Goal: Contribute content: Contribute content

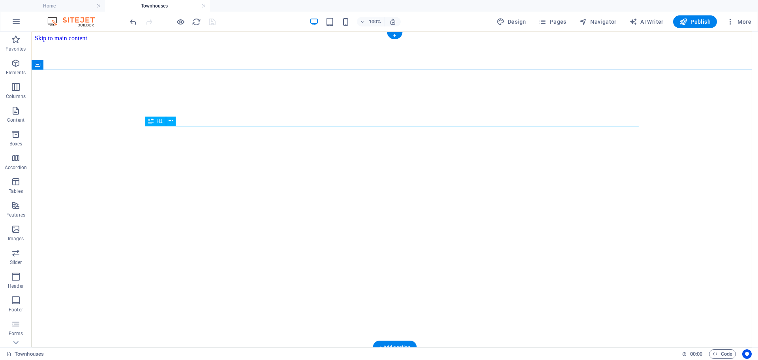
click at [158, 7] on h4 "Townhouses" at bounding box center [157, 6] width 105 height 9
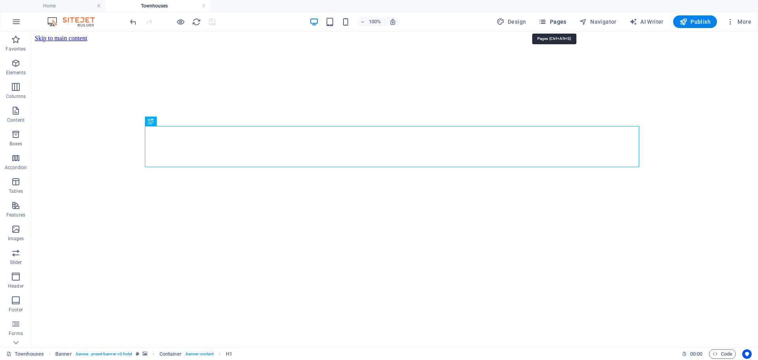
click at [557, 22] on span "Pages" at bounding box center [553, 22] width 28 height 8
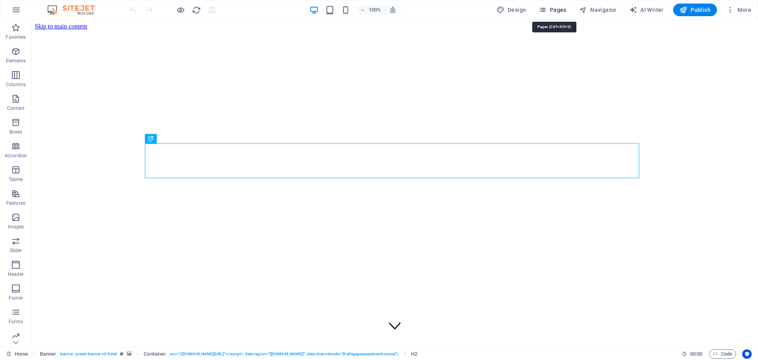
click at [556, 4] on button "Pages" at bounding box center [553, 10] width 34 height 13
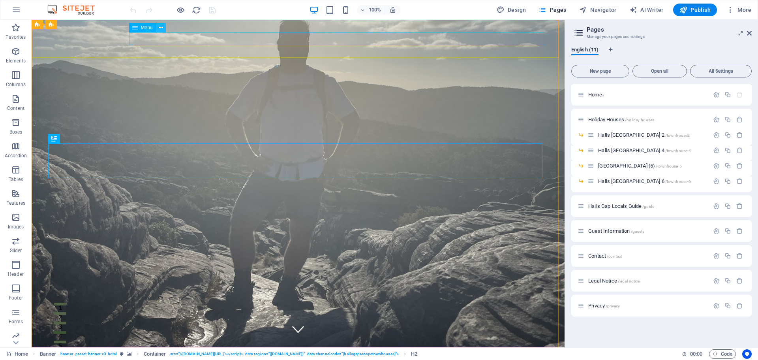
click at [161, 25] on icon at bounding box center [161, 28] width 4 height 8
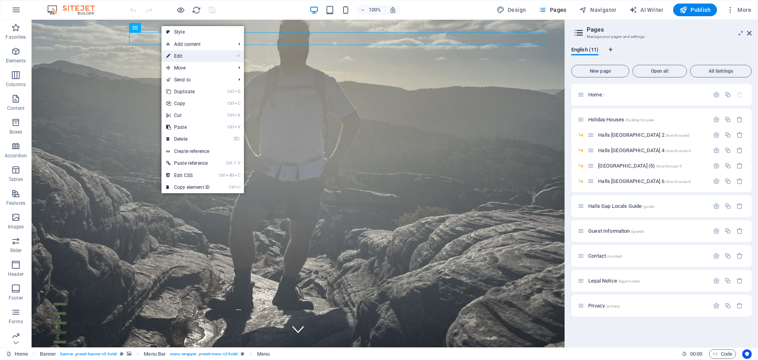
click at [197, 52] on link "⏎ Edit" at bounding box center [188, 56] width 53 height 12
select select
select select "1"
select select
select select "6"
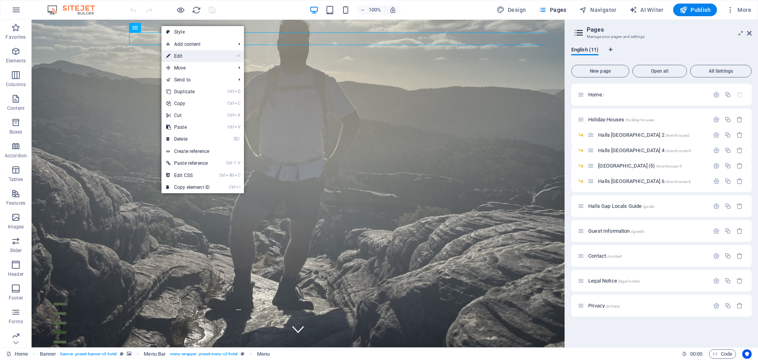
select select
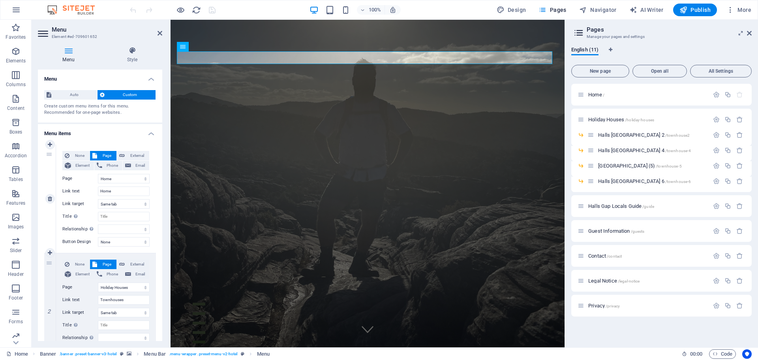
scroll to position [105, 0]
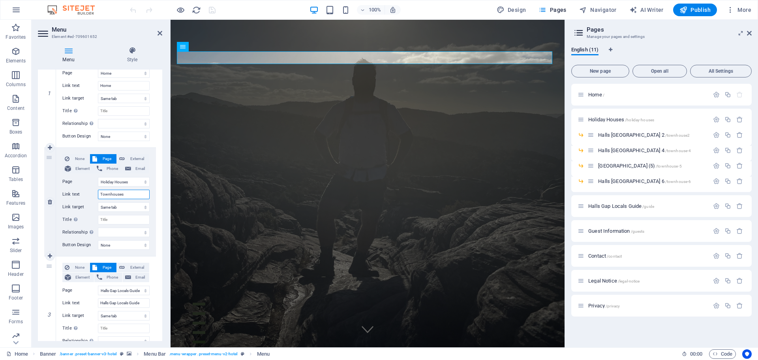
drag, startPoint x: 134, startPoint y: 192, endPoint x: 92, endPoint y: 190, distance: 42.3
click at [92, 190] on div "Link text Townhouses" at bounding box center [105, 194] width 87 height 9
type input "Holiday Houses"
select select
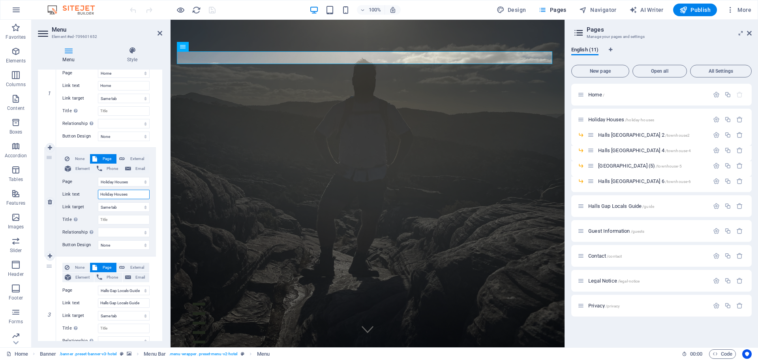
select select
type input "Holiday Houses"
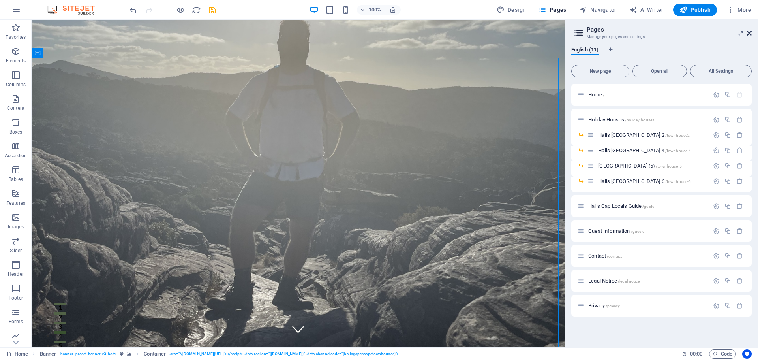
click at [750, 32] on icon at bounding box center [749, 33] width 5 height 6
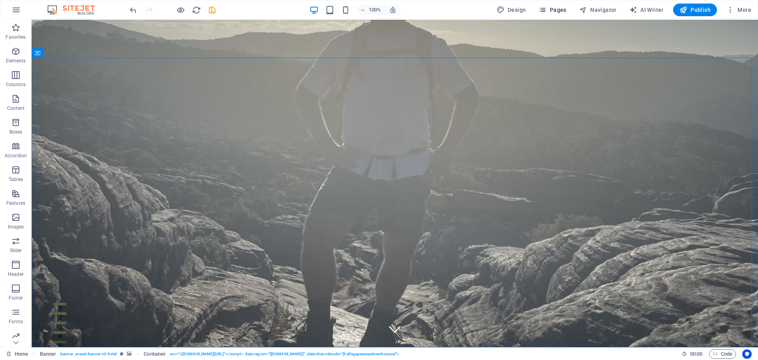
click at [547, 9] on icon "button" at bounding box center [543, 10] width 8 height 8
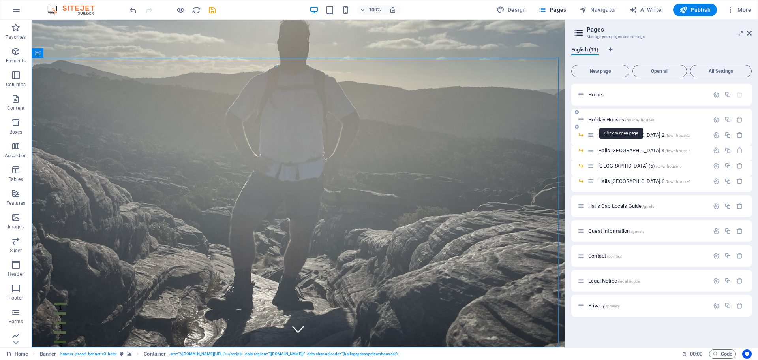
click at [612, 119] on span "Holiday Houses /holiday-houses" at bounding box center [622, 120] width 66 height 6
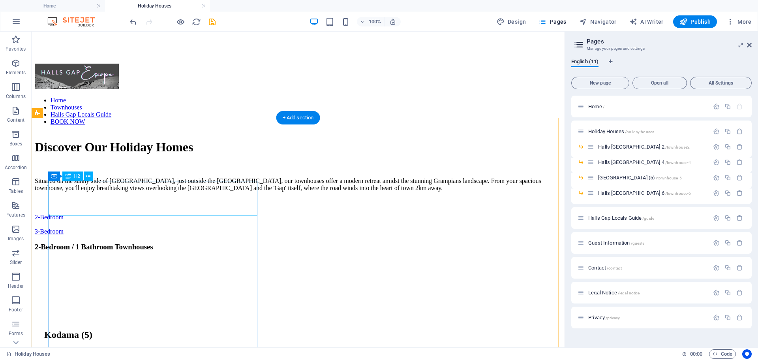
scroll to position [316, 0]
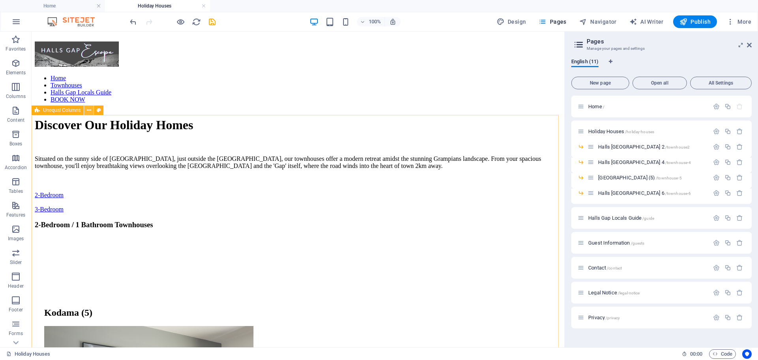
click at [88, 109] on icon at bounding box center [89, 110] width 4 height 8
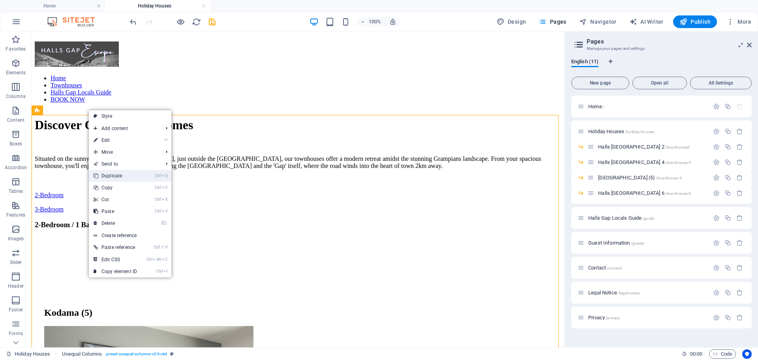
click at [130, 180] on link "Ctrl D Duplicate" at bounding box center [115, 176] width 53 height 12
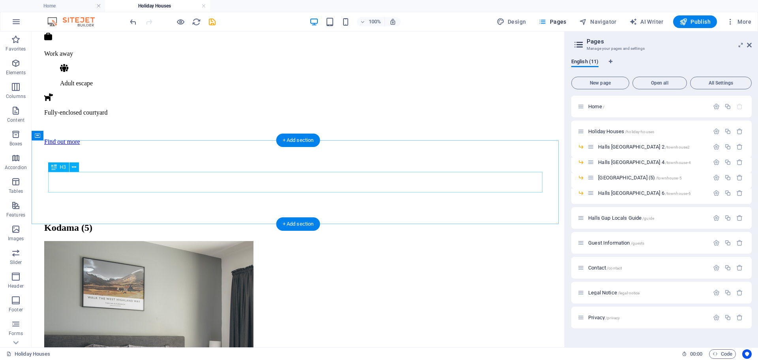
scroll to position [923, 0]
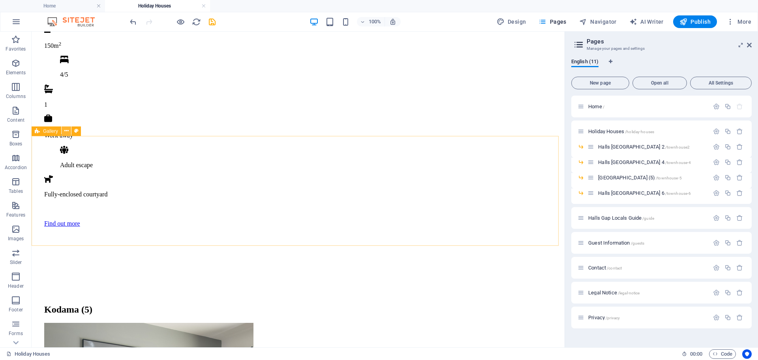
click at [68, 130] on icon at bounding box center [66, 131] width 4 height 8
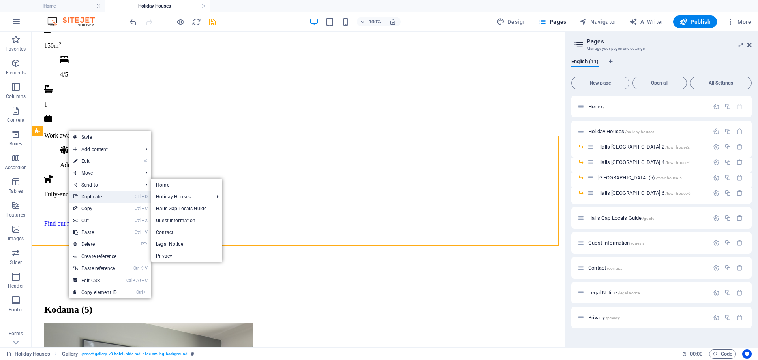
click at [103, 194] on link "Ctrl D Duplicate" at bounding box center [95, 197] width 53 height 12
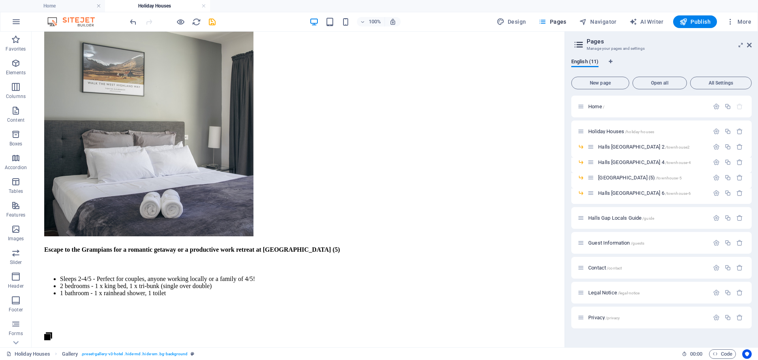
scroll to position [567, 0]
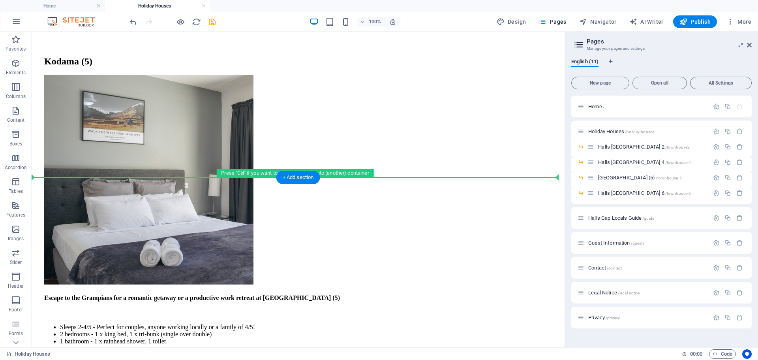
drag, startPoint x: 72, startPoint y: 161, endPoint x: 46, endPoint y: 179, distance: 31.6
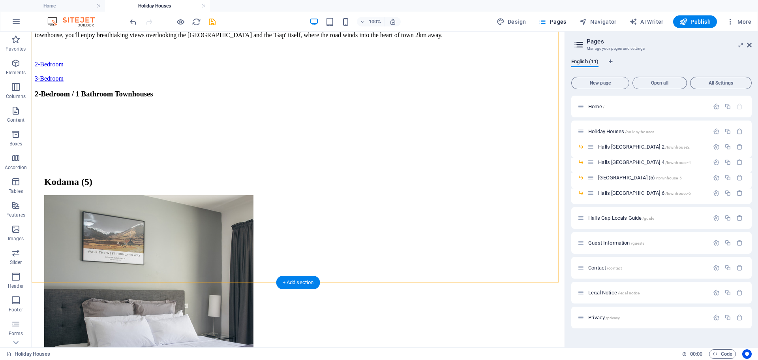
scroll to position [462, 0]
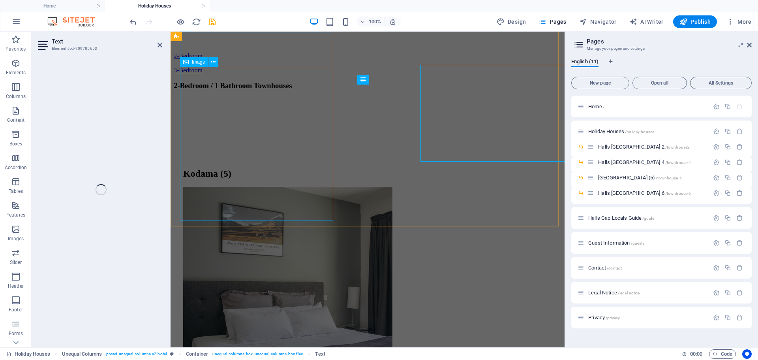
scroll to position [466, 0]
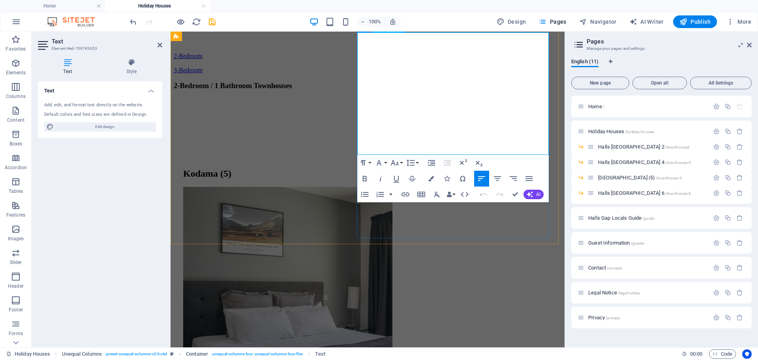
drag, startPoint x: 450, startPoint y: 130, endPoint x: 527, endPoint y: 132, distance: 77.0
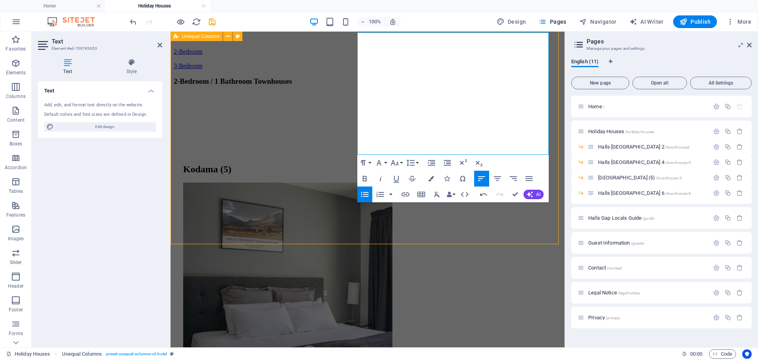
scroll to position [499, 0]
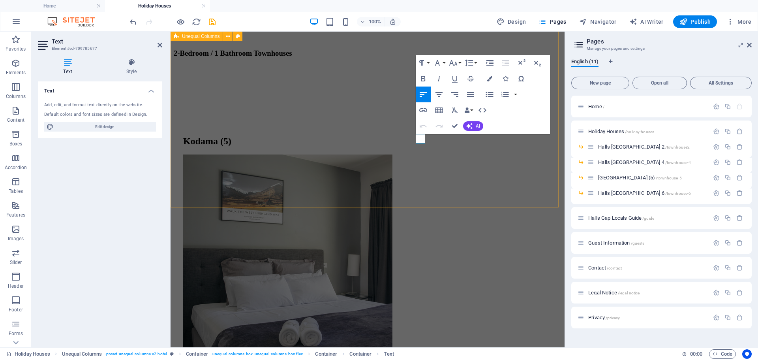
scroll to position [503, 0]
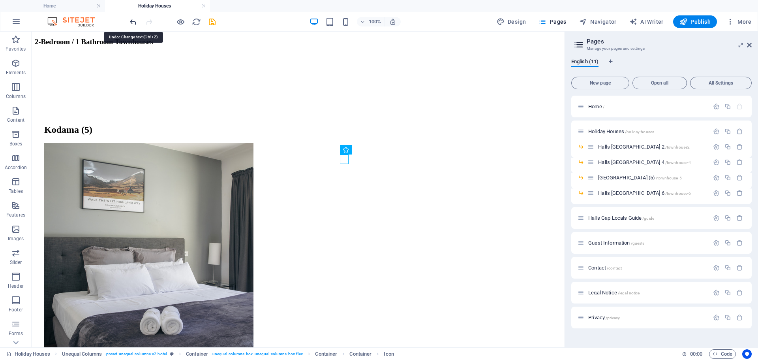
click at [133, 23] on icon "undo" at bounding box center [133, 21] width 9 height 9
click at [147, 24] on icon "redo" at bounding box center [149, 21] width 9 height 9
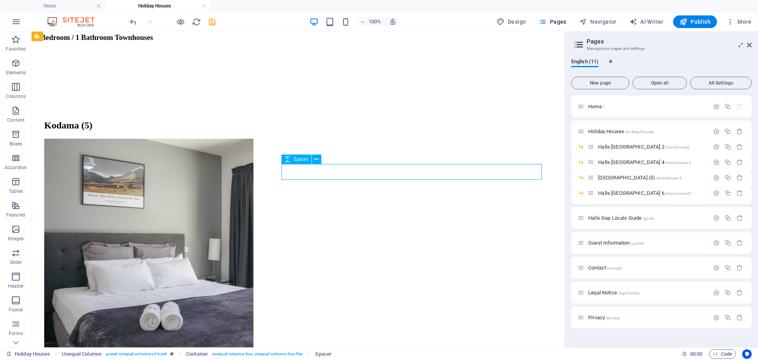
scroll to position [499, 0]
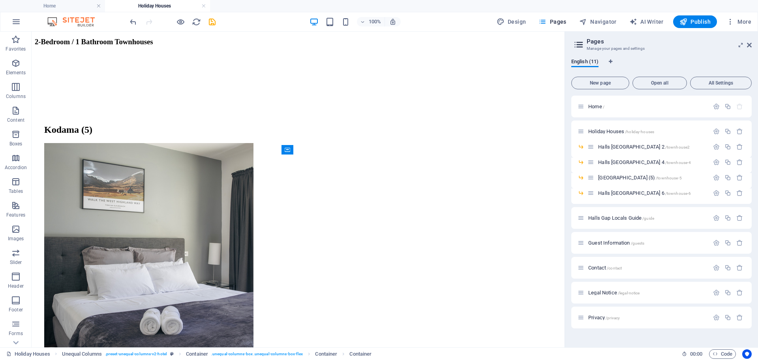
drag, startPoint x: 349, startPoint y: 149, endPoint x: 288, endPoint y: 155, distance: 61.5
click at [288, 155] on div "Container" at bounding box center [290, 150] width 17 height 10
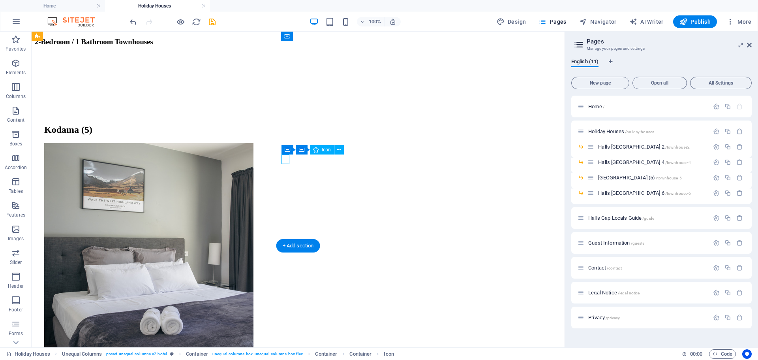
select select "xMidYMid"
select select "px"
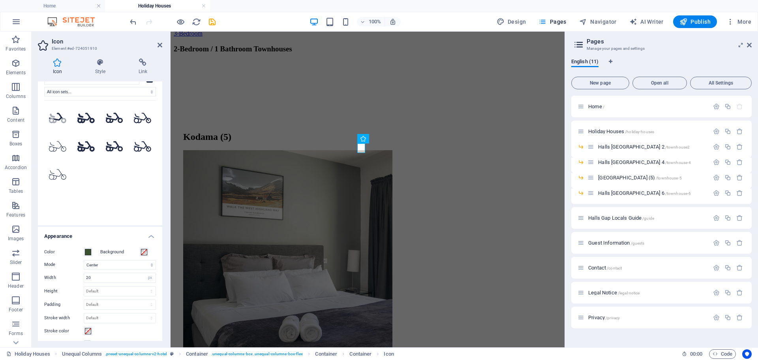
scroll to position [0, 0]
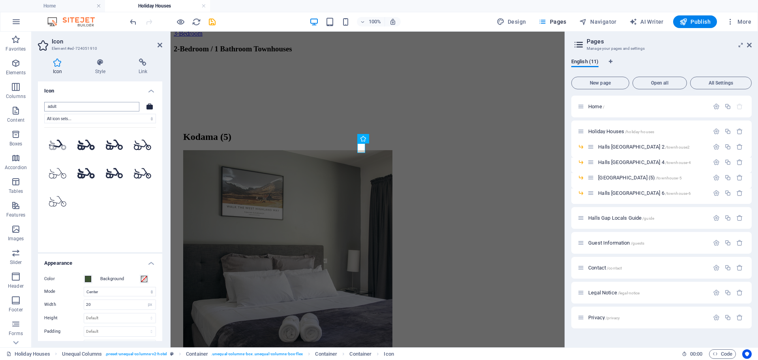
click at [85, 107] on input "adult" at bounding box center [91, 106] width 95 height 9
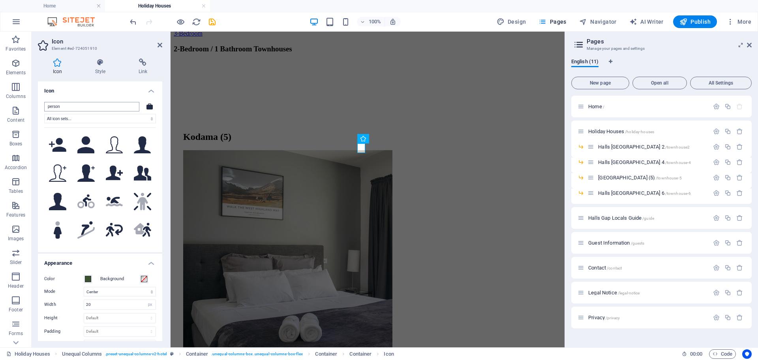
click at [66, 108] on input "person" at bounding box center [91, 106] width 95 height 9
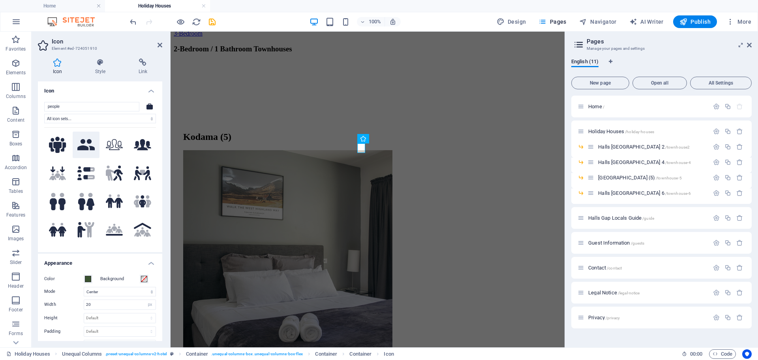
type input "people"
click at [87, 144] on icon at bounding box center [85, 144] width 17 height 11
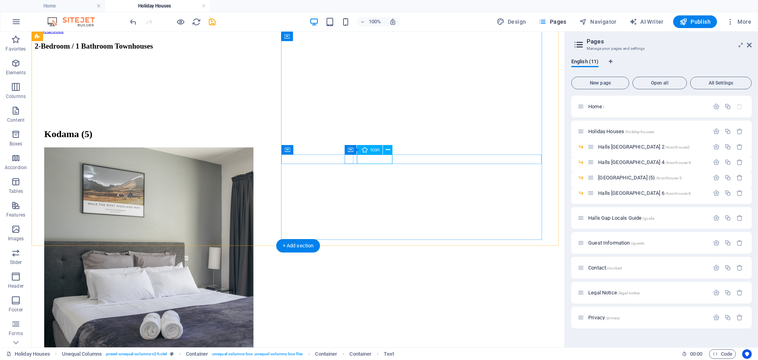
select select "xMidYMid"
select select "px"
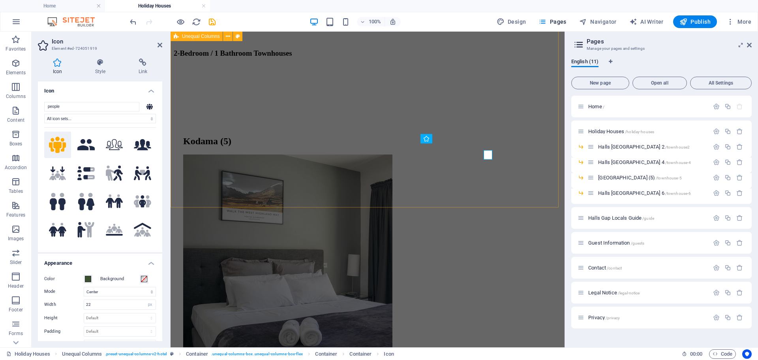
scroll to position [503, 0]
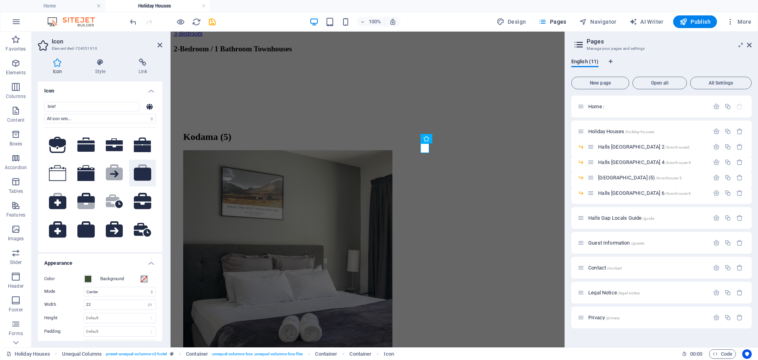
type input "brief"
click at [144, 176] on icon at bounding box center [142, 174] width 17 height 13
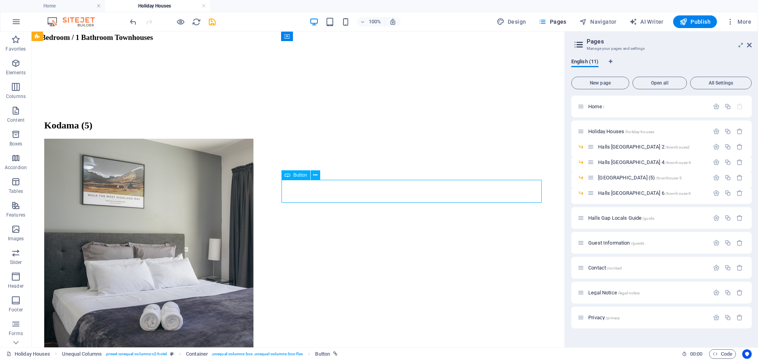
scroll to position [499, 0]
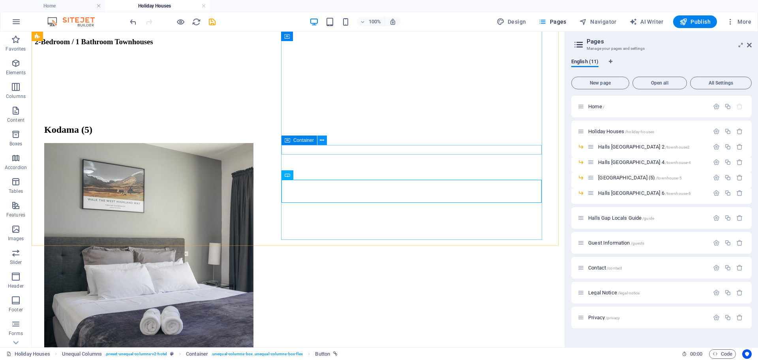
click at [324, 139] on icon at bounding box center [322, 140] width 4 height 8
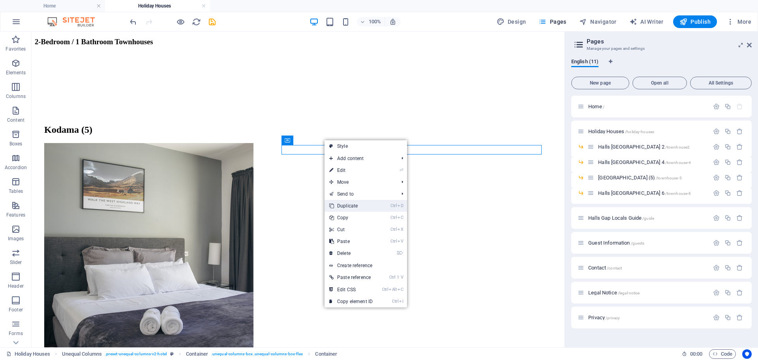
click at [369, 207] on link "Ctrl D Duplicate" at bounding box center [351, 206] width 53 height 12
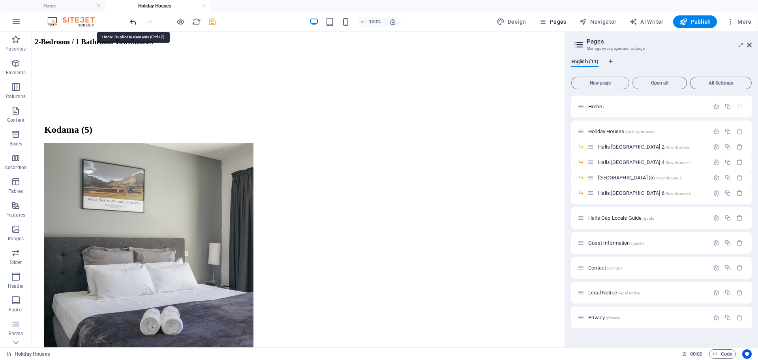
click at [132, 21] on icon "undo" at bounding box center [133, 21] width 9 height 9
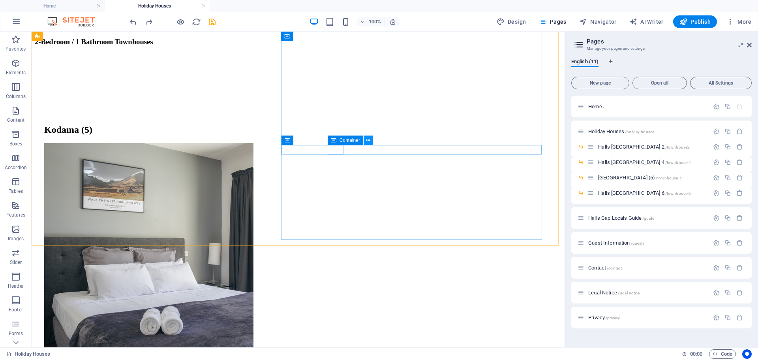
click at [368, 140] on icon at bounding box center [368, 140] width 4 height 8
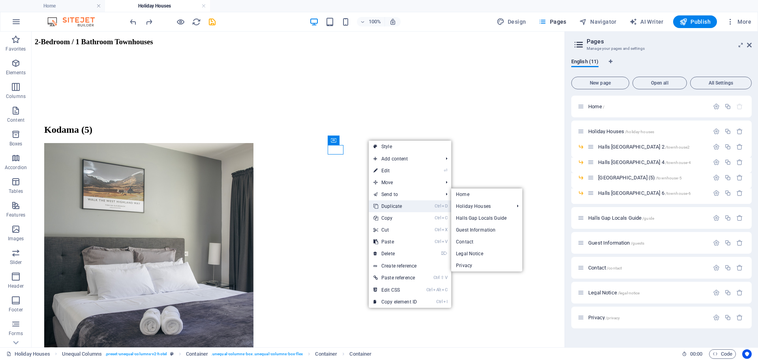
click at [399, 206] on link "Ctrl D Duplicate" at bounding box center [395, 206] width 53 height 12
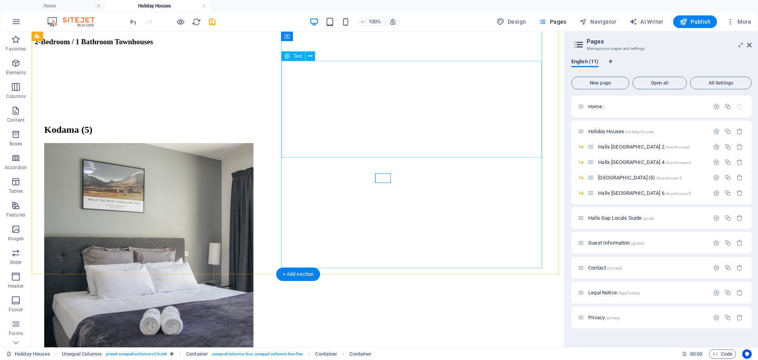
scroll to position [288, 0]
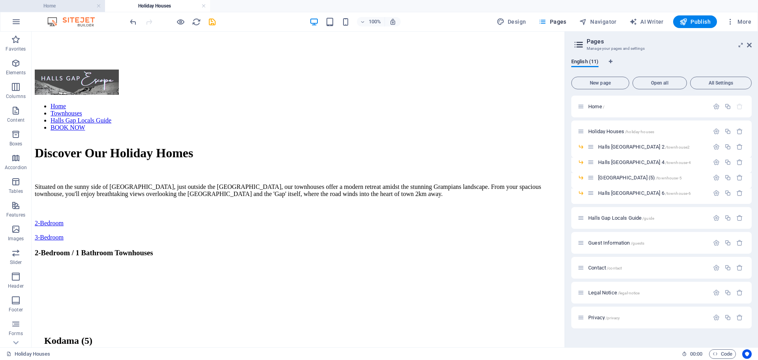
click at [43, 4] on h4 "Home" at bounding box center [52, 6] width 105 height 9
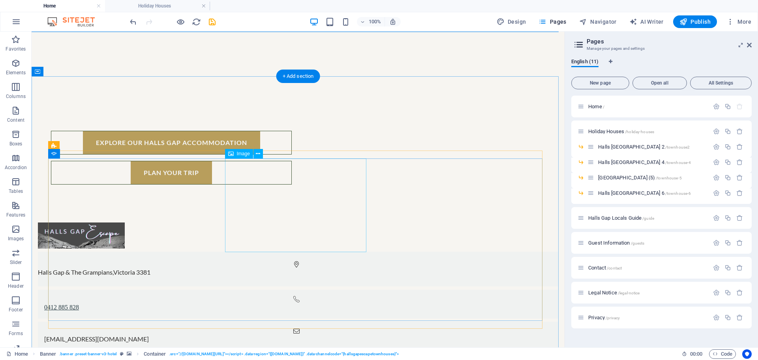
scroll to position [421, 0]
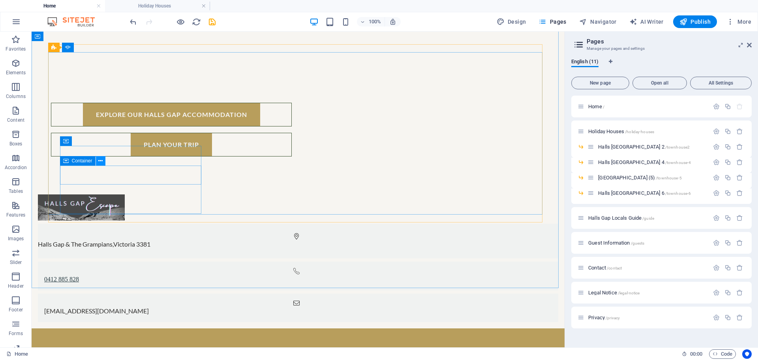
click at [101, 160] on icon at bounding box center [100, 161] width 4 height 8
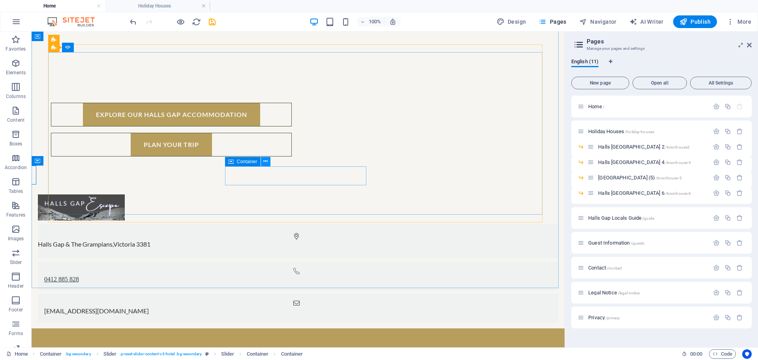
click at [264, 162] on icon at bounding box center [265, 161] width 4 height 8
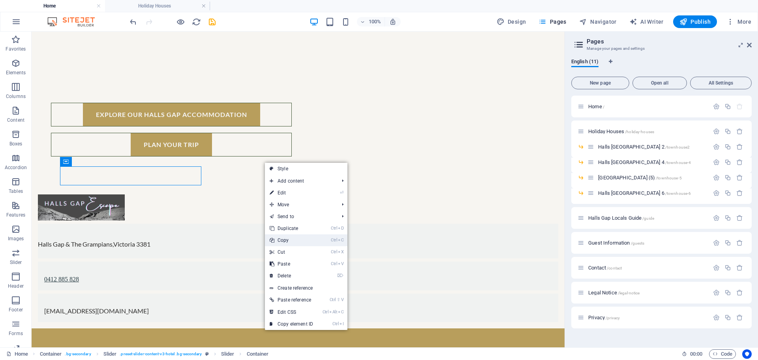
click at [295, 239] on link "Ctrl C Copy" at bounding box center [291, 240] width 53 height 12
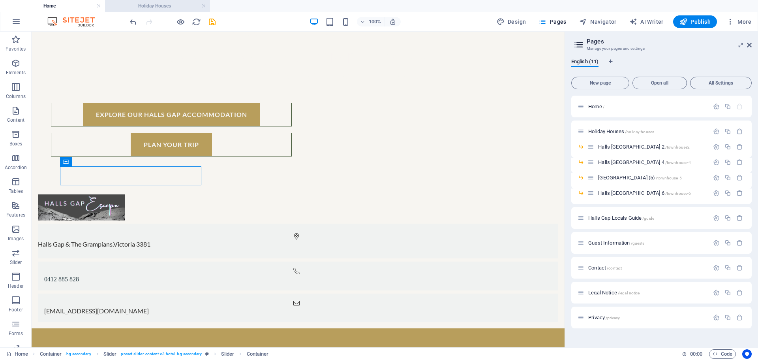
click at [158, 3] on h4 "Holiday Houses" at bounding box center [157, 6] width 105 height 9
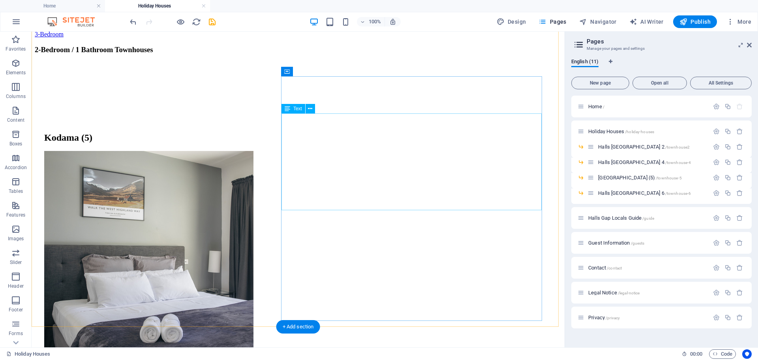
scroll to position [499, 0]
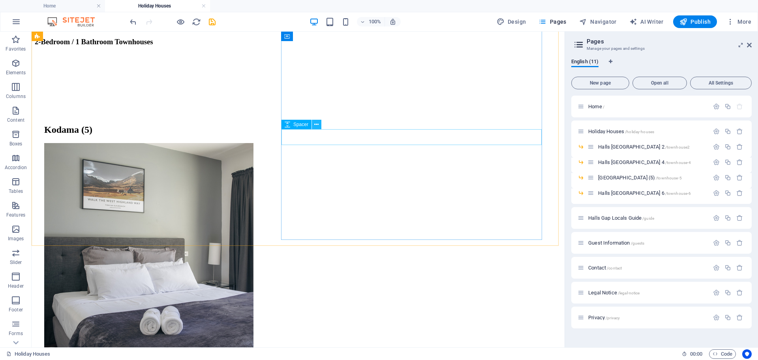
click at [316, 124] on icon at bounding box center [316, 124] width 4 height 8
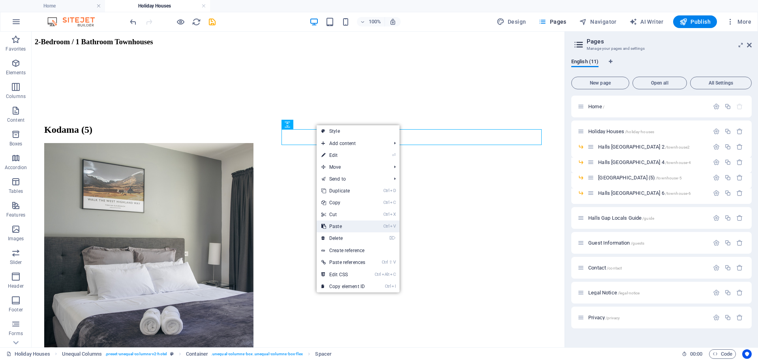
click at [355, 222] on link "Ctrl V Paste" at bounding box center [343, 226] width 53 height 12
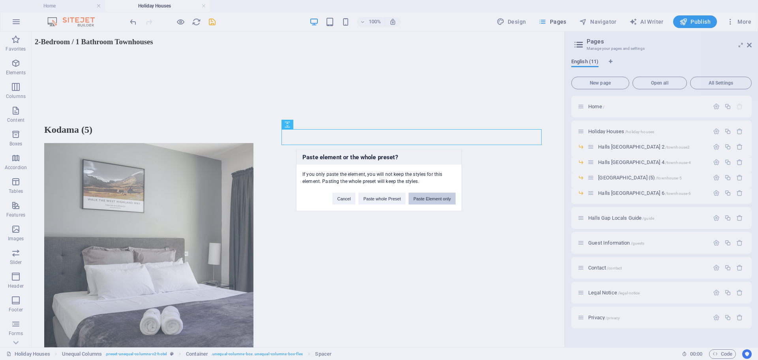
click at [433, 199] on button "Paste Element only" at bounding box center [432, 198] width 47 height 12
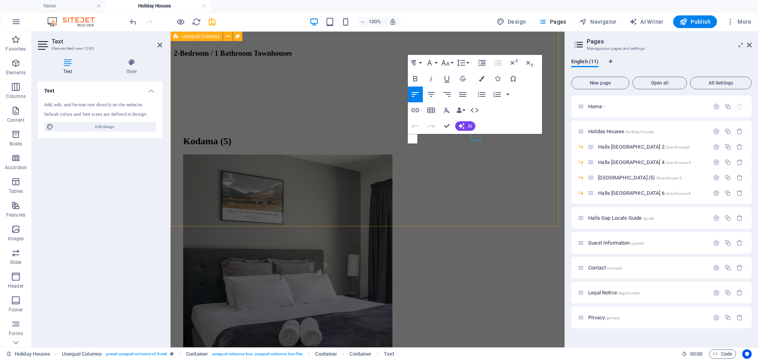
scroll to position [503, 0]
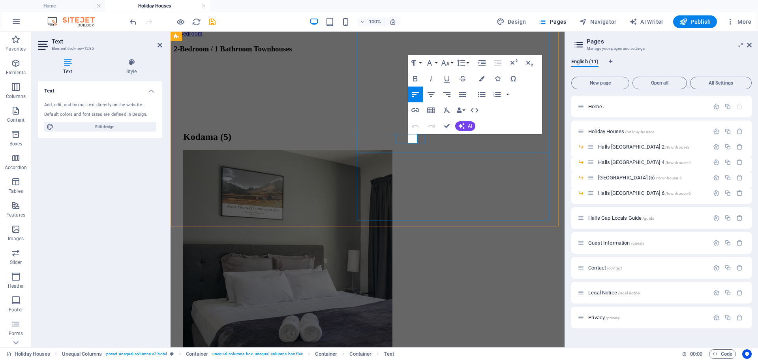
click at [396, 147] on icon at bounding box center [398, 148] width 4 height 8
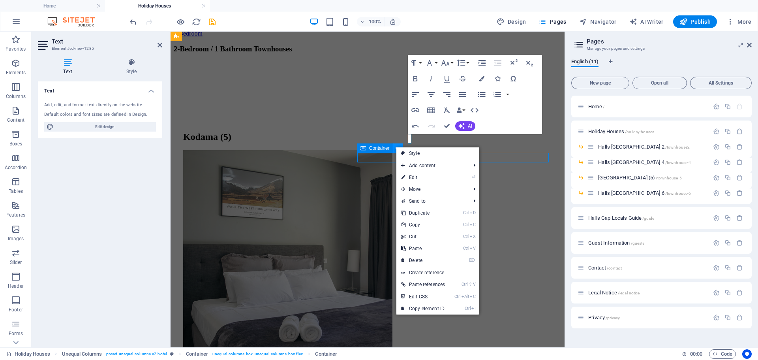
scroll to position [499, 0]
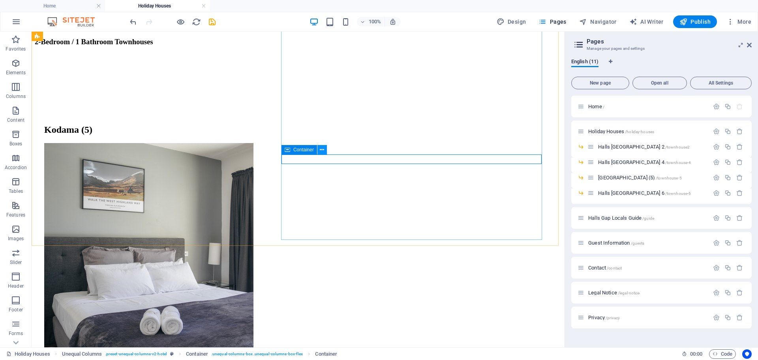
click at [326, 149] on button at bounding box center [322, 149] width 9 height 9
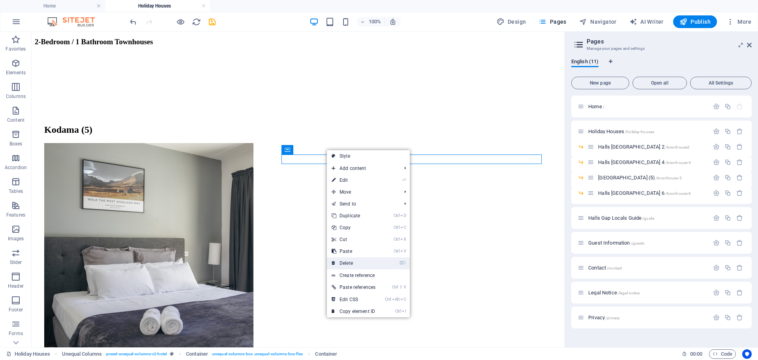
click at [353, 261] on link "⌦ Delete" at bounding box center [353, 263] width 53 height 12
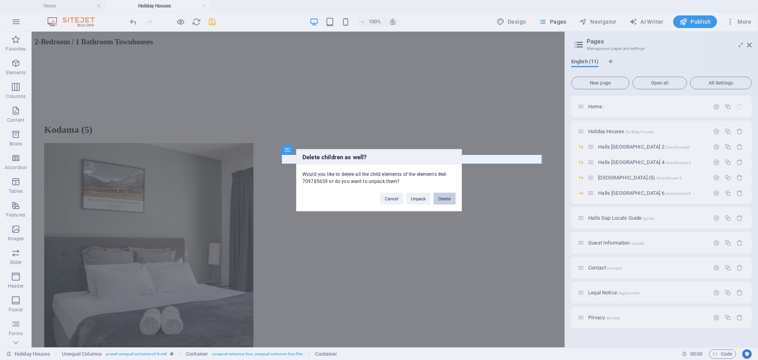
click at [442, 198] on button "Delete" at bounding box center [445, 198] width 22 height 12
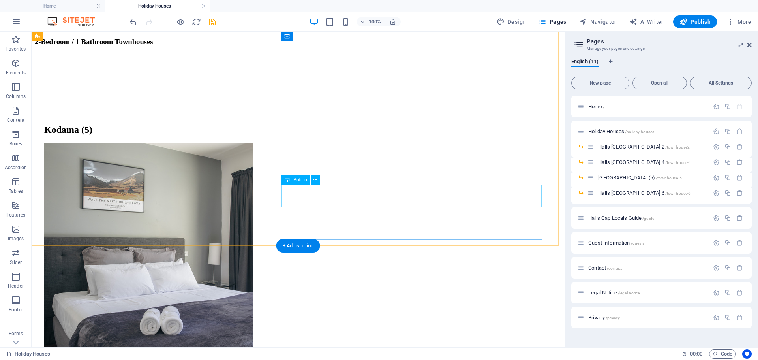
select select "px"
select select "4"
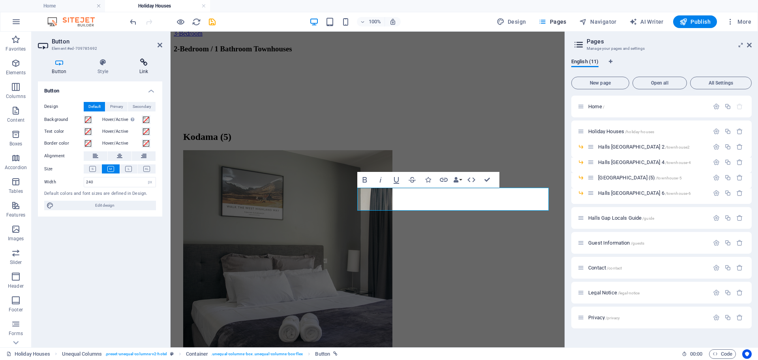
click at [144, 64] on icon at bounding box center [143, 62] width 37 height 8
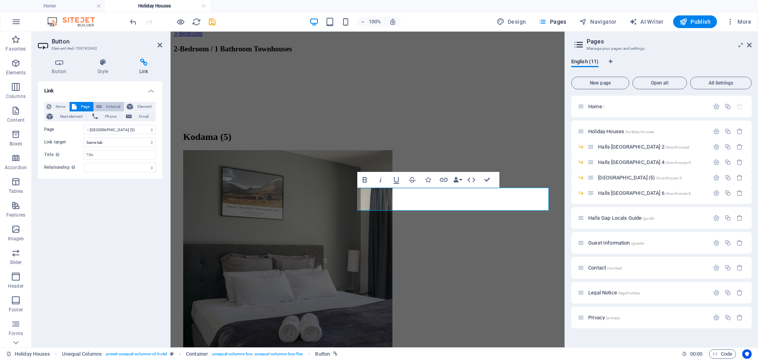
click at [108, 107] on span "External" at bounding box center [112, 106] width 17 height 9
select select "blank"
drag, startPoint x: 117, startPoint y: 131, endPoint x: 69, endPoint y: 130, distance: 48.2
click at [69, 130] on div "URL /13817912" at bounding box center [100, 129] width 112 height 9
paste input "[URL][DOMAIN_NAME]"
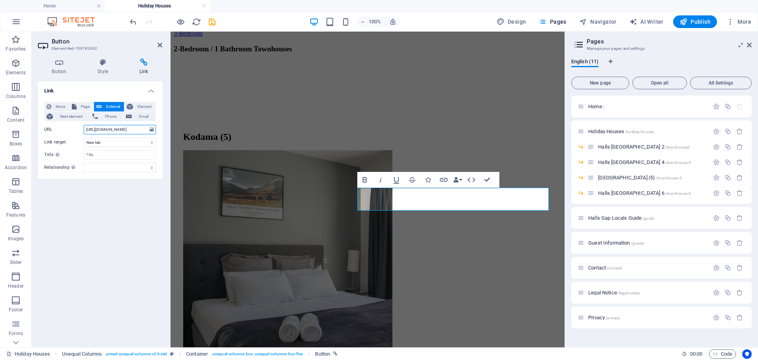
scroll to position [0, 52]
type input "[URL][DOMAIN_NAME]"
click at [112, 214] on div "Link None Page External Element Next element Phone Email Page Home Holiday Hous…" at bounding box center [100, 211] width 124 height 260
click at [159, 47] on icon at bounding box center [160, 45] width 5 height 6
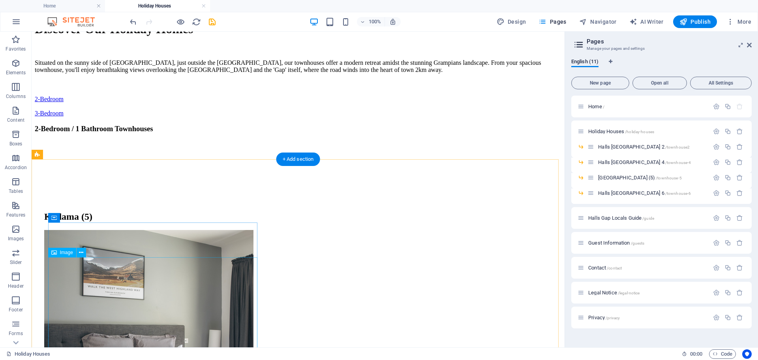
scroll to position [393, 0]
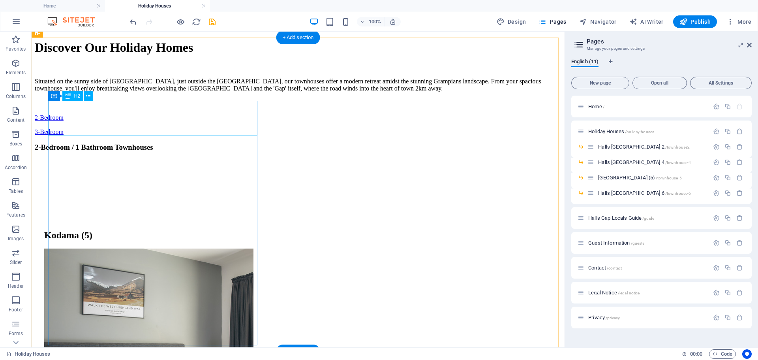
click at [150, 230] on div "Kodama (5)" at bounding box center [298, 235] width 508 height 11
click at [135, 230] on div "Kodama (5)" at bounding box center [298, 235] width 508 height 11
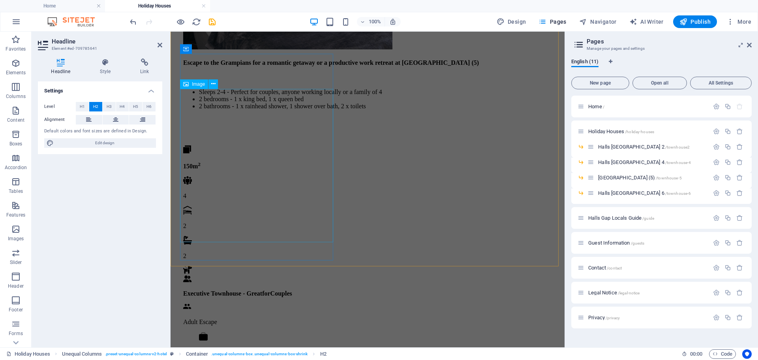
scroll to position [819, 0]
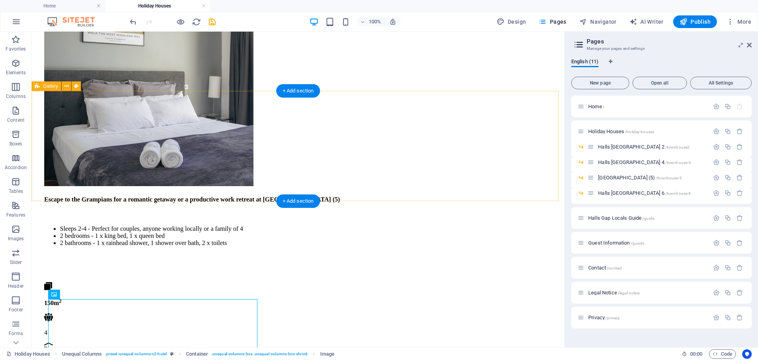
scroll to position [654, 0]
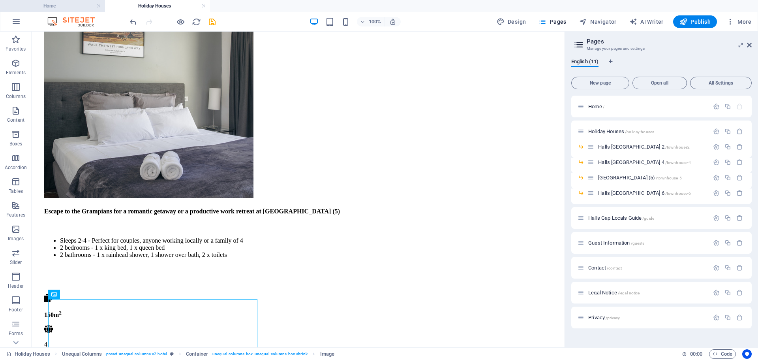
click at [71, 7] on h4 "Home" at bounding box center [52, 6] width 105 height 9
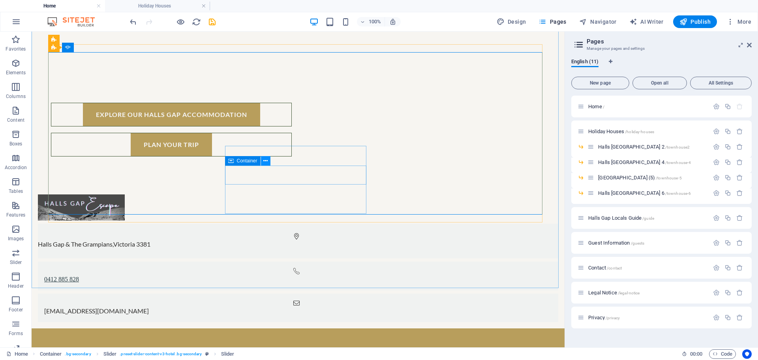
click at [266, 161] on icon at bounding box center [265, 161] width 4 height 8
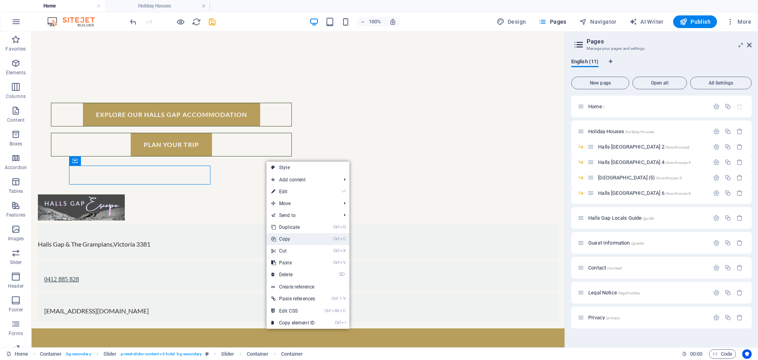
click at [290, 237] on link "Ctrl C Copy" at bounding box center [293, 239] width 53 height 12
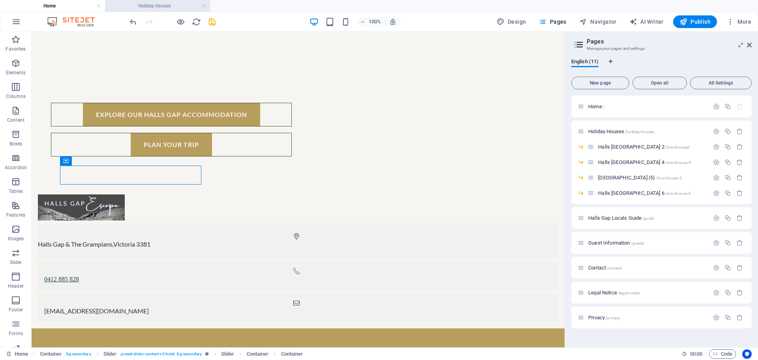
click at [169, 9] on h4 "Holiday Houses" at bounding box center [157, 6] width 105 height 9
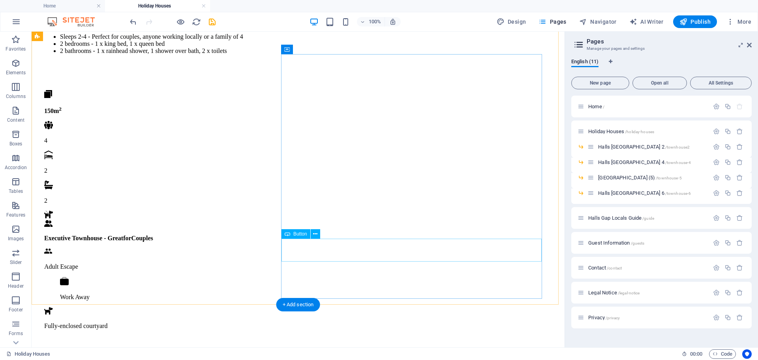
scroll to position [865, 0]
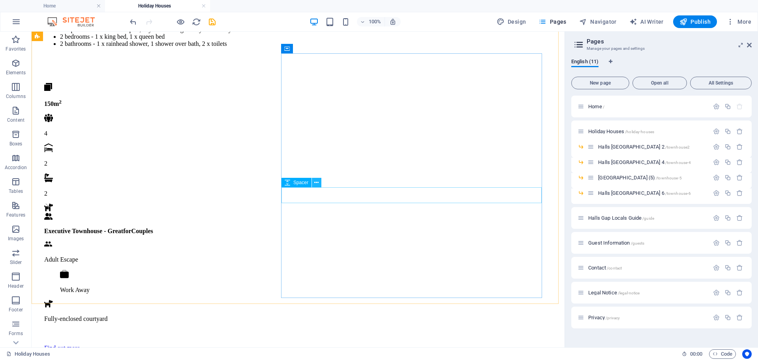
click at [315, 182] on icon at bounding box center [316, 183] width 4 height 8
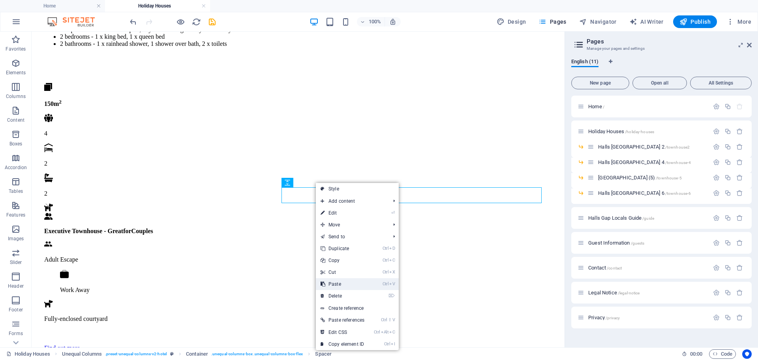
click at [342, 284] on link "Ctrl V Paste" at bounding box center [342, 284] width 53 height 12
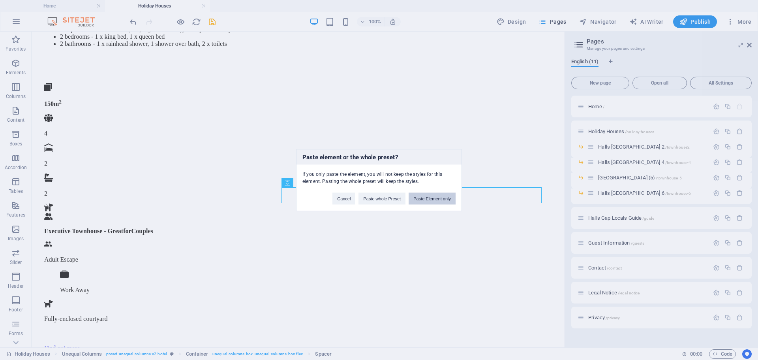
click at [425, 197] on button "Paste Element only" at bounding box center [432, 198] width 47 height 12
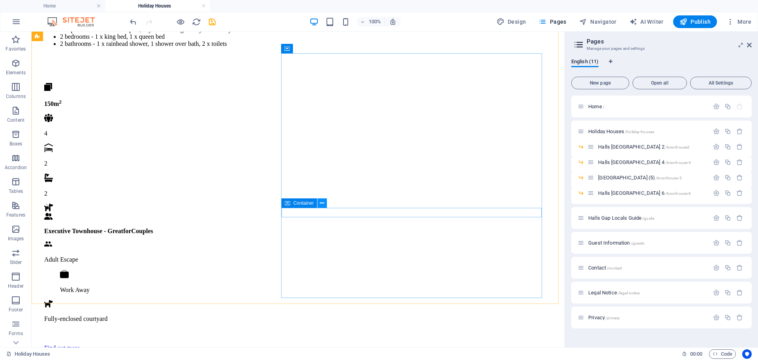
click at [322, 205] on icon at bounding box center [322, 203] width 4 height 8
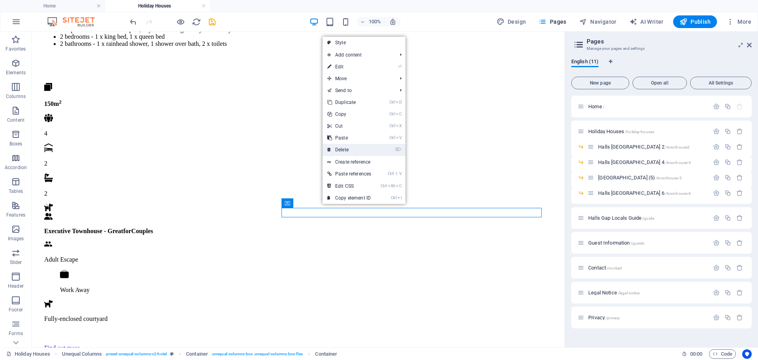
click at [350, 151] on link "⌦ Delete" at bounding box center [349, 150] width 53 height 12
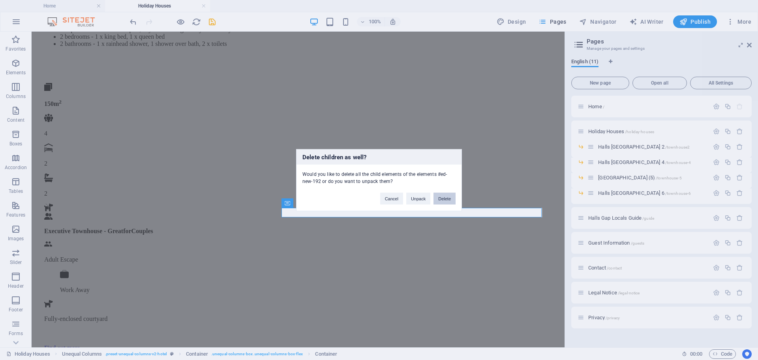
click at [441, 200] on button "Delete" at bounding box center [445, 198] width 22 height 12
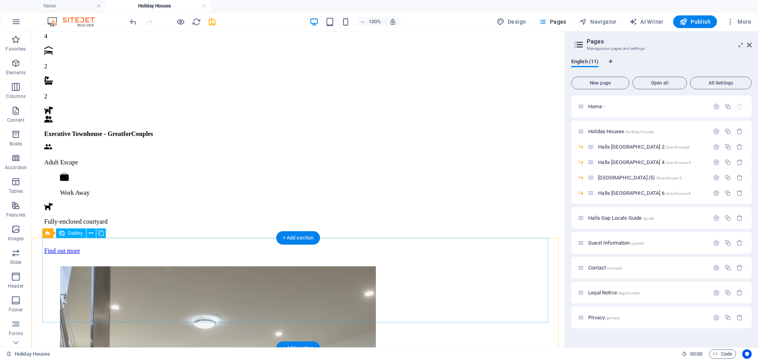
scroll to position [970, 0]
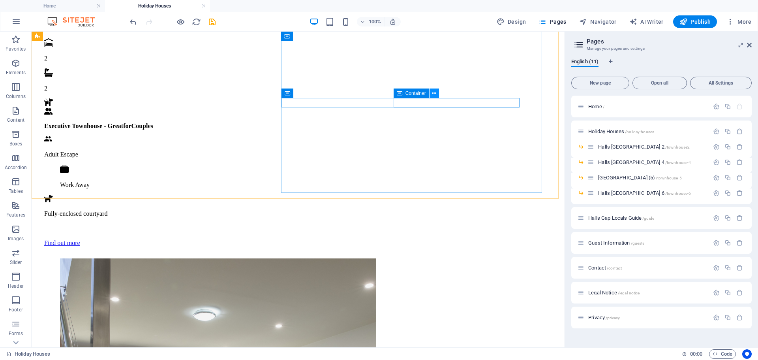
click at [433, 92] on icon at bounding box center [434, 93] width 4 height 8
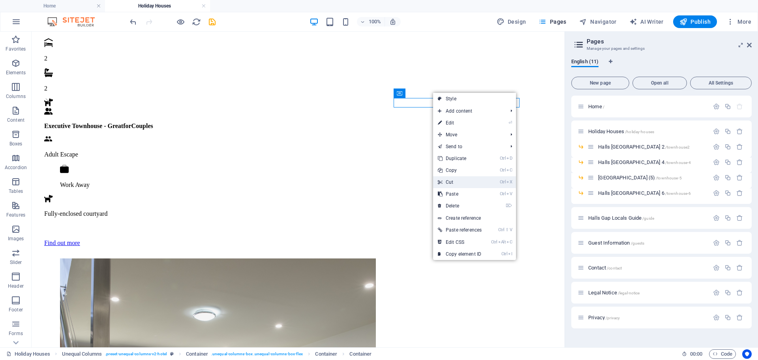
click at [450, 182] on link "Ctrl X Cut" at bounding box center [459, 182] width 53 height 12
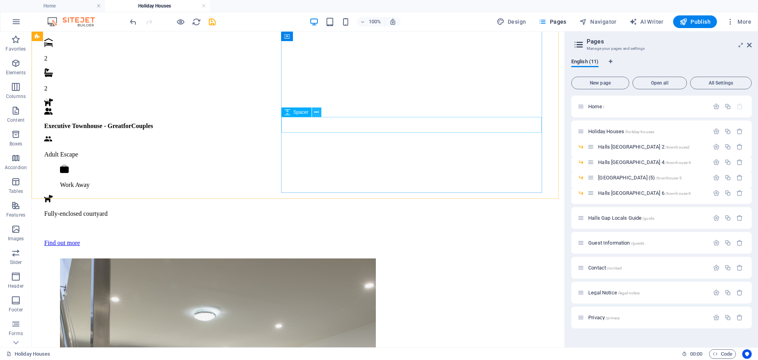
click at [318, 111] on icon at bounding box center [316, 112] width 4 height 8
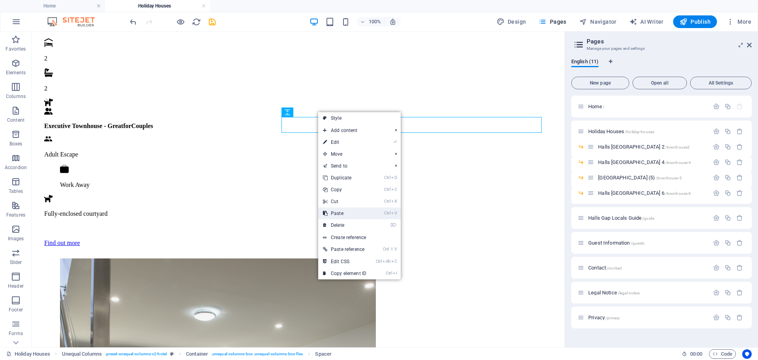
click at [342, 213] on link "Ctrl V Paste" at bounding box center [344, 213] width 53 height 12
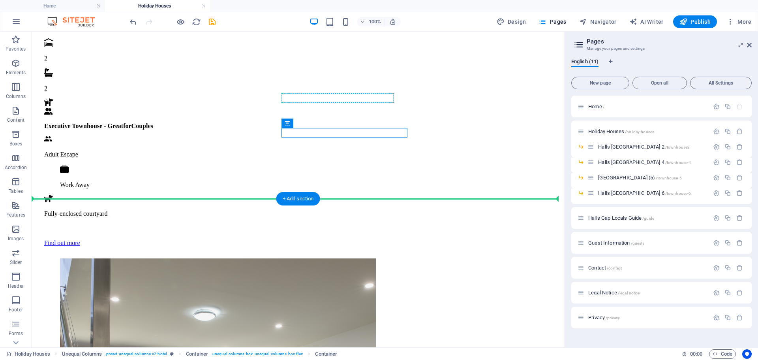
drag, startPoint x: 318, startPoint y: 152, endPoint x: 292, endPoint y: 93, distance: 64.4
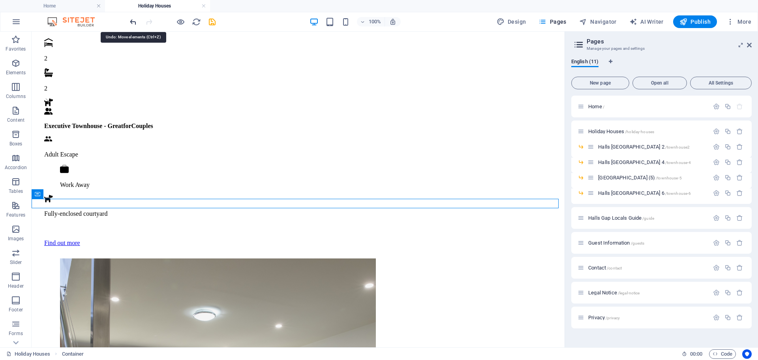
click at [130, 21] on icon "undo" at bounding box center [133, 21] width 9 height 9
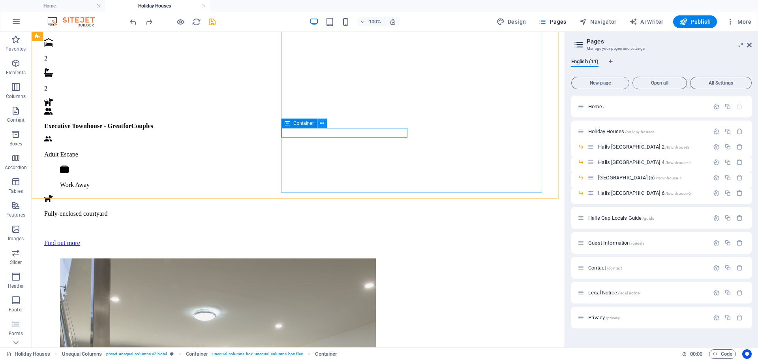
click at [320, 120] on icon at bounding box center [322, 123] width 4 height 8
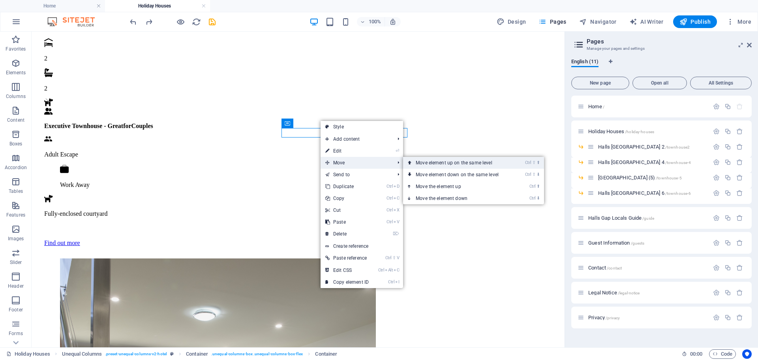
click at [442, 162] on link "Ctrl ⇧ ⬆ Move element up on the same level" at bounding box center [458, 163] width 111 height 12
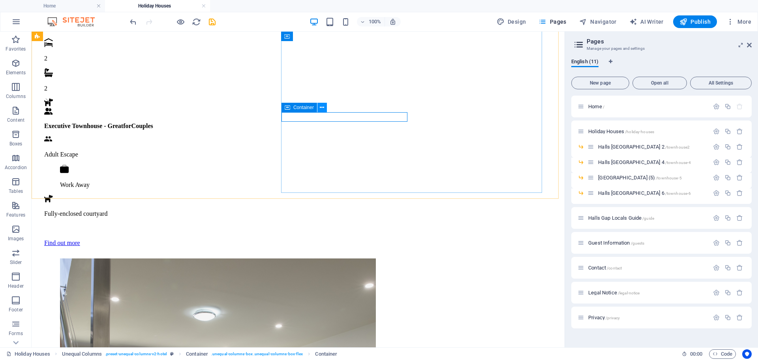
click at [322, 105] on icon at bounding box center [322, 107] width 4 height 8
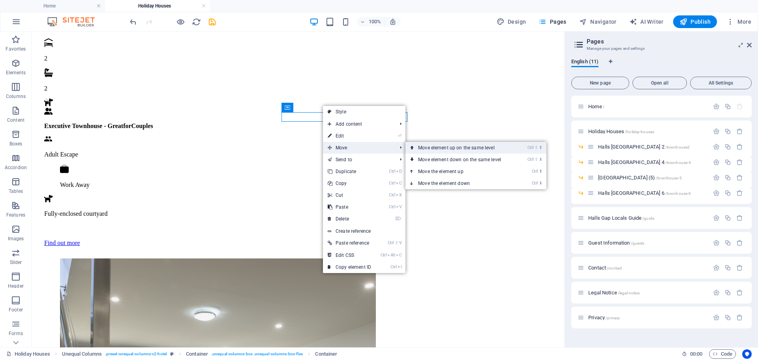
click at [431, 146] on link "Ctrl ⇧ ⬆ Move element up on the same level" at bounding box center [461, 148] width 111 height 12
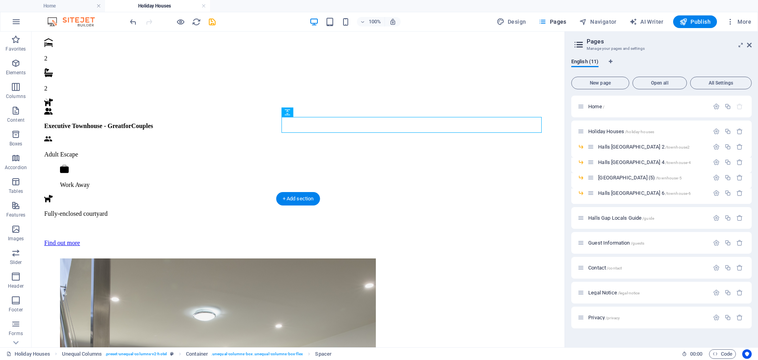
click at [317, 78] on icon at bounding box center [316, 77] width 4 height 8
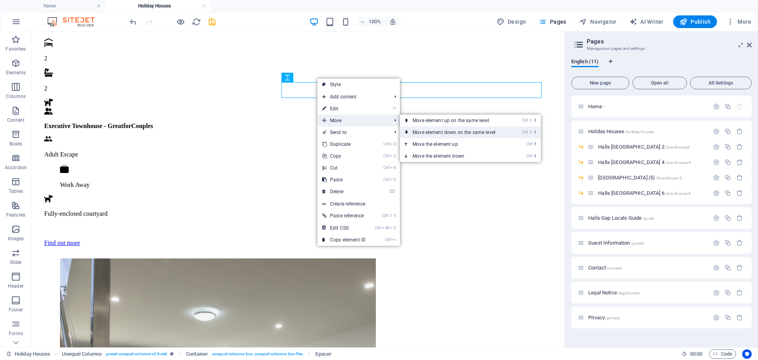
click at [435, 131] on link "Ctrl ⇧ ⬇ Move element down on the same level" at bounding box center [455, 132] width 111 height 12
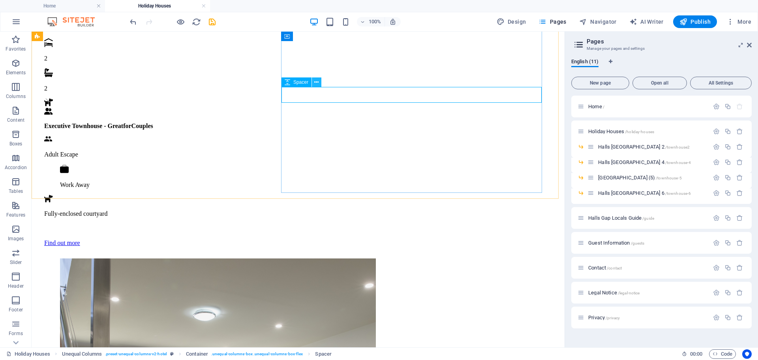
click at [317, 81] on icon at bounding box center [316, 82] width 4 height 8
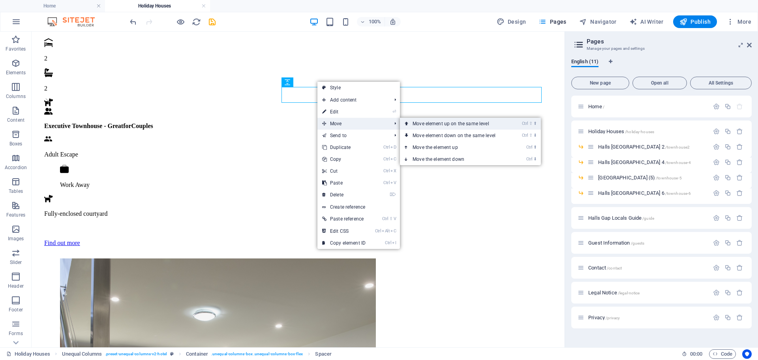
click at [429, 122] on link "Ctrl ⇧ ⬆ Move element up on the same level" at bounding box center [455, 124] width 111 height 12
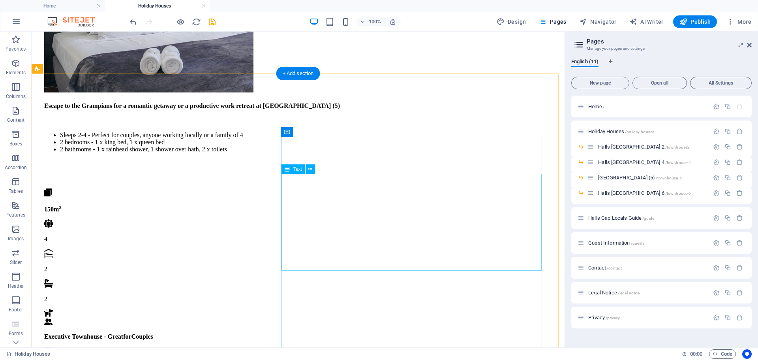
scroll to position [865, 0]
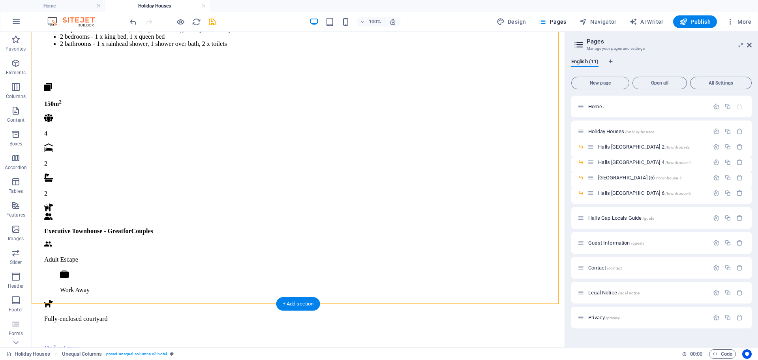
drag, startPoint x: 448, startPoint y: 229, endPoint x: 305, endPoint y: 188, distance: 149.0
click at [437, 199] on button at bounding box center [434, 198] width 9 height 9
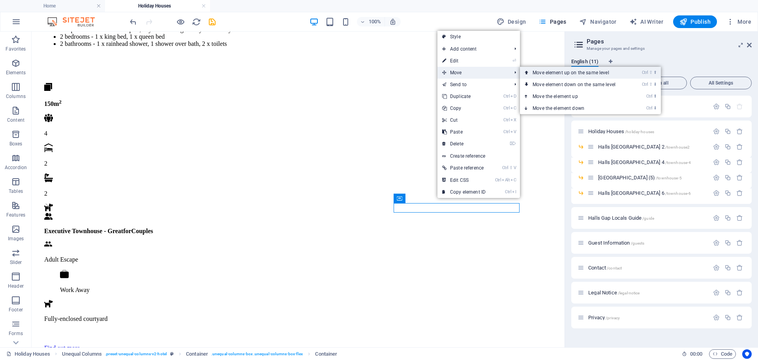
click at [548, 75] on link "Ctrl ⇧ ⬆ Move element up on the same level" at bounding box center [575, 73] width 111 height 12
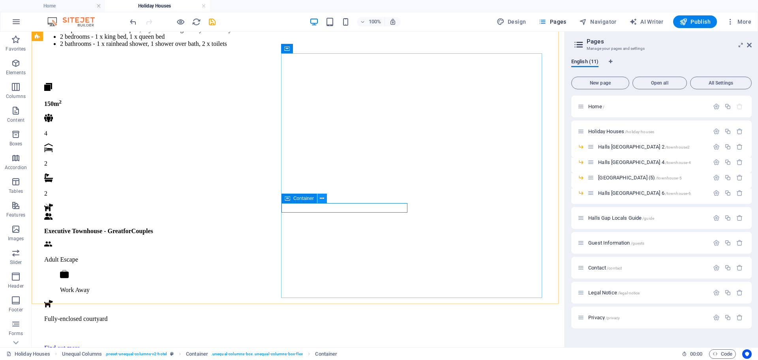
click at [322, 198] on icon at bounding box center [322, 198] width 4 height 8
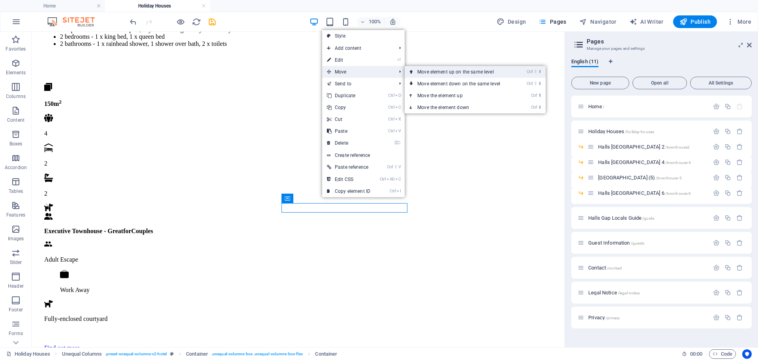
click at [436, 72] on link "Ctrl ⇧ ⬆ Move element up on the same level" at bounding box center [460, 72] width 111 height 12
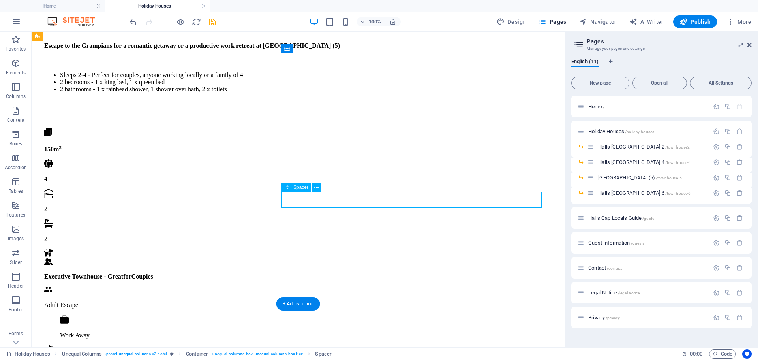
select select "px"
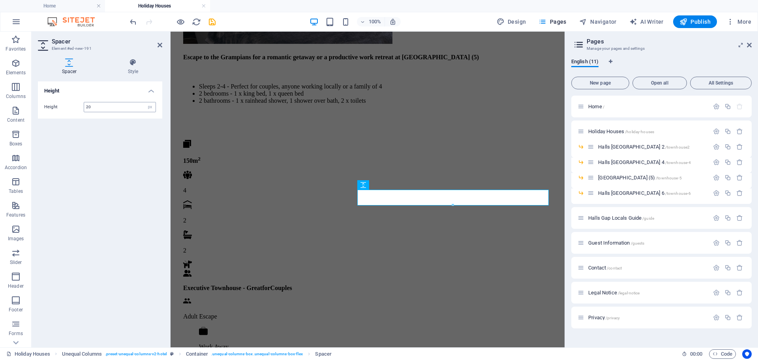
type input "20"
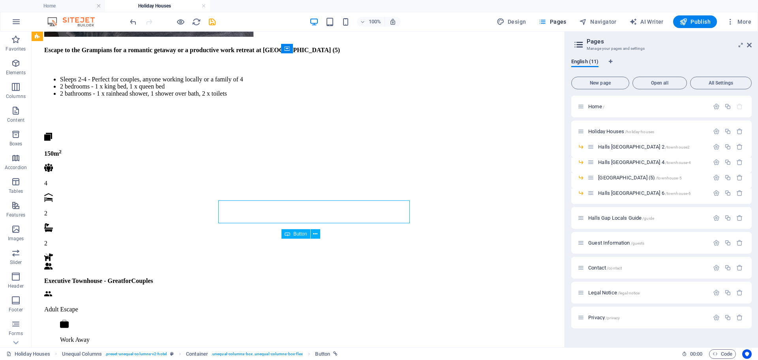
scroll to position [865, 0]
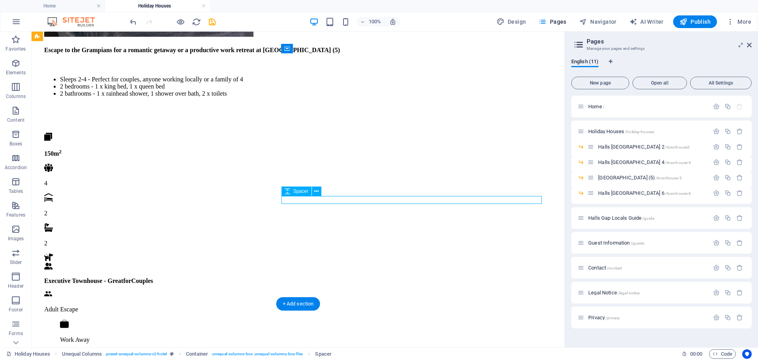
select select "px"
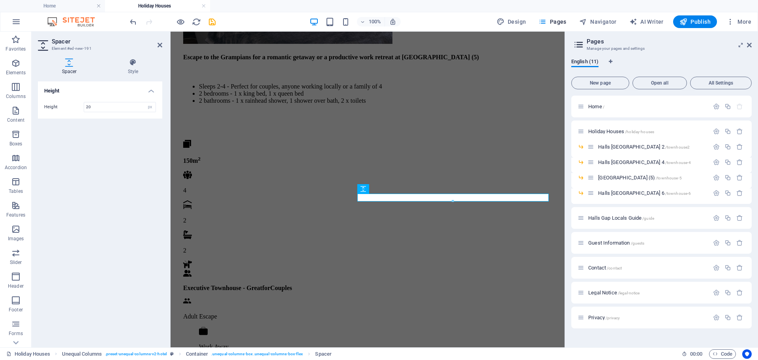
click at [107, 101] on div "Height 20 px rem vh vw" at bounding box center [100, 107] width 124 height 23
click at [107, 102] on input "20" at bounding box center [119, 106] width 71 height 9
type input "8"
click at [392, 193] on icon at bounding box center [392, 191] width 4 height 8
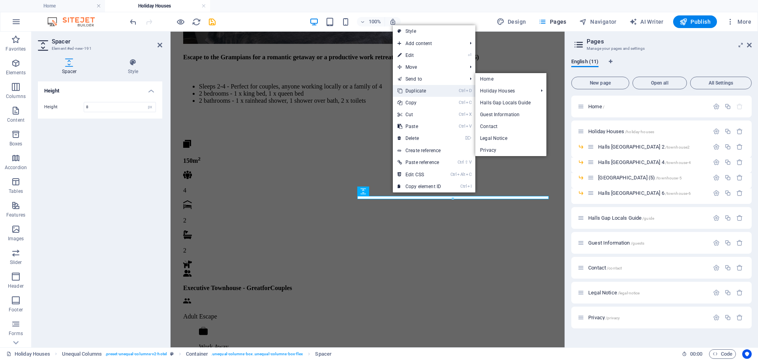
click at [421, 89] on link "Ctrl D Duplicate" at bounding box center [419, 91] width 53 height 12
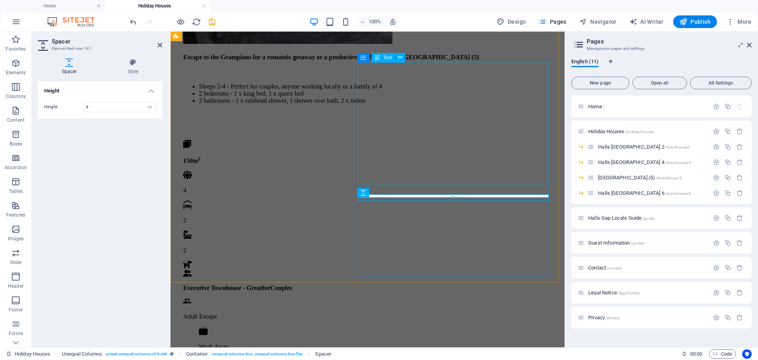
scroll to position [865, 0]
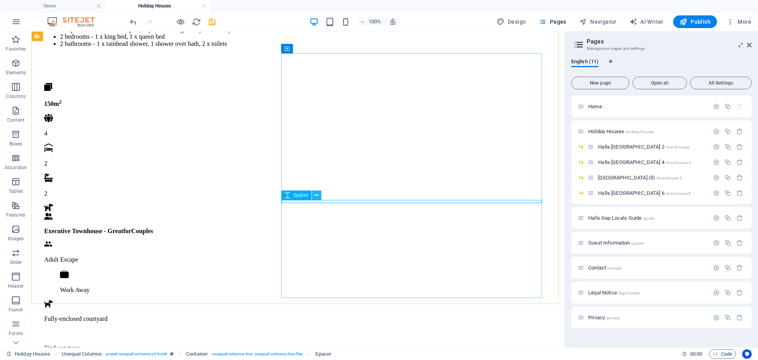
click at [318, 193] on icon at bounding box center [316, 195] width 4 height 8
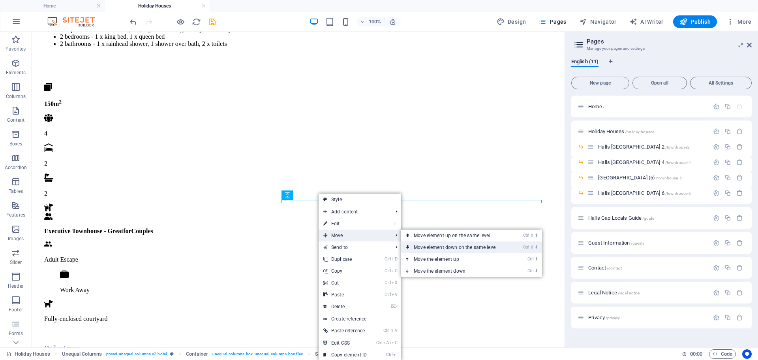
click at [455, 246] on link "Ctrl ⇧ ⬇ Move element down on the same level" at bounding box center [456, 247] width 111 height 12
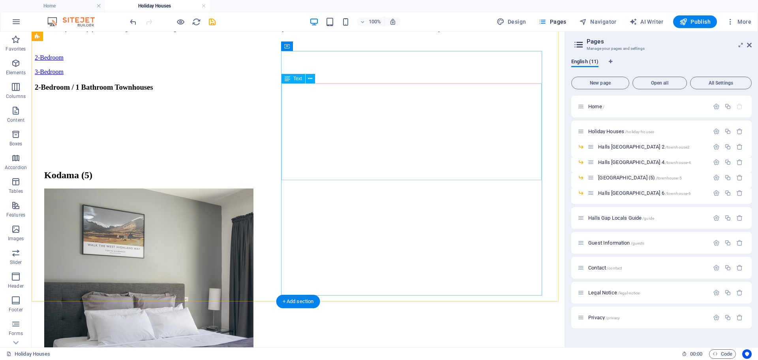
scroll to position [443, 0]
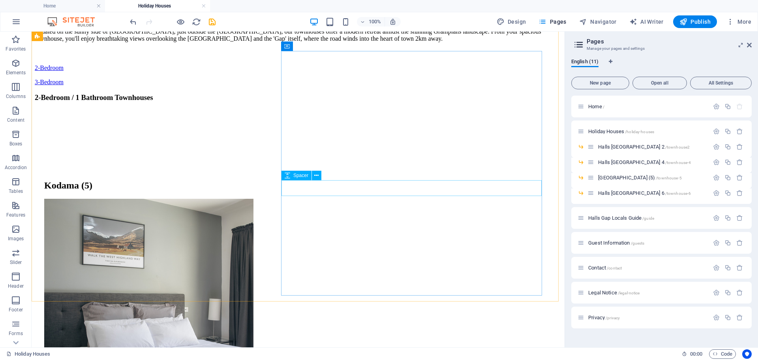
click at [314, 181] on div "Spacer" at bounding box center [304, 176] width 45 height 10
click at [316, 177] on icon at bounding box center [316, 175] width 4 height 8
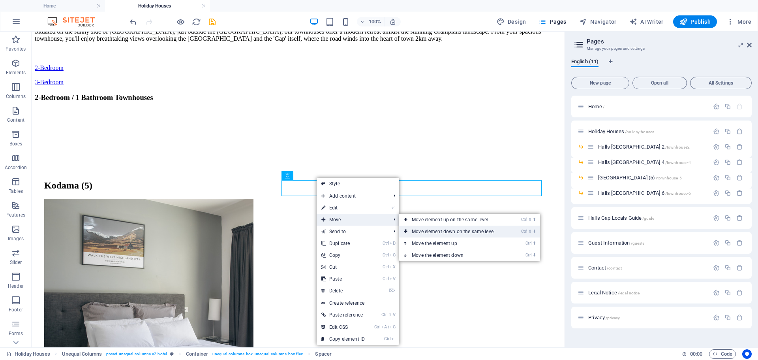
click at [436, 231] on link "Ctrl ⇧ ⬇ Move element down on the same level" at bounding box center [454, 232] width 111 height 12
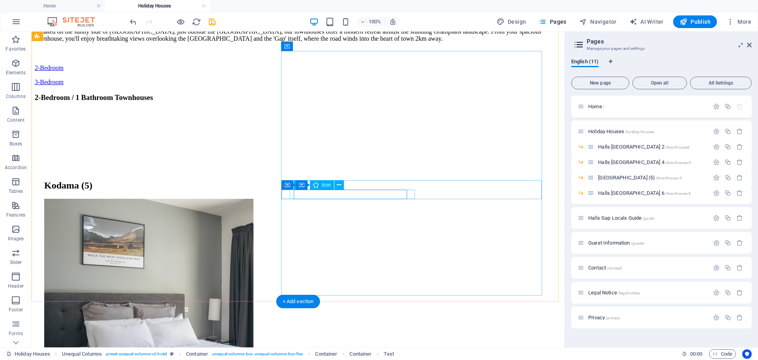
click at [335, 185] on icon at bounding box center [336, 185] width 4 height 8
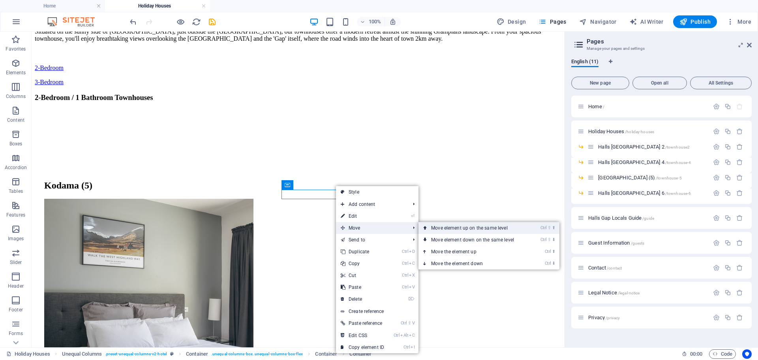
click at [455, 229] on link "Ctrl ⇧ ⬆ Move element up on the same level" at bounding box center [474, 228] width 111 height 12
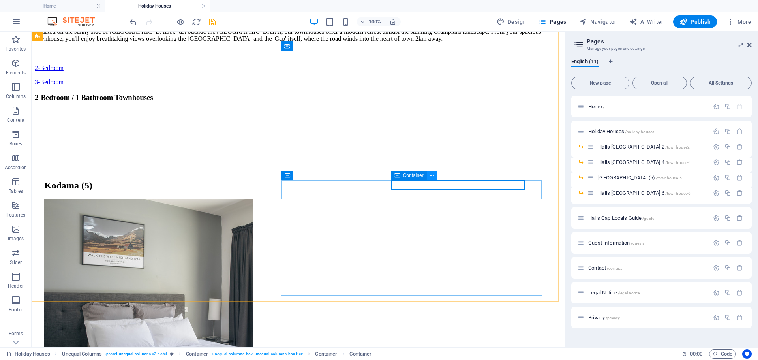
click at [431, 176] on icon at bounding box center [432, 175] width 4 height 8
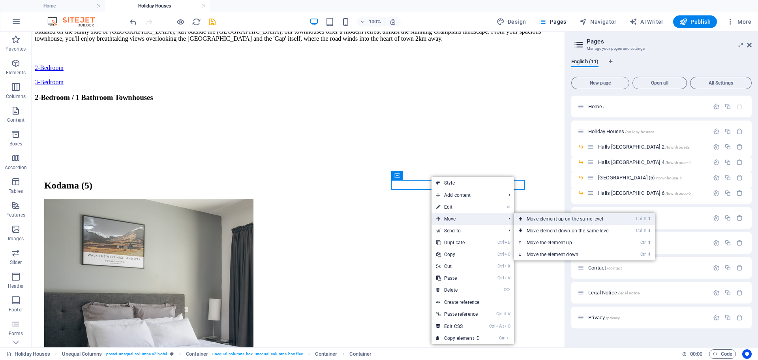
click at [540, 217] on link "Ctrl ⇧ ⬆ Move element up on the same level" at bounding box center [569, 219] width 111 height 12
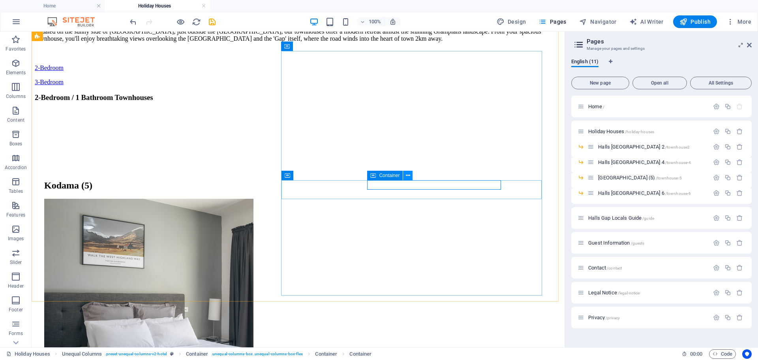
click at [408, 174] on icon at bounding box center [408, 175] width 4 height 8
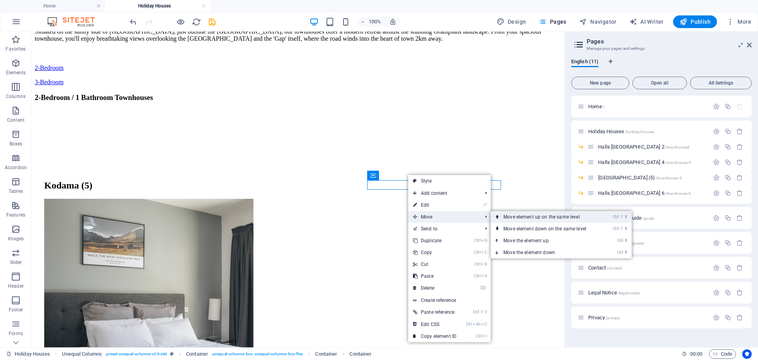
drag, startPoint x: 506, startPoint y: 214, endPoint x: 457, endPoint y: 180, distance: 59.2
click at [506, 214] on link "Ctrl ⇧ ⬆ Move element up on the same level" at bounding box center [546, 217] width 111 height 12
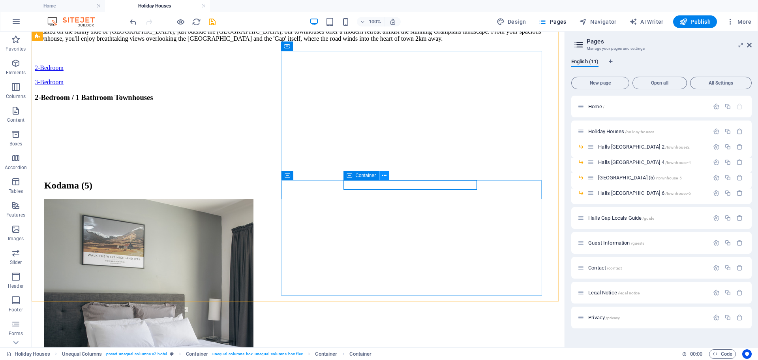
click at [386, 175] on icon at bounding box center [384, 175] width 4 height 8
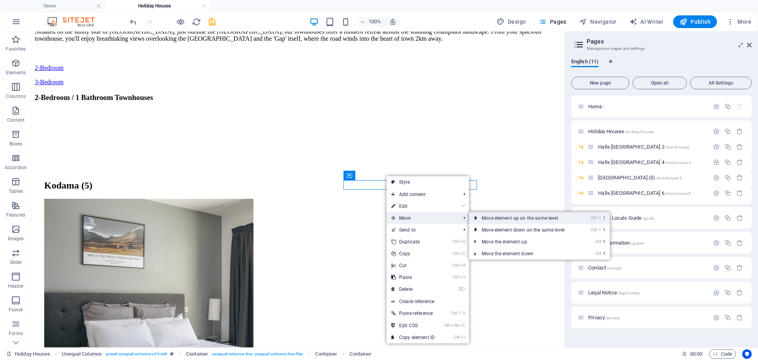
click at [483, 216] on link "Ctrl ⇧ ⬆ Move element up on the same level" at bounding box center [524, 218] width 111 height 12
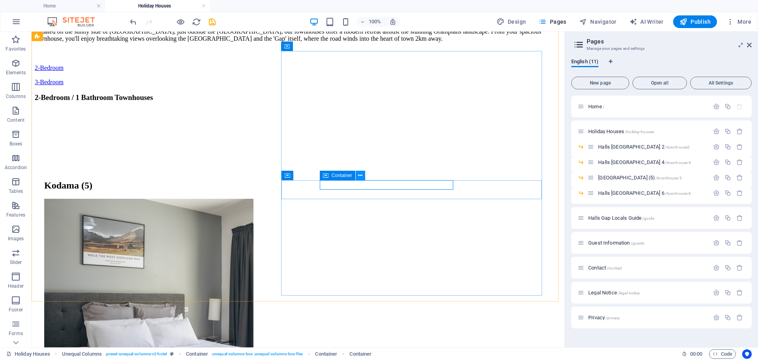
click at [362, 173] on icon at bounding box center [360, 175] width 4 height 8
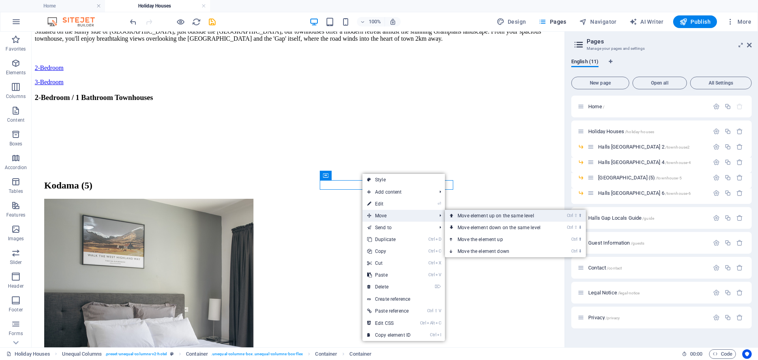
drag, startPoint x: 462, startPoint y: 213, endPoint x: 398, endPoint y: 177, distance: 73.4
click at [462, 213] on link "Ctrl ⇧ ⬆ Move element up on the same level" at bounding box center [500, 216] width 111 height 12
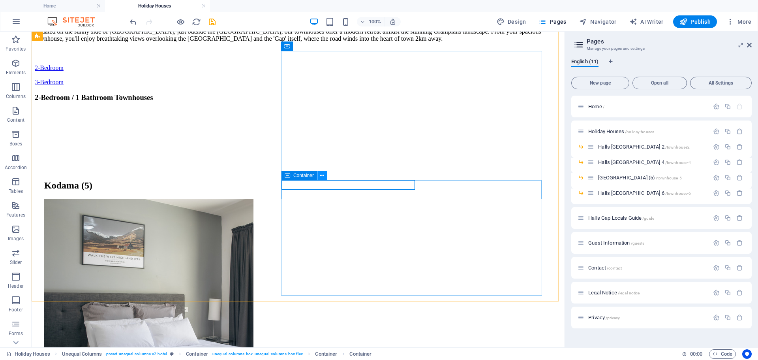
click at [325, 175] on button at bounding box center [322, 175] width 9 height 9
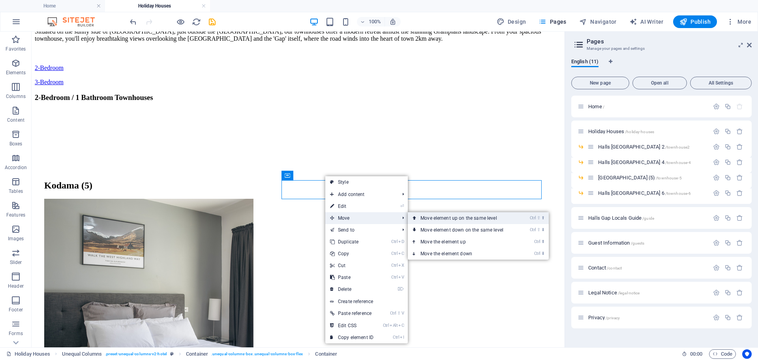
click at [432, 215] on link "Ctrl ⇧ ⬆ Move element up on the same level" at bounding box center [463, 218] width 111 height 12
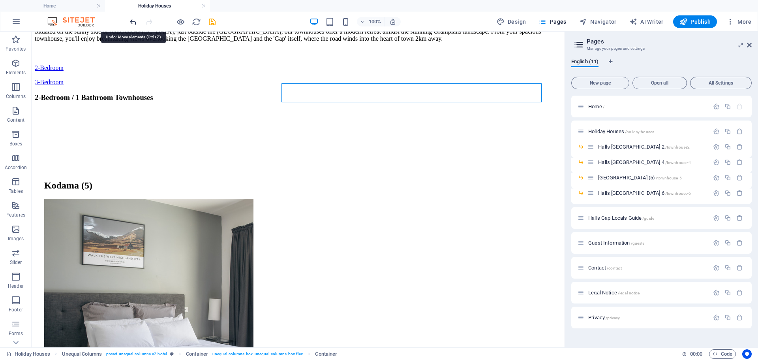
click at [132, 23] on icon "undo" at bounding box center [133, 21] width 9 height 9
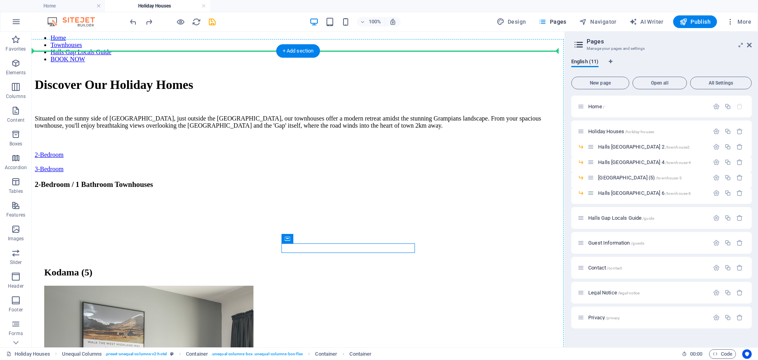
scroll to position [348, 0]
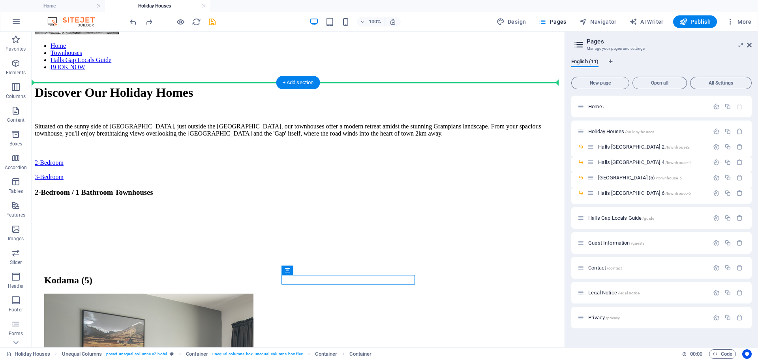
drag, startPoint x: 349, startPoint y: 207, endPoint x: 309, endPoint y: 139, distance: 78.8
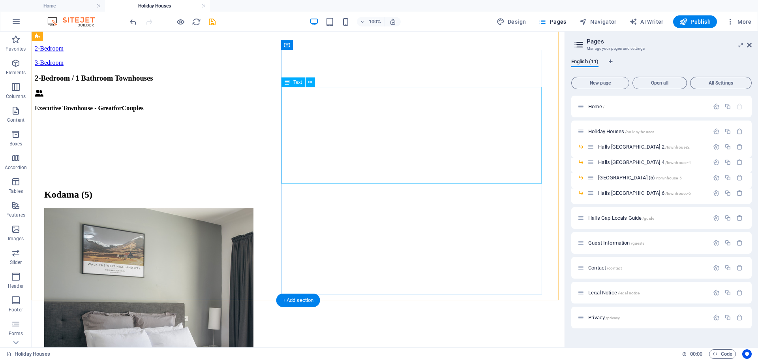
scroll to position [454, 0]
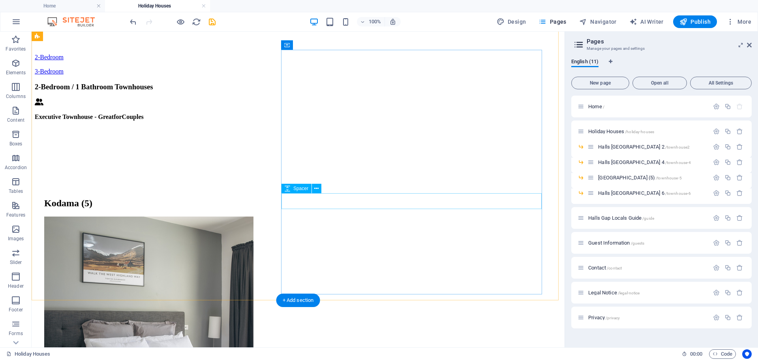
click at [317, 189] on icon at bounding box center [316, 188] width 4 height 8
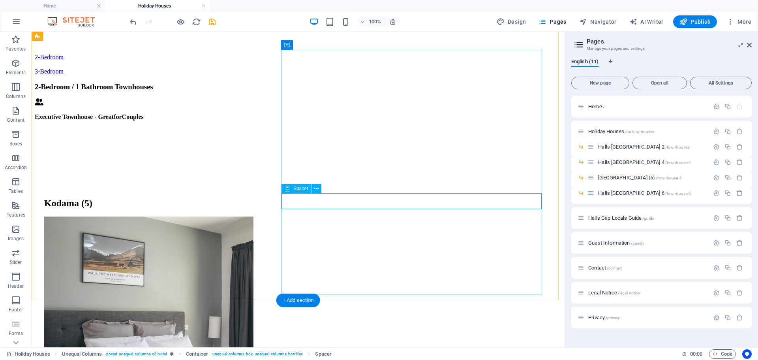
select select "px"
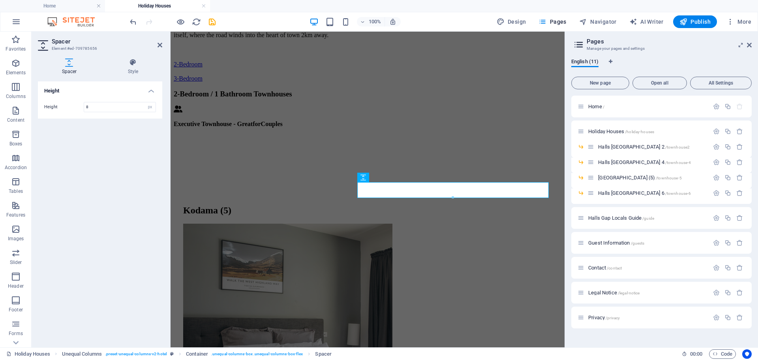
type input "8"
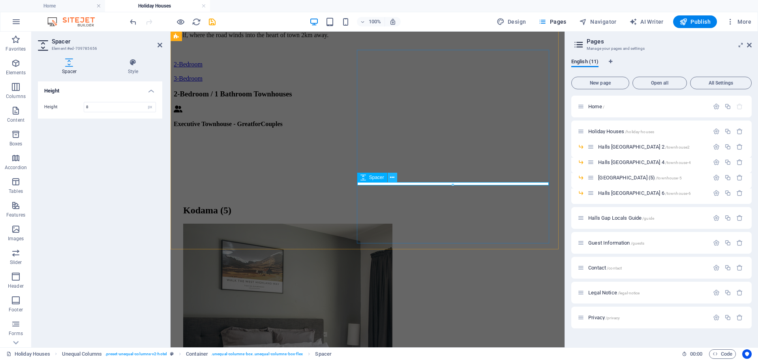
click at [393, 177] on icon at bounding box center [392, 177] width 4 height 8
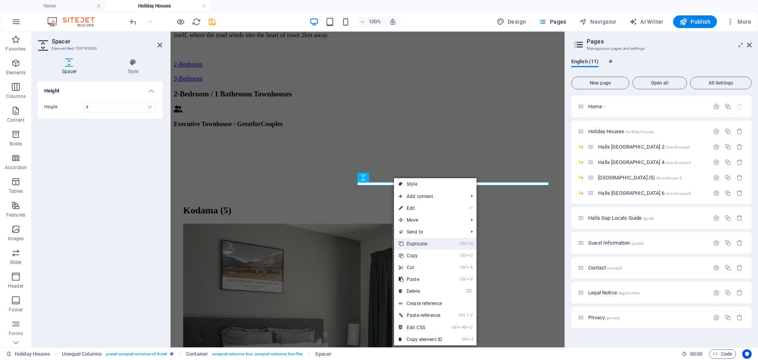
click at [420, 241] on link "Ctrl D Duplicate" at bounding box center [420, 244] width 53 height 12
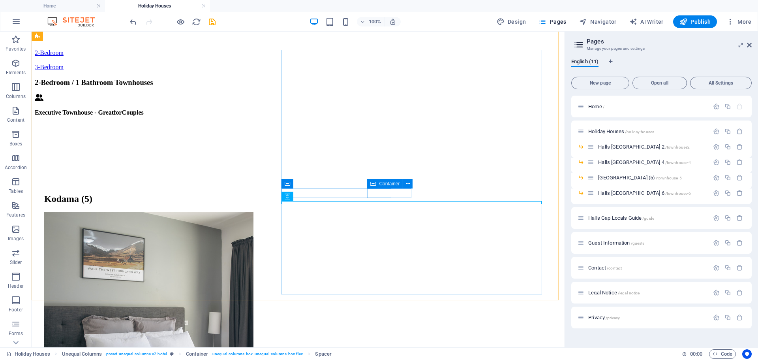
scroll to position [454, 0]
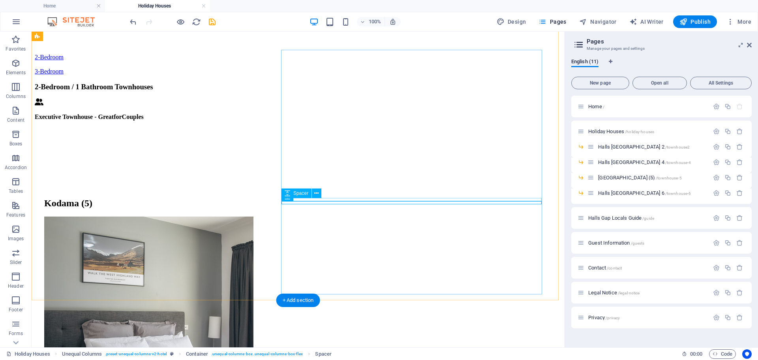
click at [318, 193] on icon at bounding box center [316, 193] width 4 height 8
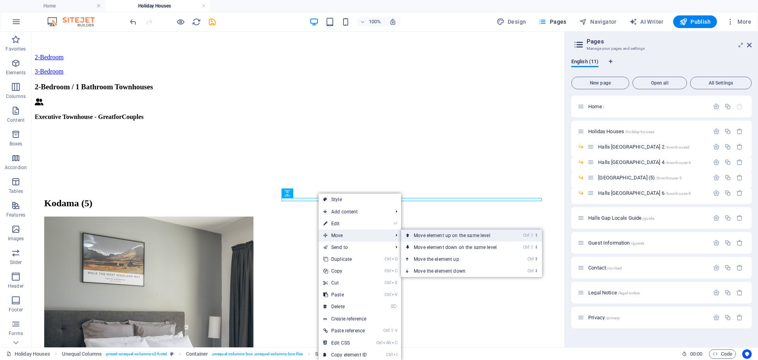
click at [425, 235] on link "Ctrl ⇧ ⬆ Move element up on the same level" at bounding box center [456, 235] width 111 height 12
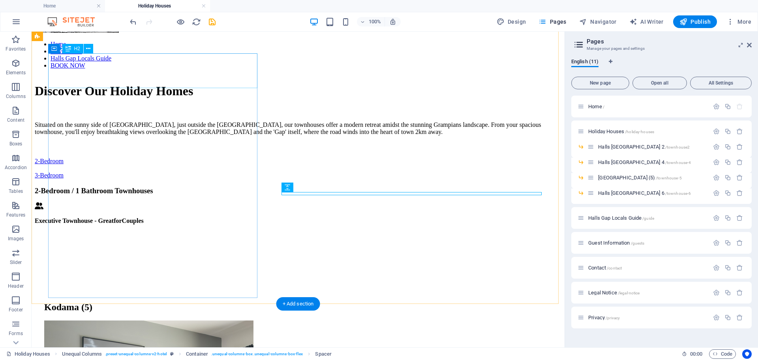
scroll to position [348, 0]
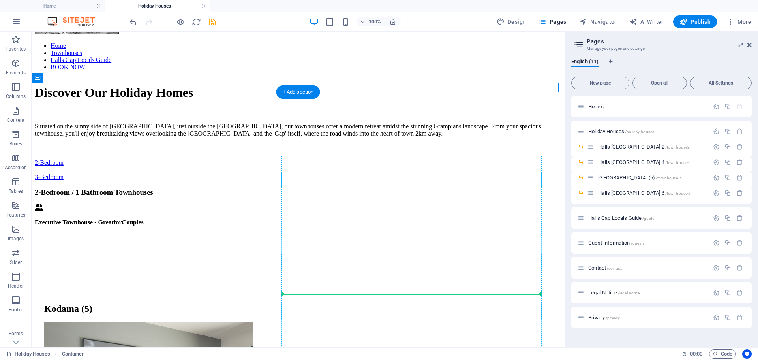
drag, startPoint x: 86, startPoint y: 110, endPoint x: 340, endPoint y: 283, distance: 307.4
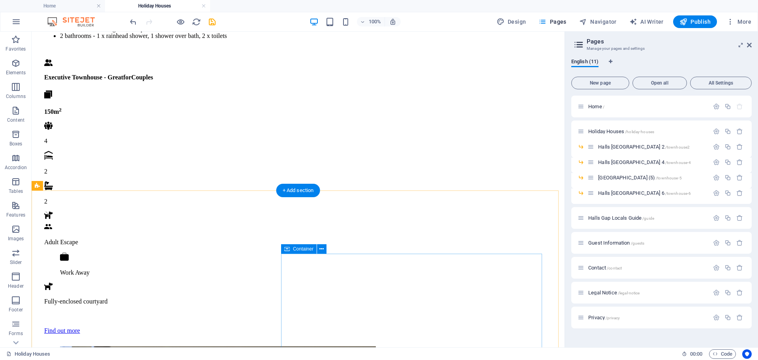
scroll to position [875, 0]
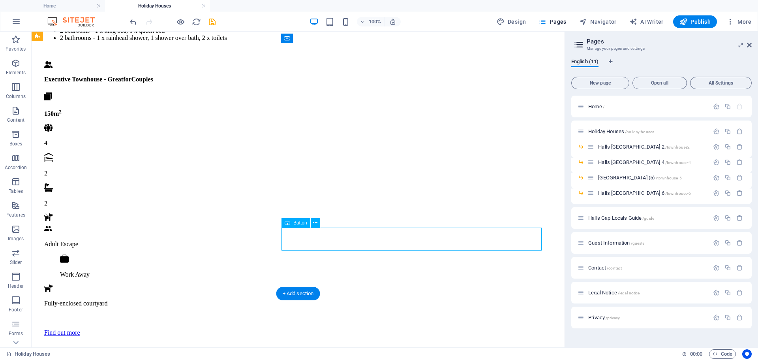
select select "px"
select select "4"
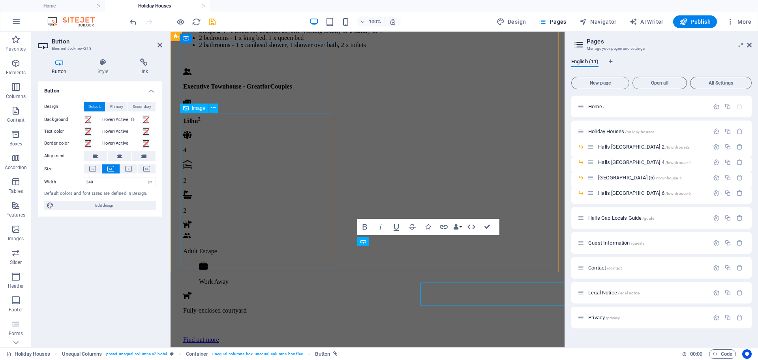
scroll to position [820, 0]
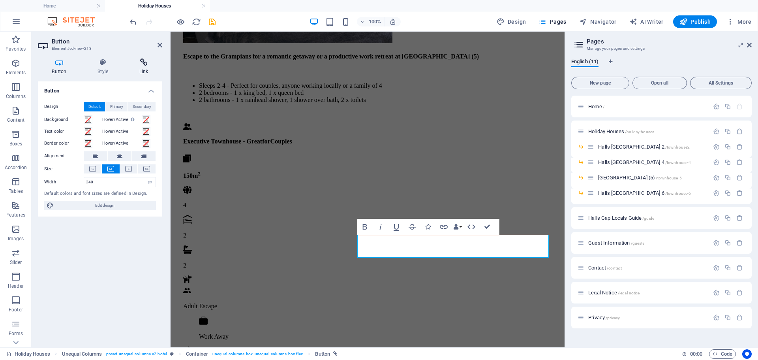
click at [150, 62] on icon at bounding box center [143, 62] width 37 height 8
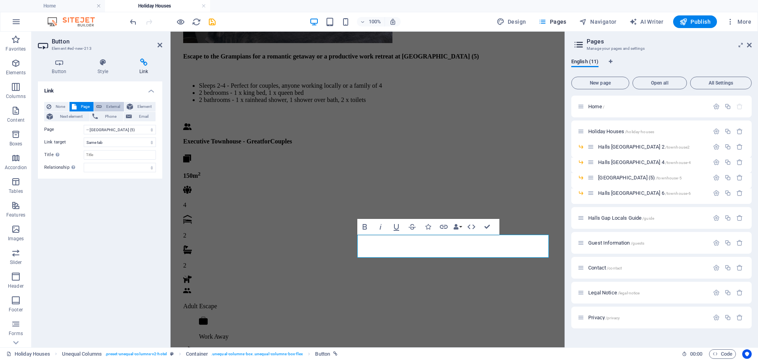
click at [115, 102] on span "External" at bounding box center [112, 106] width 17 height 9
select select "blank"
drag, startPoint x: 120, startPoint y: 130, endPoint x: 73, endPoint y: 130, distance: 47.4
click at [73, 130] on div "URL /13817912" at bounding box center [100, 129] width 112 height 9
paste input "[URL][DOMAIN_NAME]"
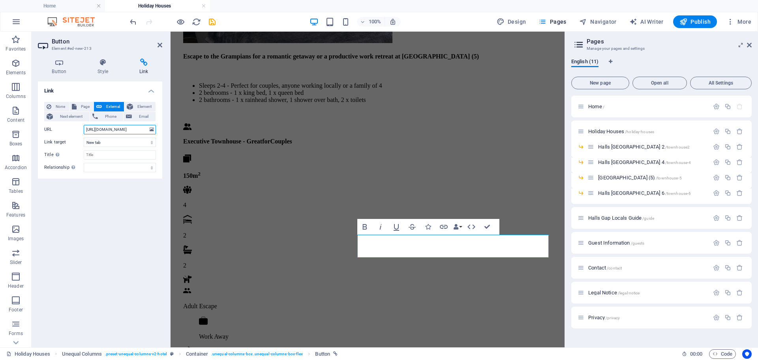
type input "[URL][DOMAIN_NAME]"
click at [116, 215] on div "Link None Page External Element Next element Phone Email Page Home Holiday Hous…" at bounding box center [100, 211] width 124 height 260
click at [160, 42] on icon at bounding box center [160, 45] width 5 height 6
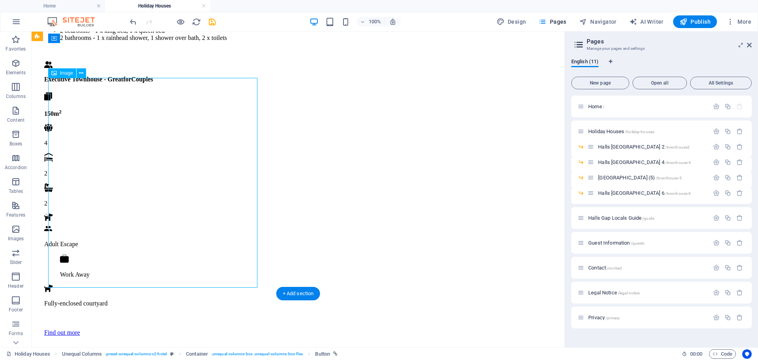
scroll to position [820, 0]
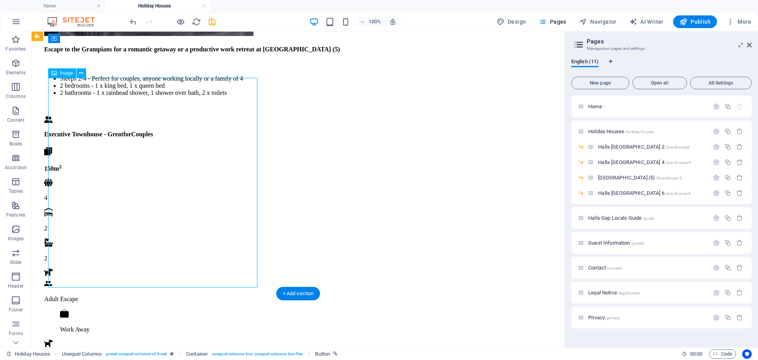
select select "px"
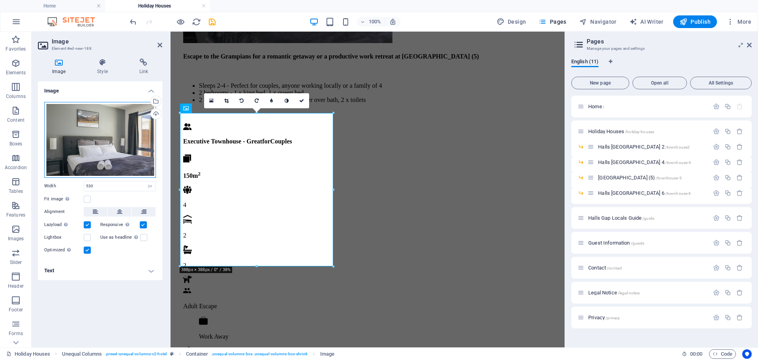
click at [105, 143] on div "Drag files here, click to choose files or select files from Files or our free s…" at bounding box center [100, 140] width 112 height 76
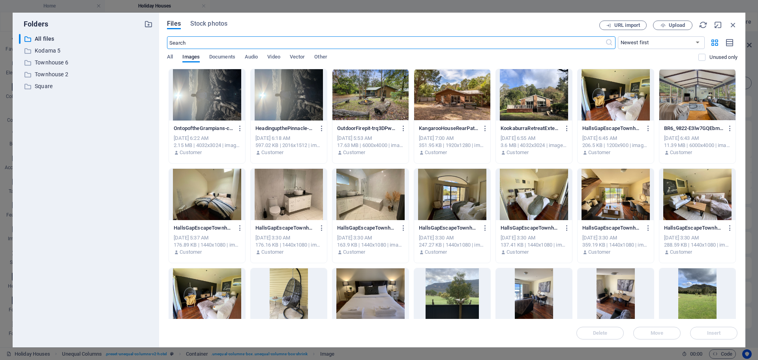
scroll to position [1132, 0]
click at [359, 97] on div at bounding box center [371, 94] width 76 height 51
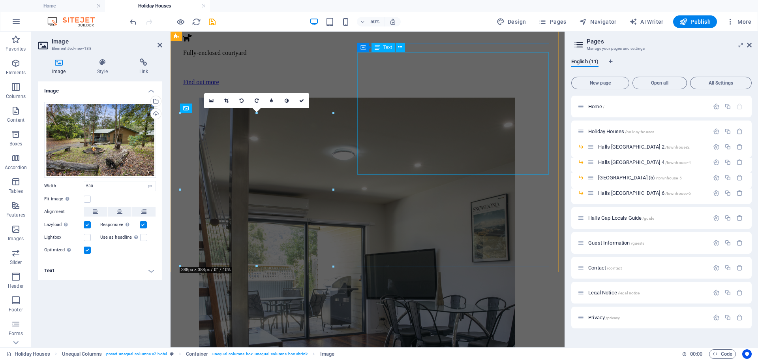
scroll to position [820, 0]
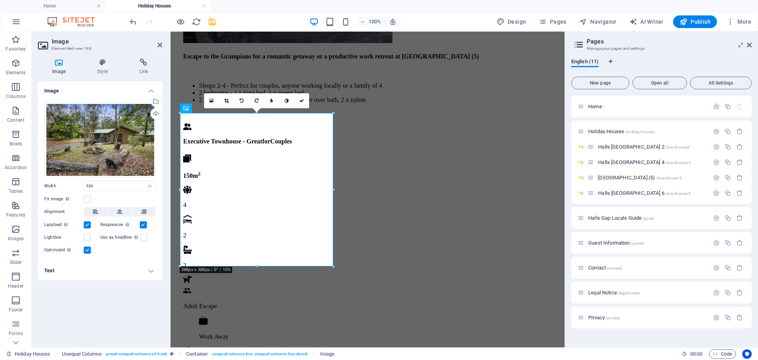
click at [136, 298] on div "Image Drag files here, click to choose files or select files from Files or our …" at bounding box center [100, 211] width 124 height 260
click at [159, 45] on icon at bounding box center [160, 45] width 5 height 6
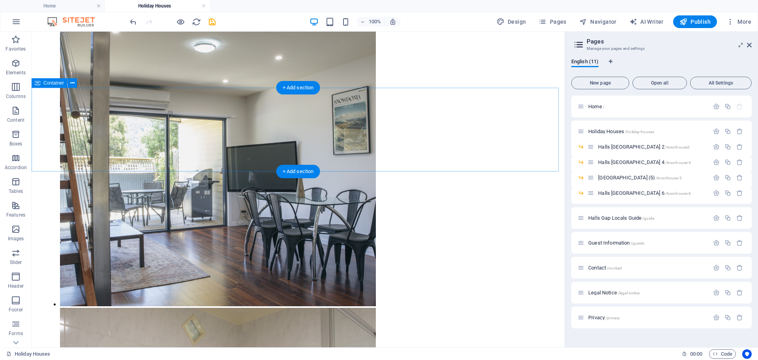
scroll to position [1191, 0]
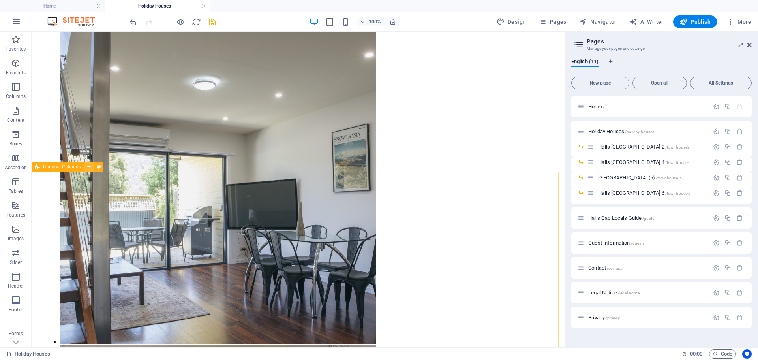
click at [88, 166] on icon at bounding box center [89, 167] width 4 height 8
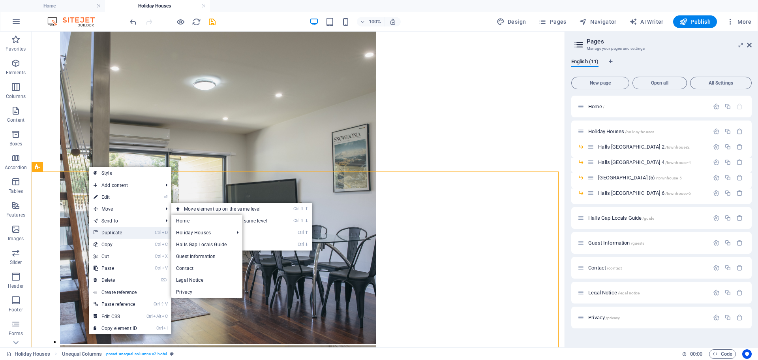
click at [114, 235] on link "Ctrl D Duplicate" at bounding box center [115, 233] width 53 height 12
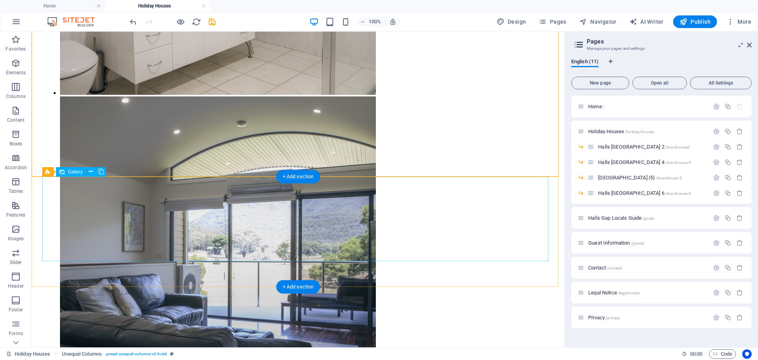
scroll to position [1854, 0]
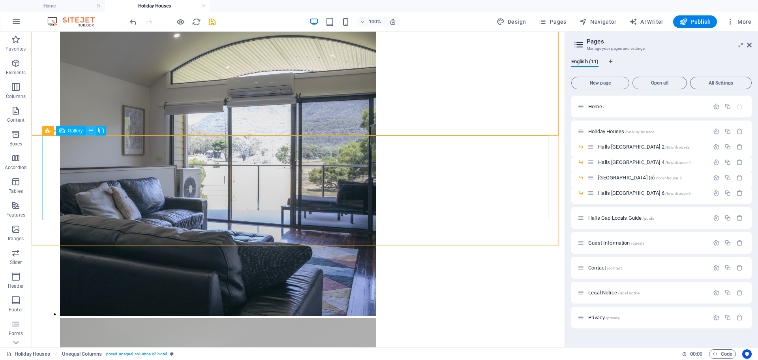
click at [91, 131] on icon at bounding box center [91, 130] width 4 height 8
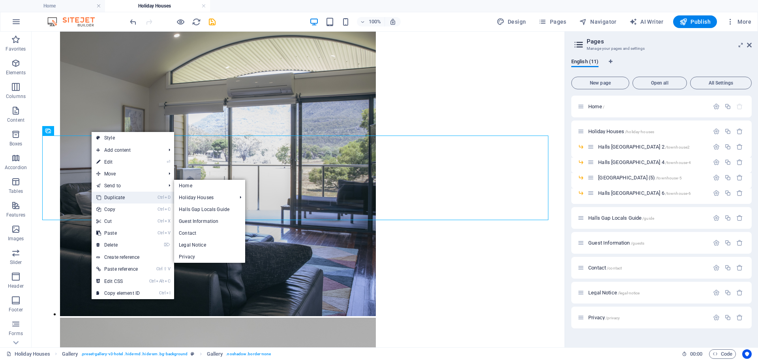
click at [127, 196] on link "Ctrl D Duplicate" at bounding box center [118, 198] width 53 height 12
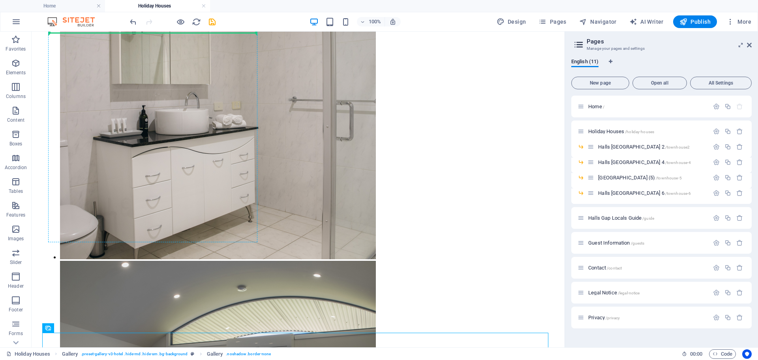
scroll to position [1574, 0]
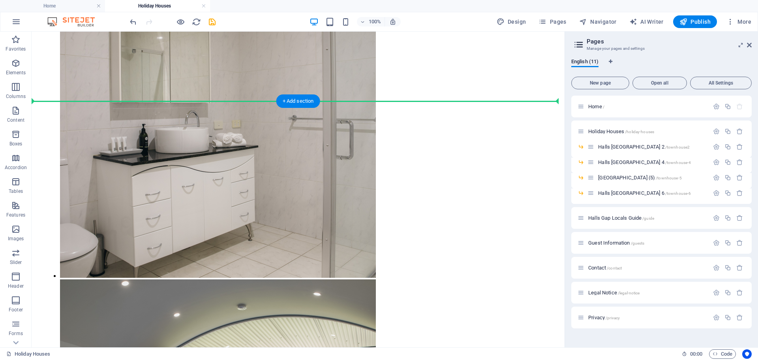
drag, startPoint x: 64, startPoint y: 207, endPoint x: 75, endPoint y: 104, distance: 104.2
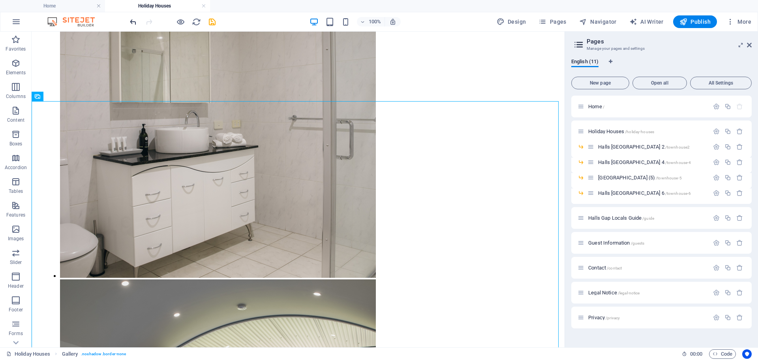
click at [134, 19] on icon "undo" at bounding box center [133, 21] width 9 height 9
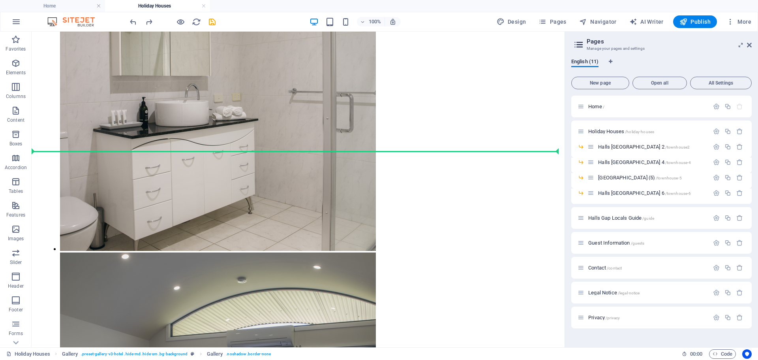
scroll to position [1455, 0]
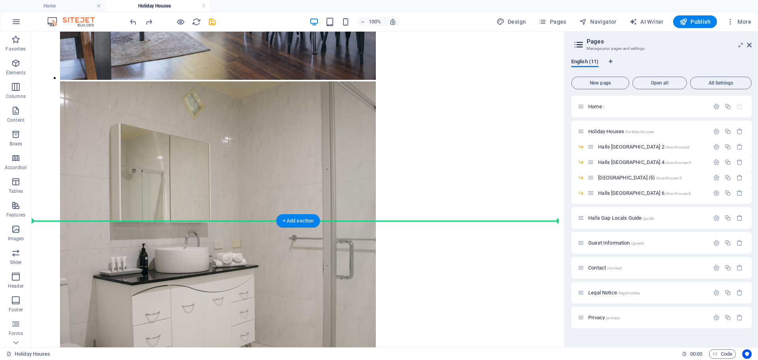
drag, startPoint x: 89, startPoint y: 175, endPoint x: 250, endPoint y: 245, distance: 175.4
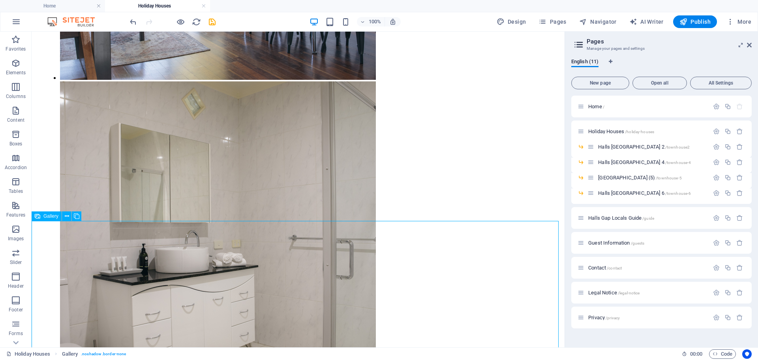
scroll to position [1771, 0]
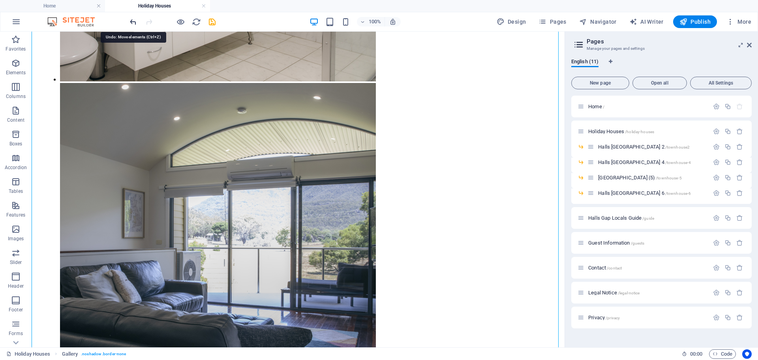
click at [130, 23] on icon "undo" at bounding box center [133, 21] width 9 height 9
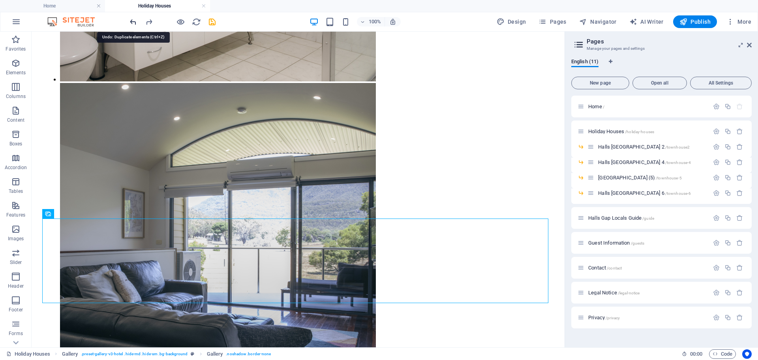
click at [133, 20] on icon "undo" at bounding box center [133, 21] width 9 height 9
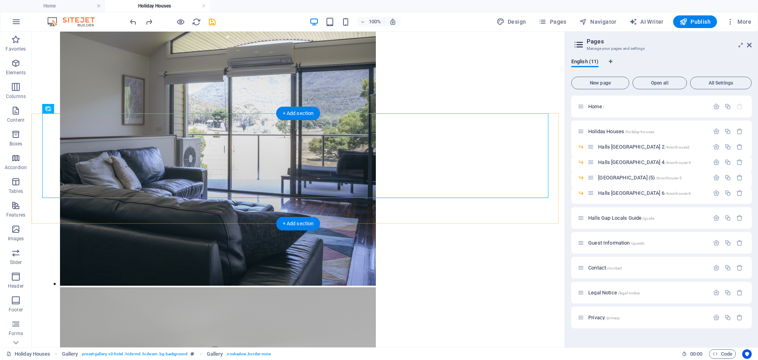
scroll to position [1876, 0]
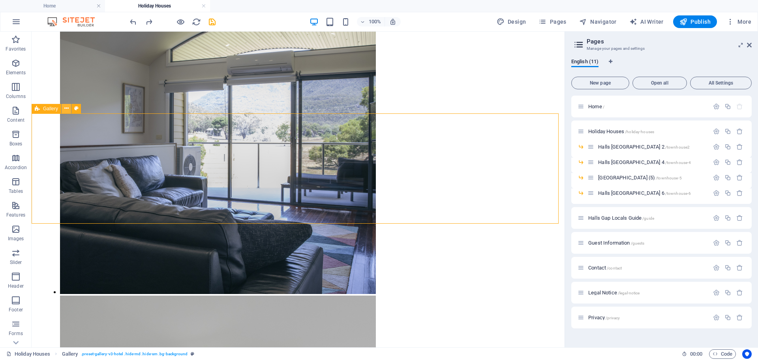
click at [64, 107] on icon at bounding box center [66, 108] width 4 height 8
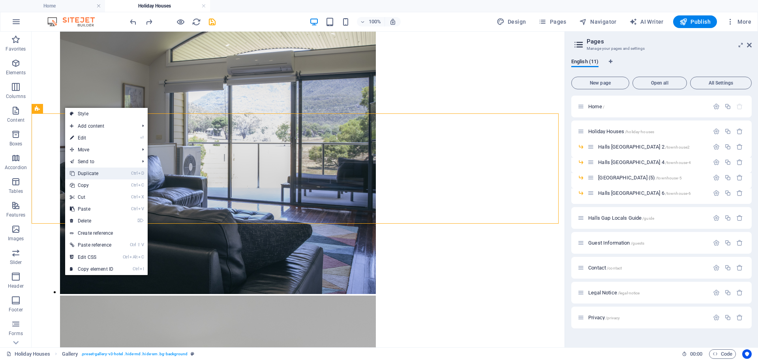
click at [89, 173] on link "Ctrl D Duplicate" at bounding box center [91, 173] width 53 height 12
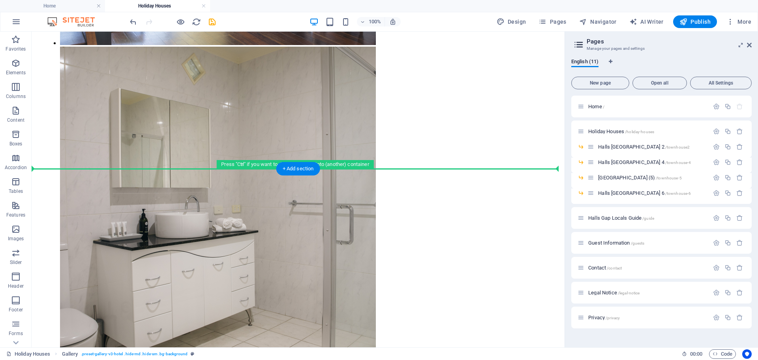
scroll to position [1489, 0]
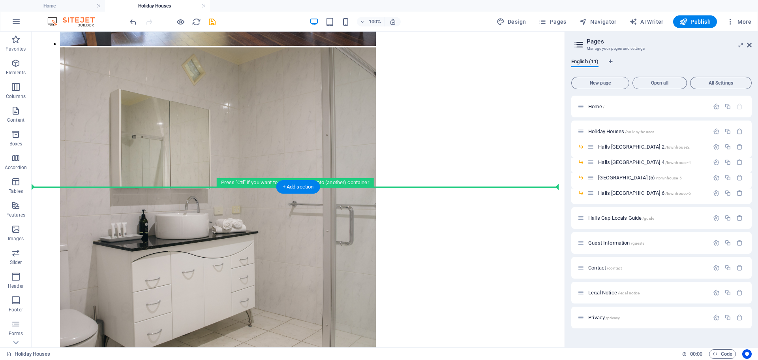
drag, startPoint x: 71, startPoint y: 138, endPoint x: 41, endPoint y: 179, distance: 50.5
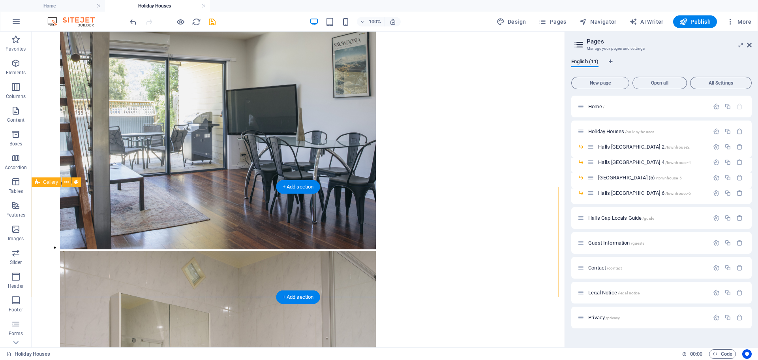
scroll to position [1278, 0]
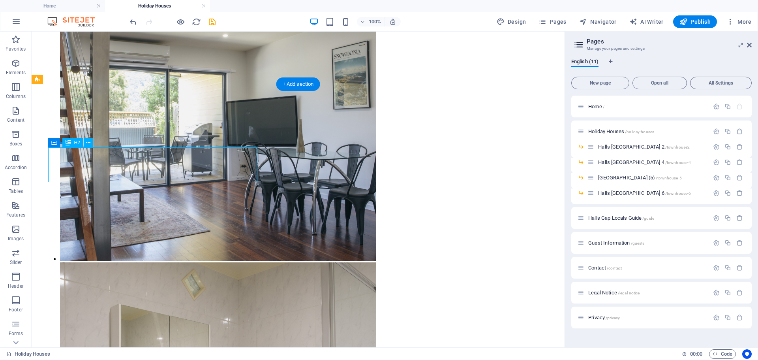
scroll to position [1181, 0]
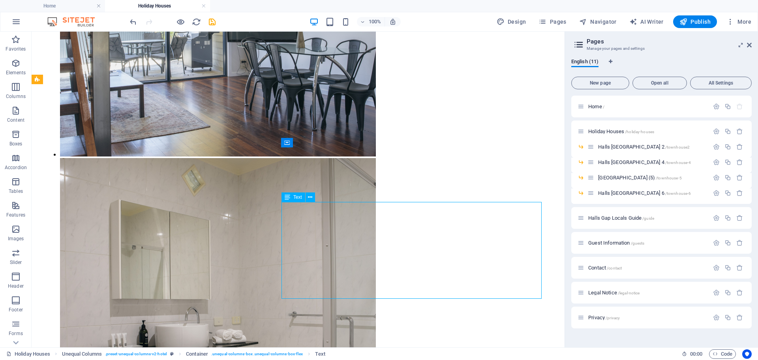
scroll to position [1384, 0]
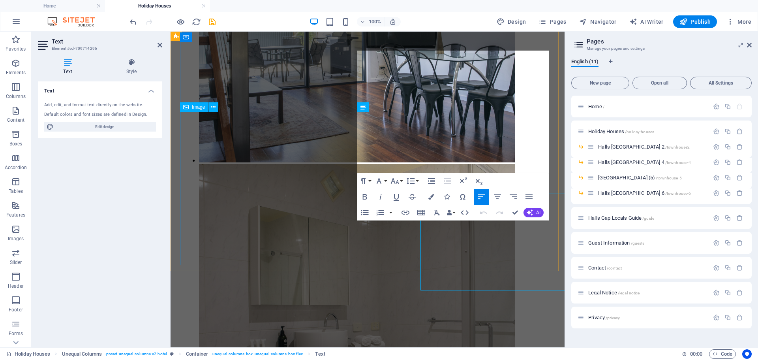
scroll to position [1287, 0]
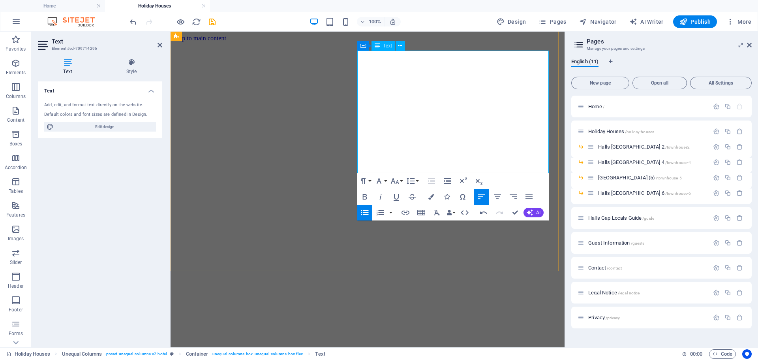
scroll to position [1287, 0]
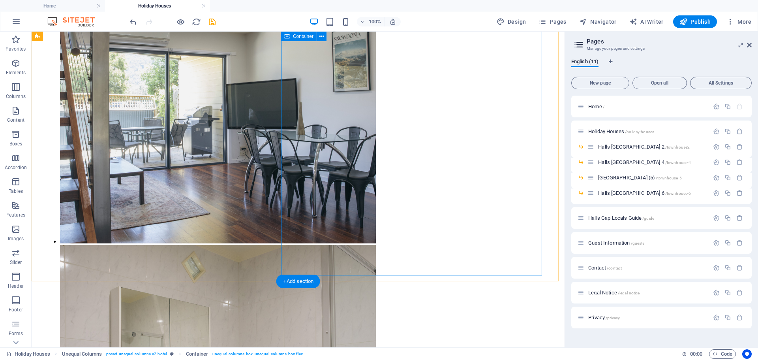
scroll to position [1430, 0]
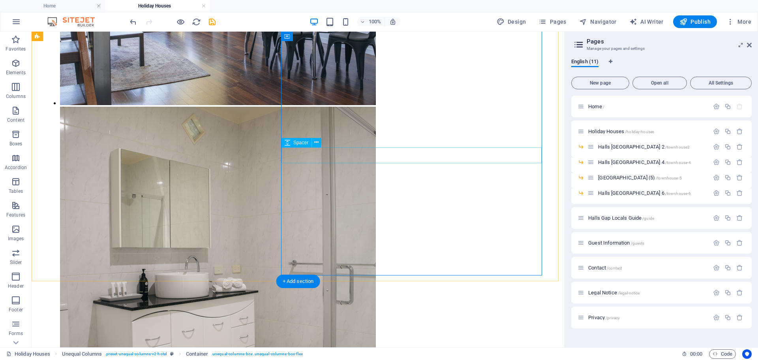
select select "px"
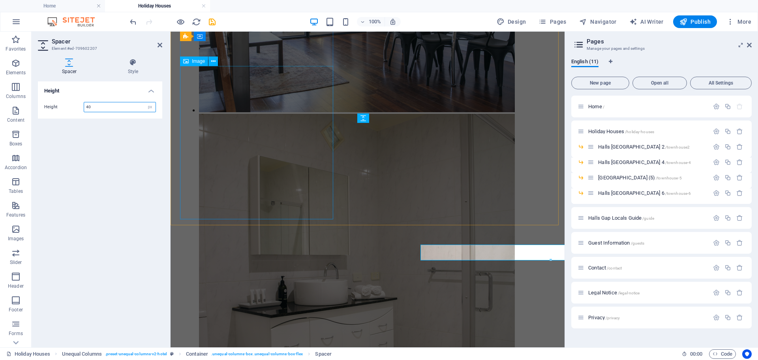
scroll to position [1332, 0]
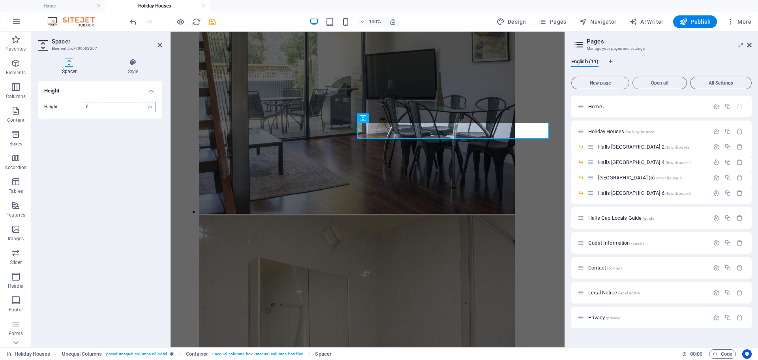
type input "8"
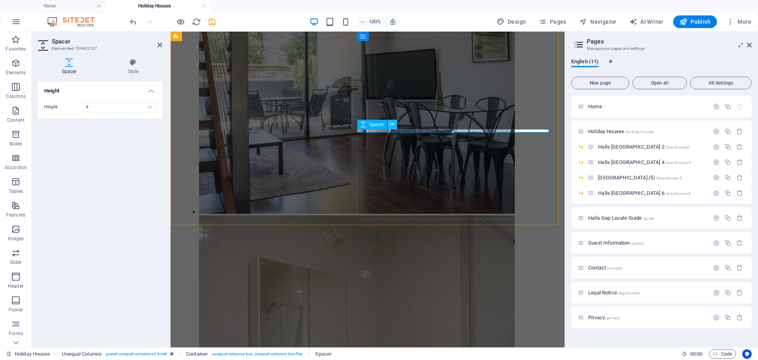
click at [392, 126] on icon at bounding box center [392, 124] width 4 height 8
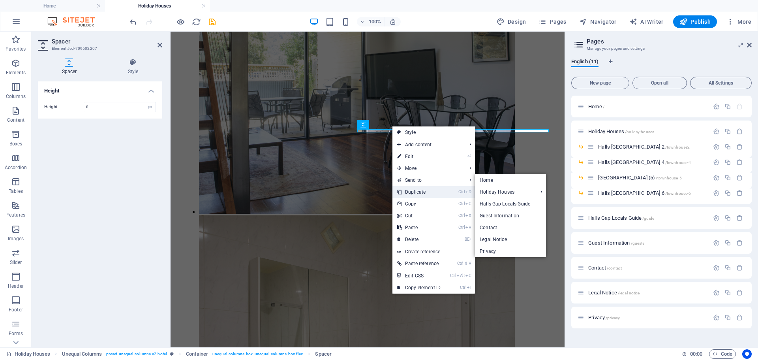
click at [413, 190] on link "Ctrl D Duplicate" at bounding box center [419, 192] width 53 height 12
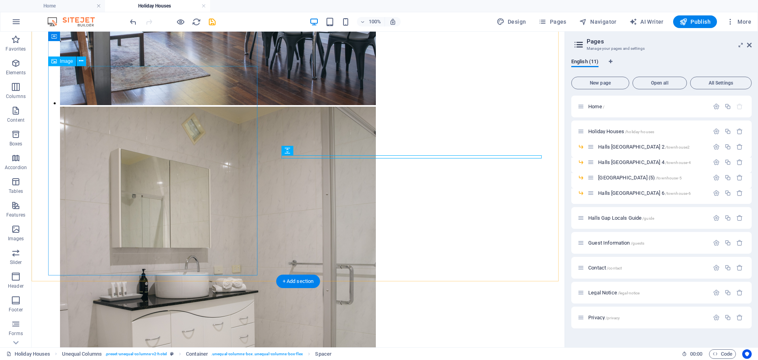
scroll to position [1324, 0]
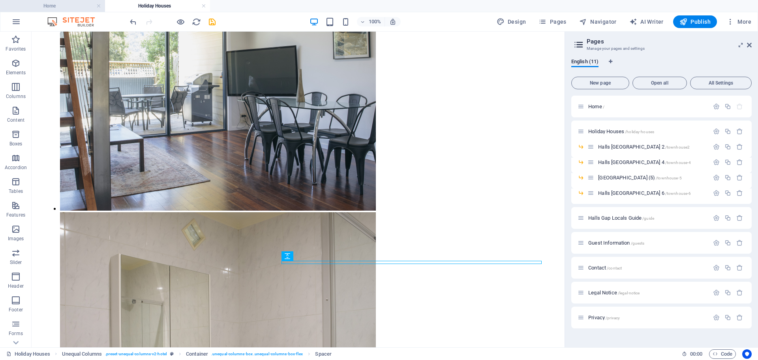
click at [48, 4] on h4 "Home" at bounding box center [52, 6] width 105 height 9
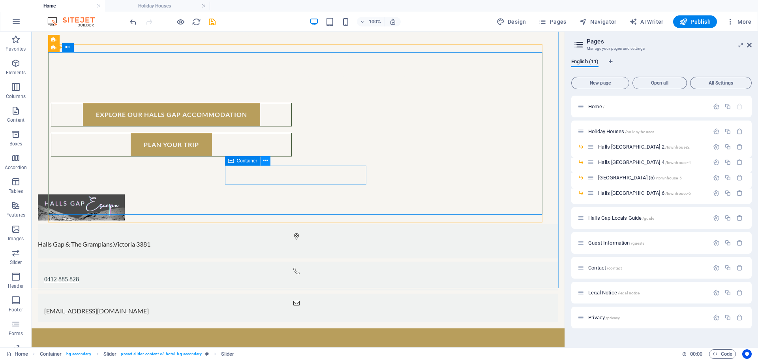
click at [262, 161] on button at bounding box center [265, 160] width 9 height 9
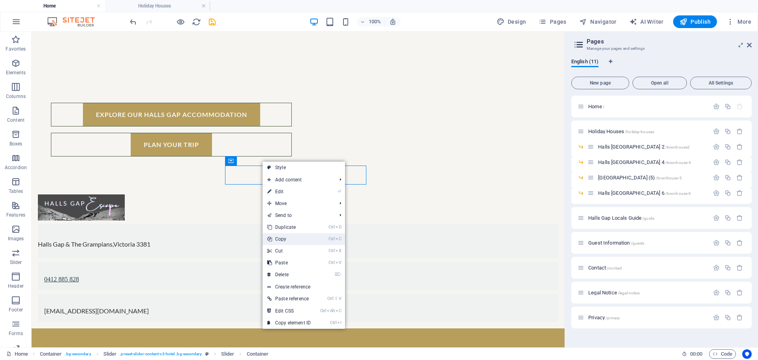
click at [294, 235] on link "Ctrl C Copy" at bounding box center [289, 239] width 53 height 12
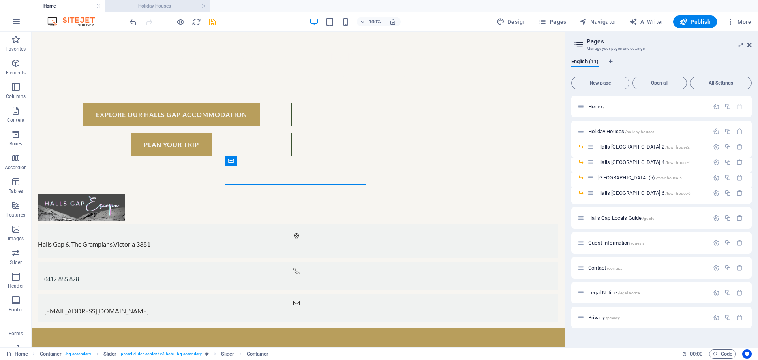
click at [161, 6] on h4 "Holiday Houses" at bounding box center [157, 6] width 105 height 9
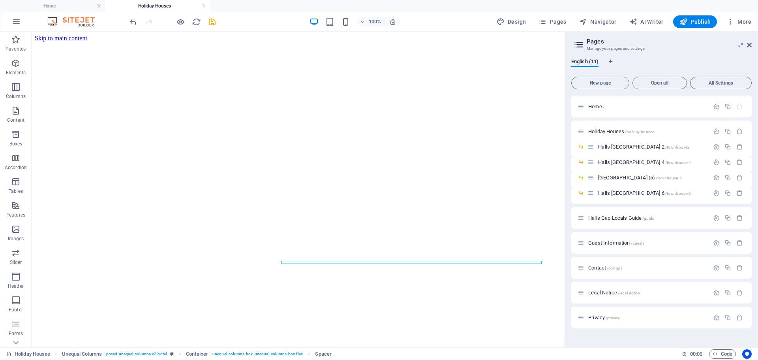
scroll to position [1324, 0]
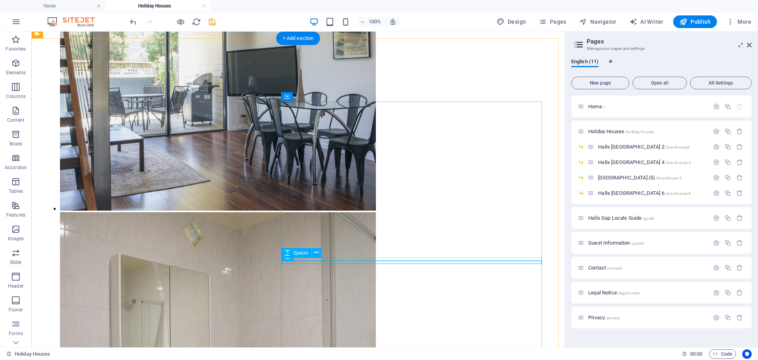
click at [318, 254] on icon at bounding box center [316, 252] width 4 height 8
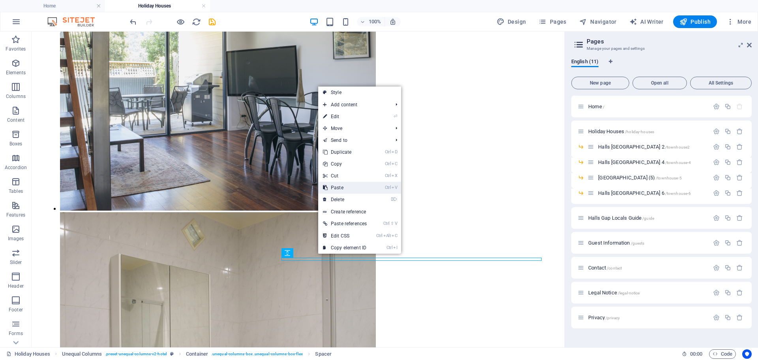
click at [340, 188] on link "Ctrl V Paste" at bounding box center [344, 188] width 53 height 12
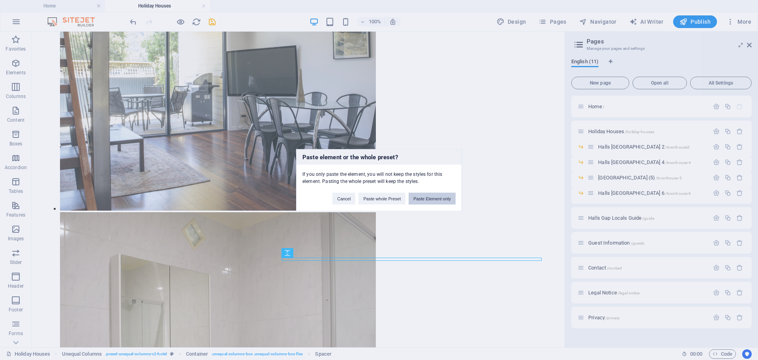
click at [431, 197] on button "Paste Element only" at bounding box center [432, 198] width 47 height 12
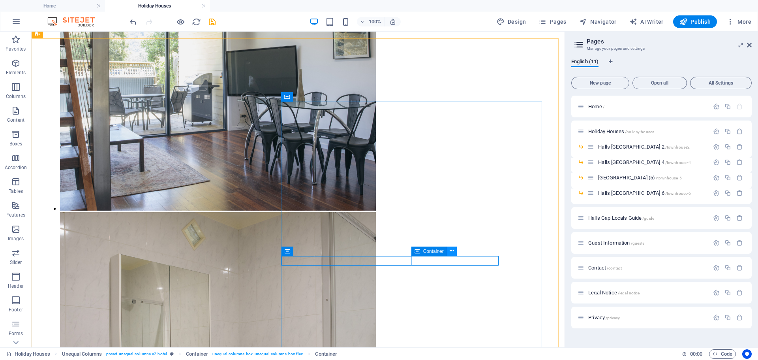
click at [451, 251] on icon at bounding box center [452, 251] width 4 height 8
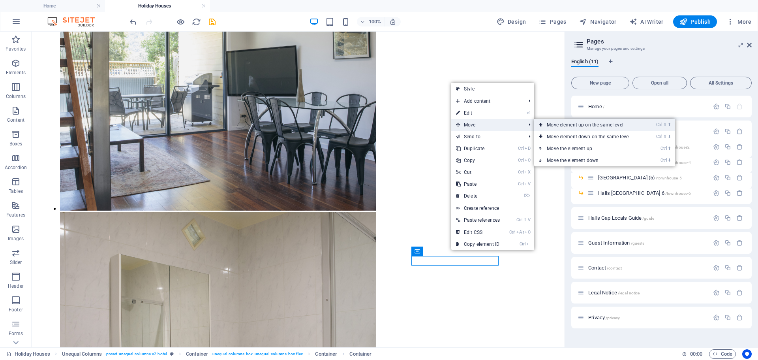
click at [567, 127] on link "Ctrl ⇧ ⬆ Move element up on the same level" at bounding box center [589, 125] width 111 height 12
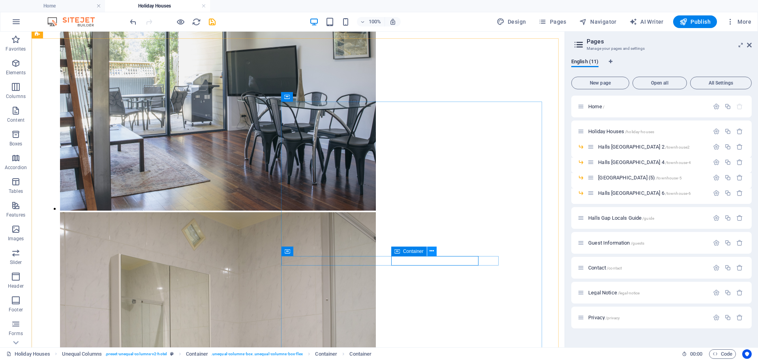
click at [432, 250] on icon at bounding box center [432, 251] width 4 height 8
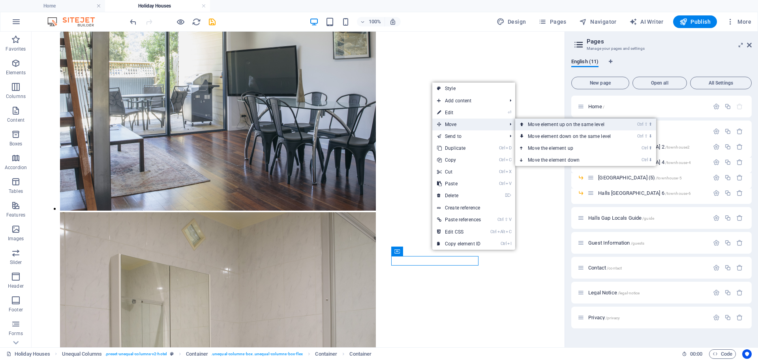
click at [560, 122] on link "Ctrl ⇧ ⬆ Move element up on the same level" at bounding box center [570, 125] width 111 height 12
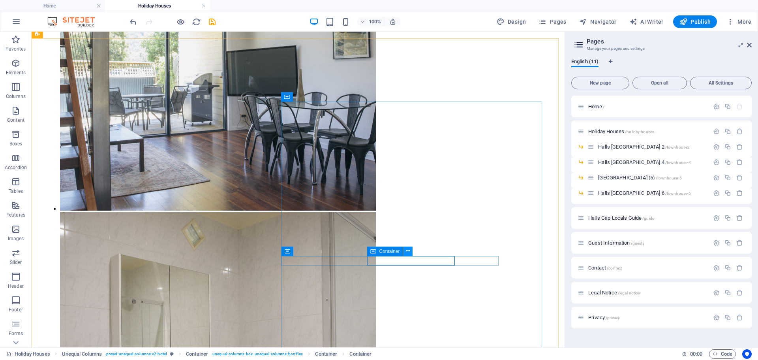
click at [406, 252] on icon at bounding box center [408, 251] width 4 height 8
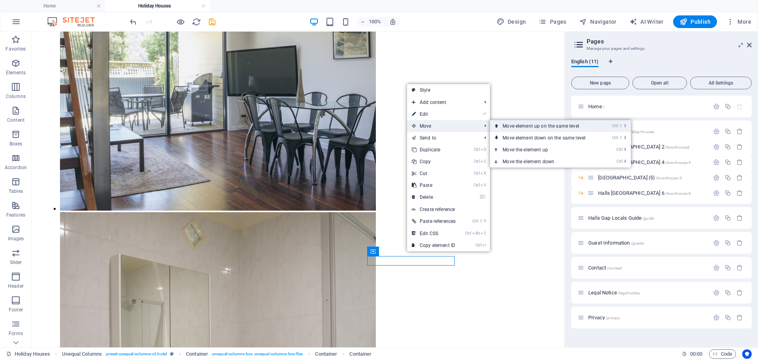
click at [525, 126] on link "Ctrl ⇧ ⬆ Move element up on the same level" at bounding box center [545, 126] width 111 height 12
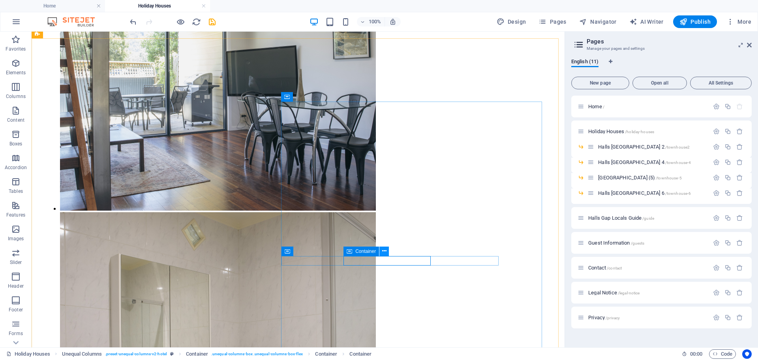
click at [381, 251] on button at bounding box center [384, 250] width 9 height 9
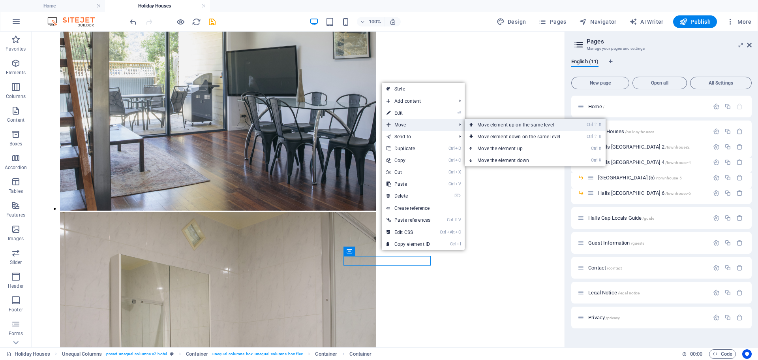
click at [497, 121] on link "Ctrl ⇧ ⬆ Move element up on the same level" at bounding box center [520, 125] width 111 height 12
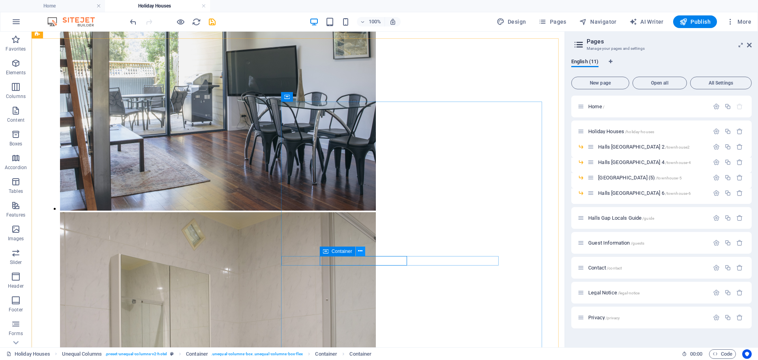
click at [360, 250] on icon at bounding box center [360, 251] width 4 height 8
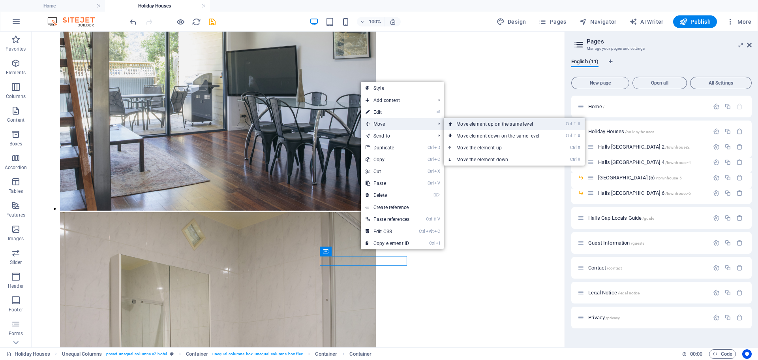
click at [470, 124] on link "Ctrl ⇧ ⬆ Move element up on the same level" at bounding box center [499, 124] width 111 height 12
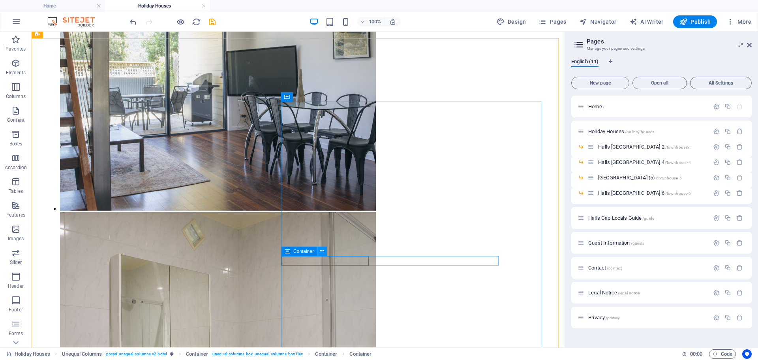
click at [321, 252] on icon at bounding box center [322, 251] width 4 height 8
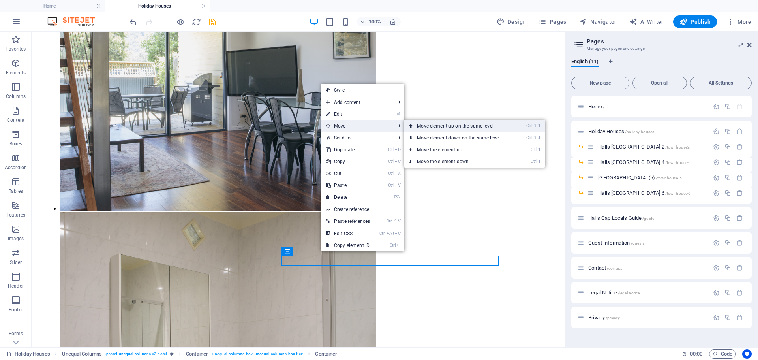
click at [438, 124] on link "Ctrl ⇧ ⬆ Move element up on the same level" at bounding box center [459, 126] width 111 height 12
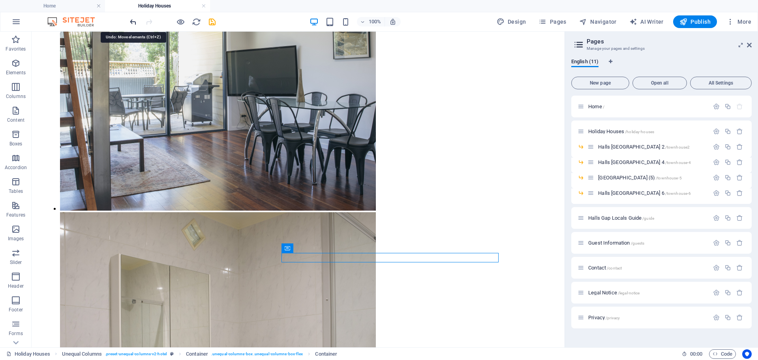
click at [133, 19] on icon "undo" at bounding box center [133, 21] width 9 height 9
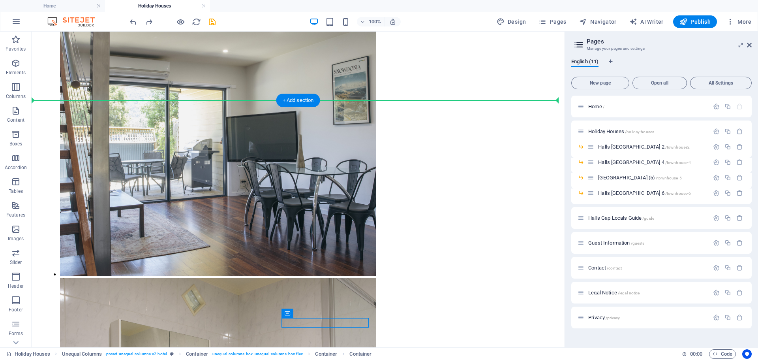
scroll to position [1253, 0]
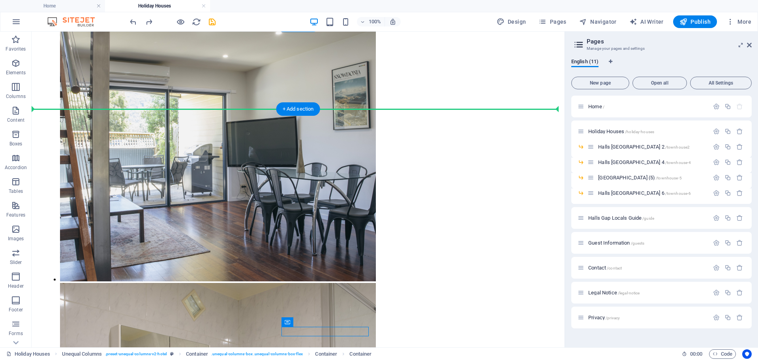
drag, startPoint x: 341, startPoint y: 282, endPoint x: 174, endPoint y: 108, distance: 241.1
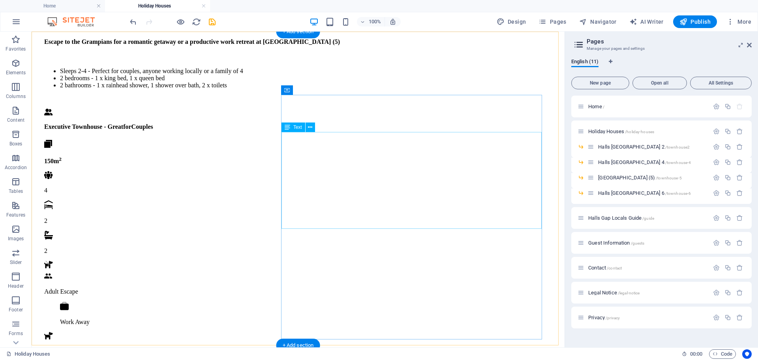
scroll to position [832, 0]
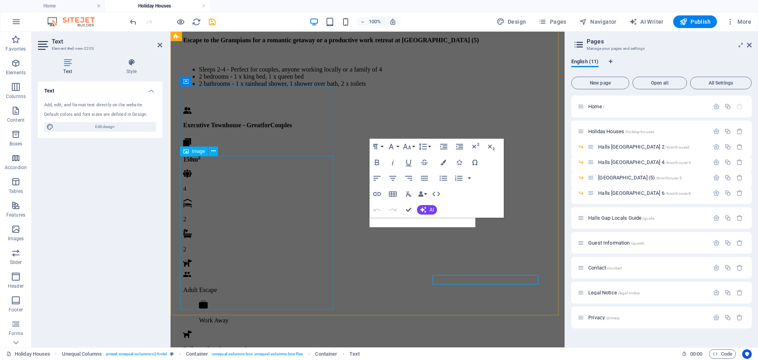
scroll to position [777, 0]
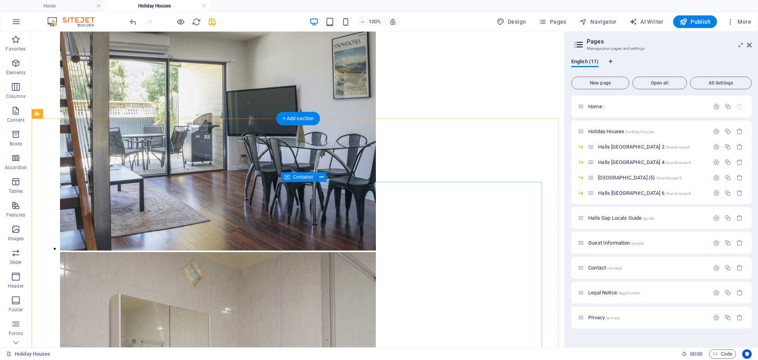
scroll to position [1359, 0]
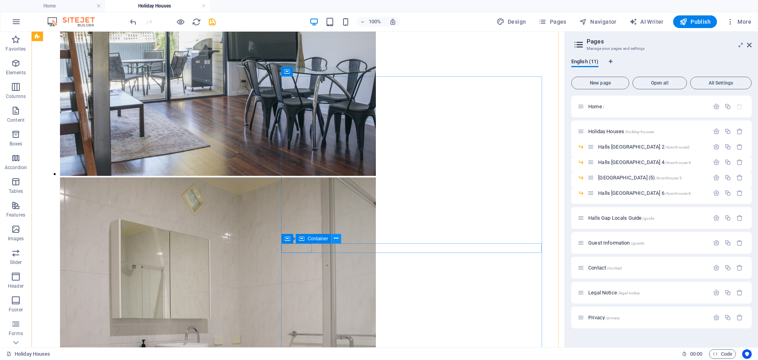
click at [340, 237] on button at bounding box center [336, 238] width 9 height 9
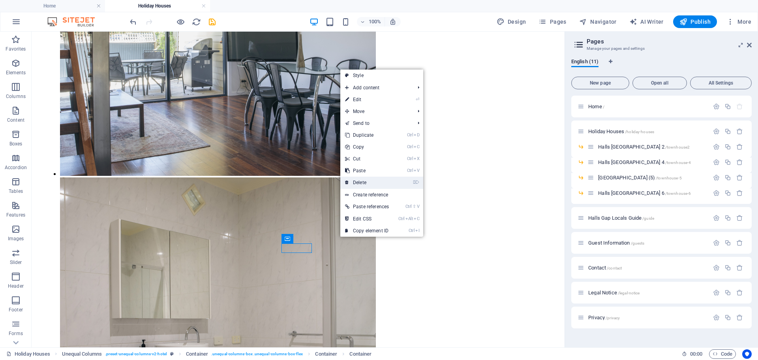
click at [372, 185] on link "⌦ Delete" at bounding box center [366, 183] width 53 height 12
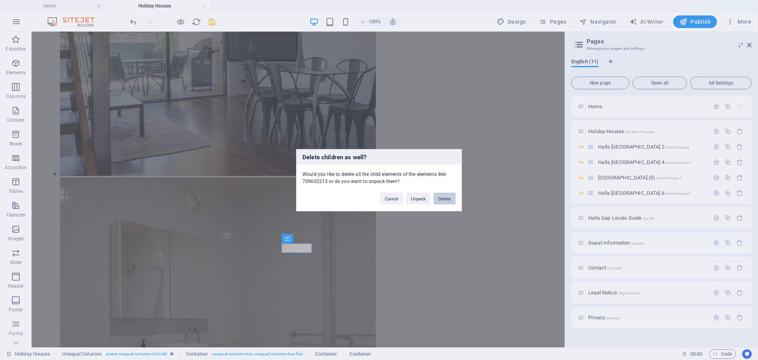
click at [444, 198] on button "Delete" at bounding box center [445, 198] width 22 height 12
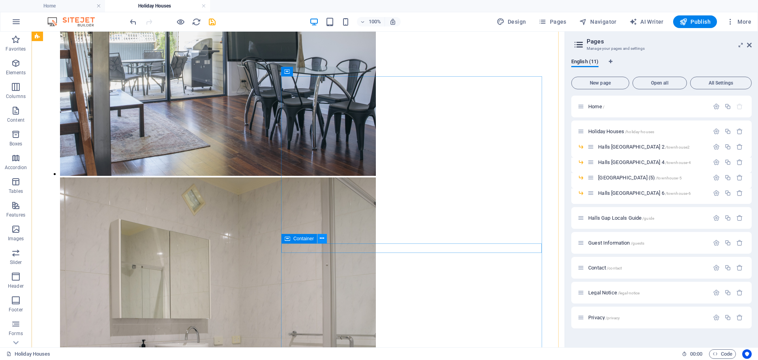
click at [320, 238] on icon at bounding box center [322, 238] width 4 height 8
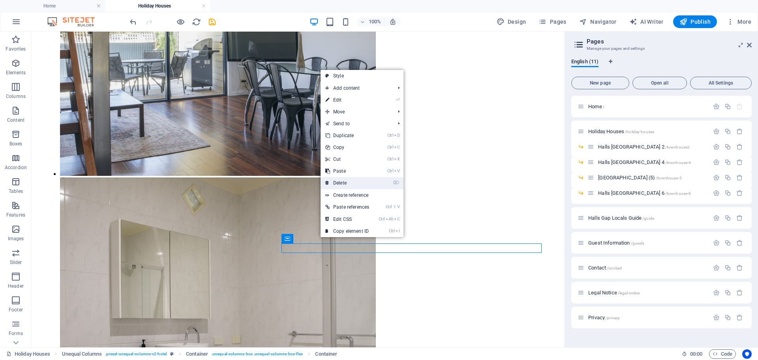
click at [353, 184] on link "⌦ Delete" at bounding box center [347, 183] width 53 height 12
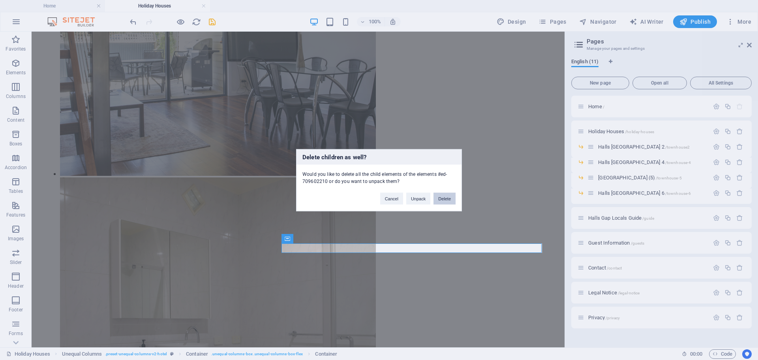
click at [443, 198] on button "Delete" at bounding box center [445, 198] width 22 height 12
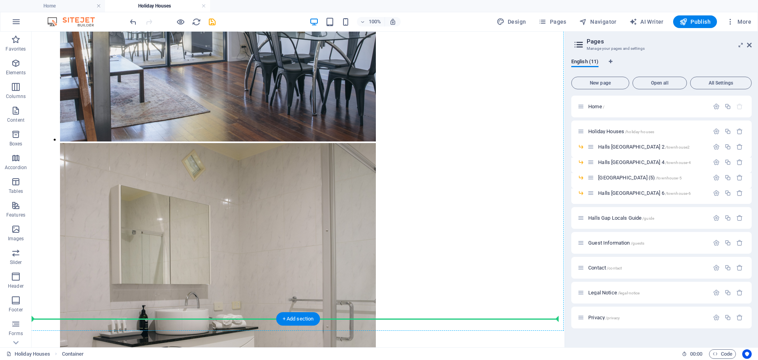
scroll to position [1401, 0]
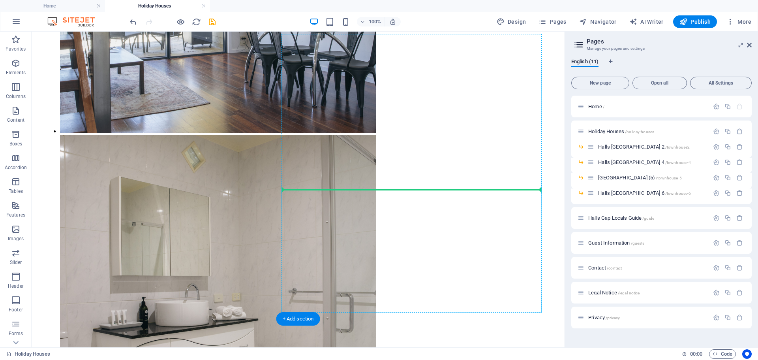
drag, startPoint x: 71, startPoint y: 242, endPoint x: 318, endPoint y: 176, distance: 255.5
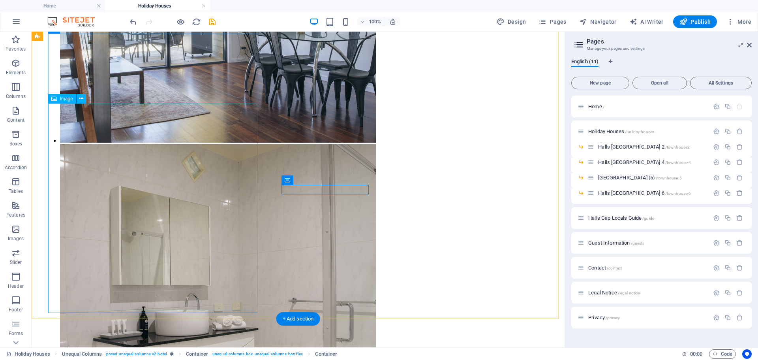
select select "px"
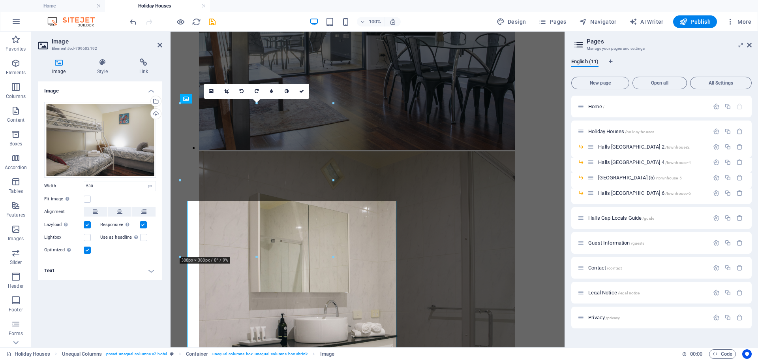
scroll to position [1295, 0]
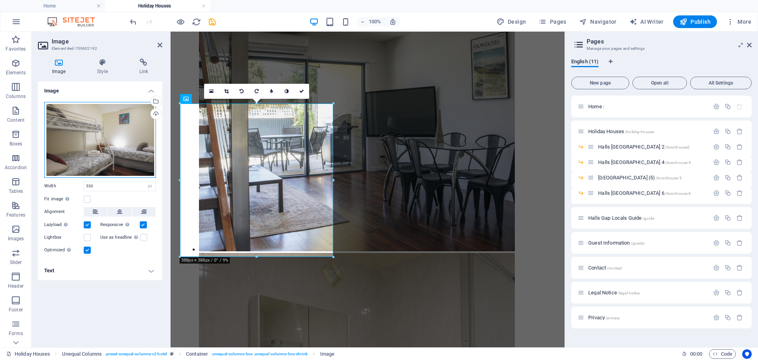
click at [100, 117] on div "Drag files here, click to choose files or select files from Files or our free s…" at bounding box center [100, 140] width 112 height 76
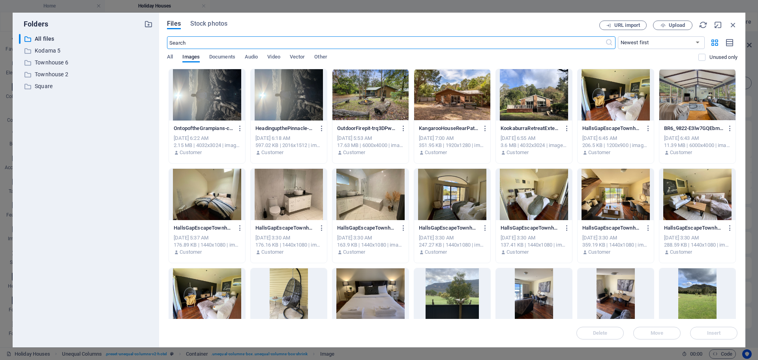
scroll to position [1612, 0]
click at [524, 96] on div at bounding box center [534, 94] width 76 height 51
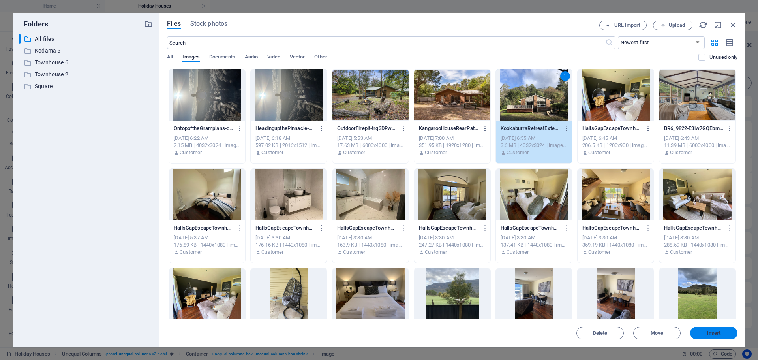
click at [713, 332] on span "Insert" at bounding box center [714, 333] width 14 height 5
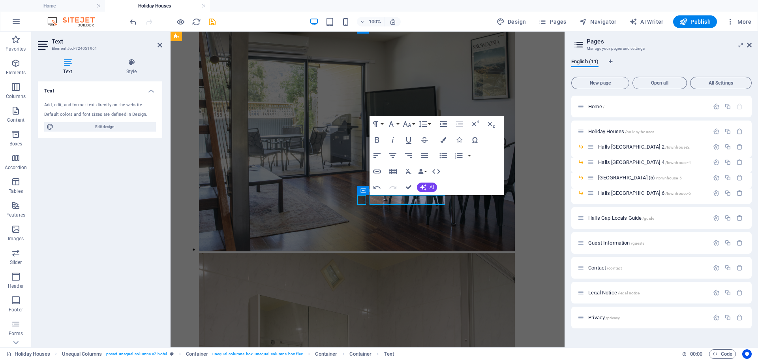
select select "xMidYMid"
select select "px"
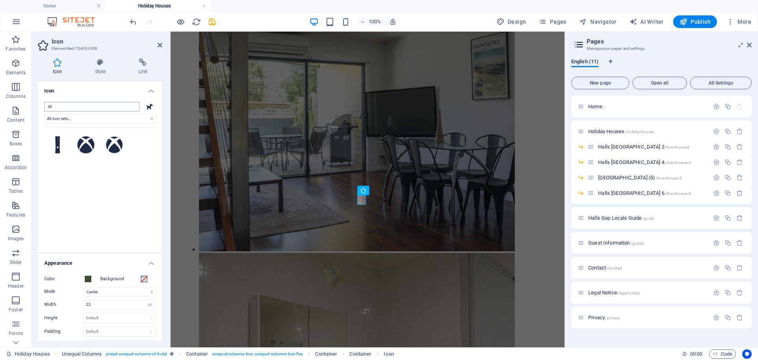
type input "x"
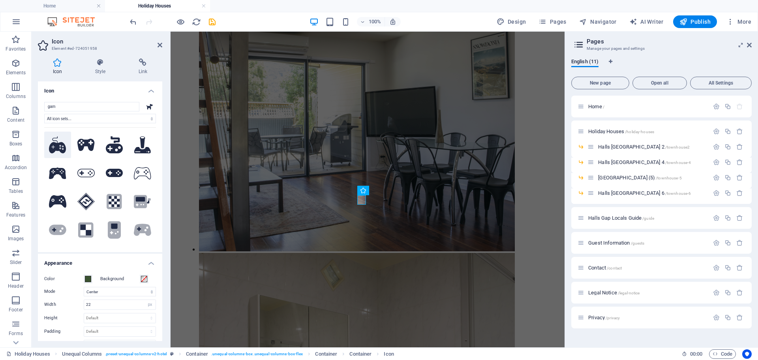
type input "gam"
click at [60, 148] on icon at bounding box center [57, 144] width 17 height 17
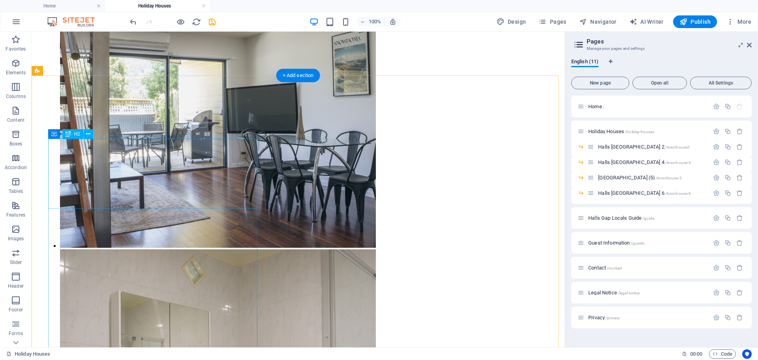
scroll to position [1181, 0]
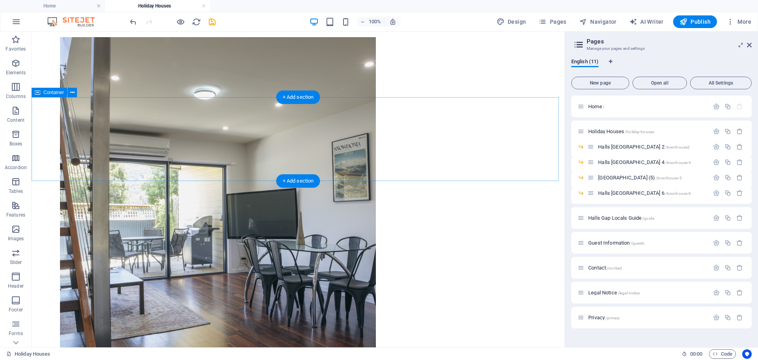
click at [72, 94] on icon at bounding box center [72, 92] width 4 height 8
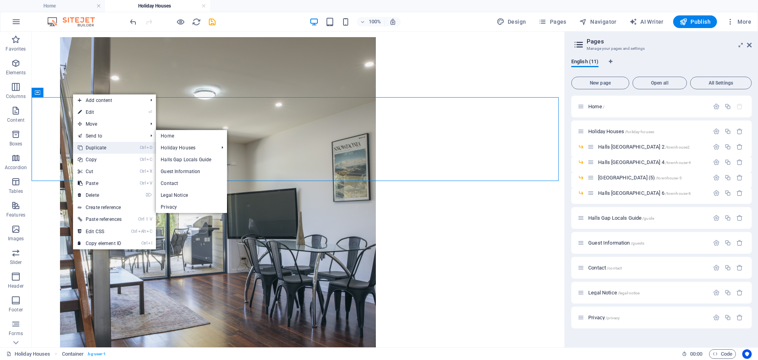
click at [98, 148] on link "Ctrl D Duplicate" at bounding box center [99, 148] width 53 height 12
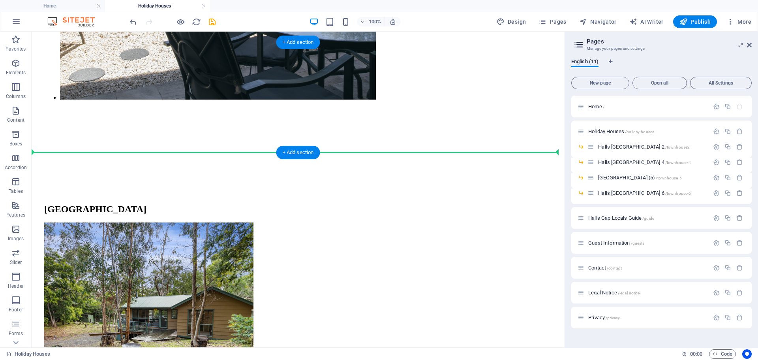
drag, startPoint x: 85, startPoint y: 209, endPoint x: 71, endPoint y: 151, distance: 60.2
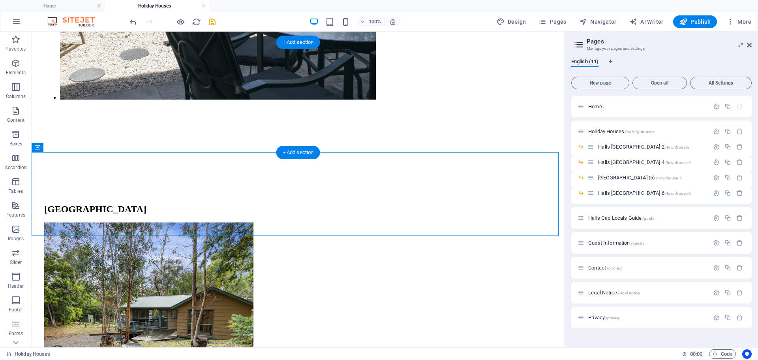
scroll to position [2939, 0]
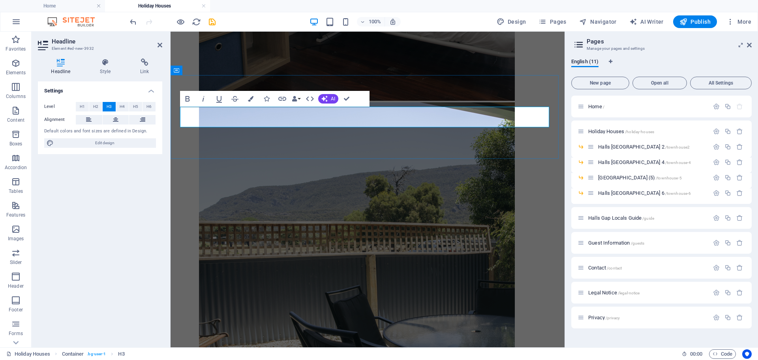
drag, startPoint x: 190, startPoint y: 116, endPoint x: 179, endPoint y: 114, distance: 11.3
drag, startPoint x: 265, startPoint y: 114, endPoint x: 478, endPoint y: 117, distance: 212.5
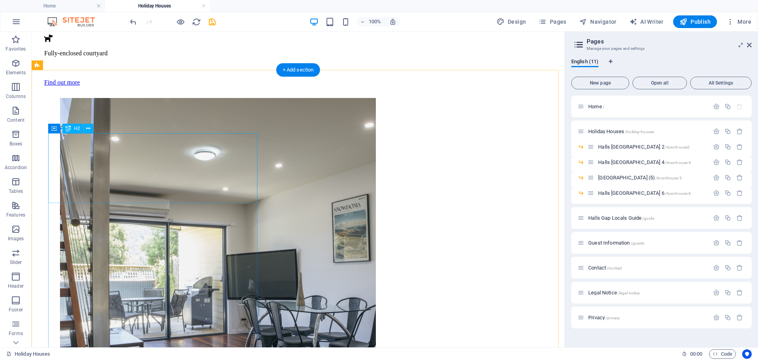
scroll to position [1120, 0]
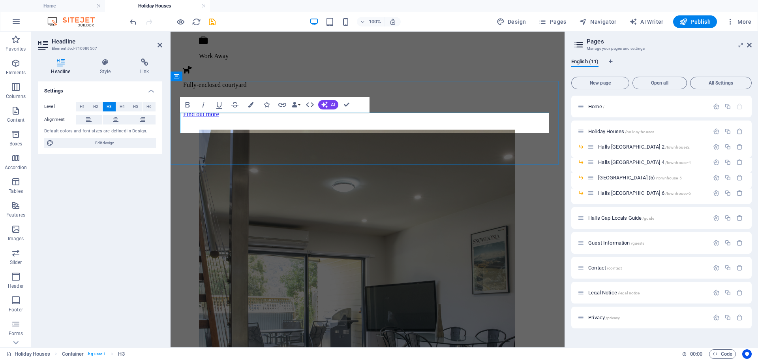
drag, startPoint x: 263, startPoint y: 120, endPoint x: 527, endPoint y: 121, distance: 263.9
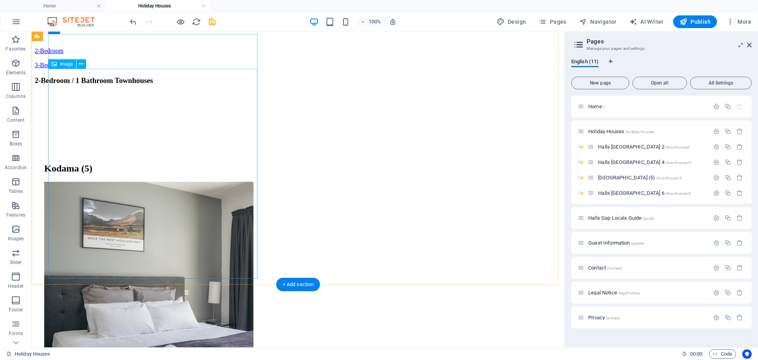
scroll to position [250, 0]
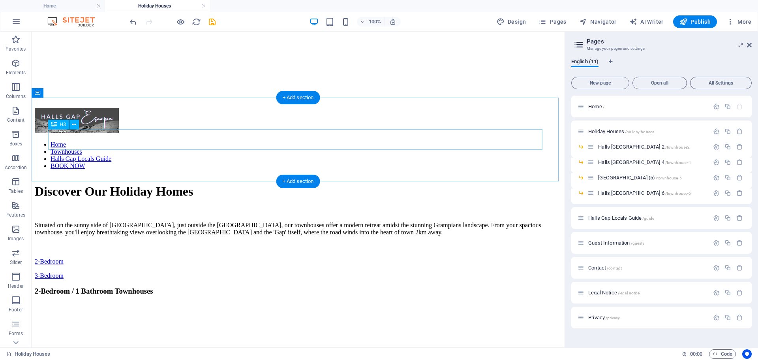
click at [179, 287] on div "2-Bedroom / 1 Bathroom Townhouses" at bounding box center [298, 291] width 527 height 9
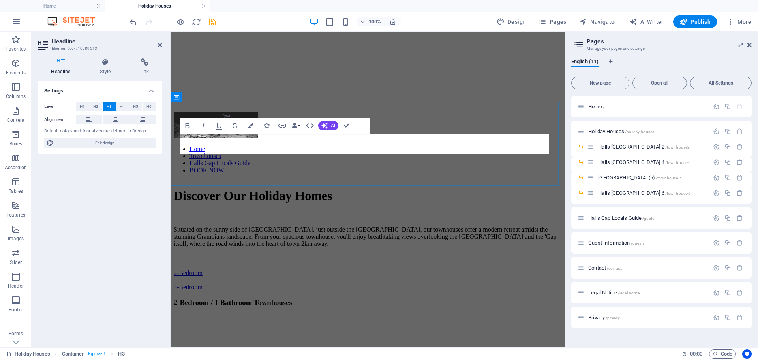
click at [283, 298] on h3 "2-Bedroom / 1 Bathroom Townhouses" at bounding box center [368, 302] width 388 height 9
drag, startPoint x: 262, startPoint y: 140, endPoint x: 478, endPoint y: 144, distance: 215.7
click at [478, 298] on h3 "2-Bedroom / 1 Bathroom Townhouses" at bounding box center [368, 302] width 388 height 9
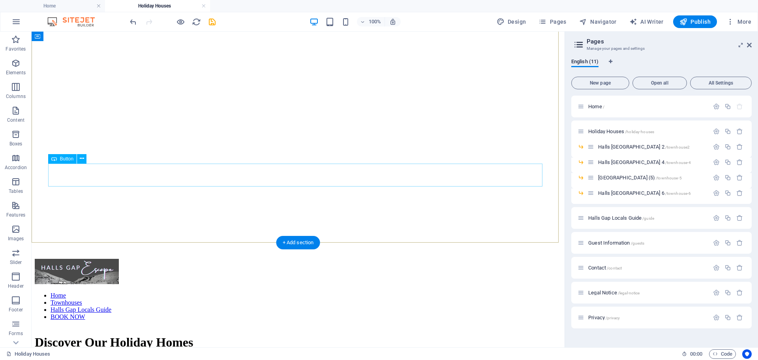
scroll to position [105, 0]
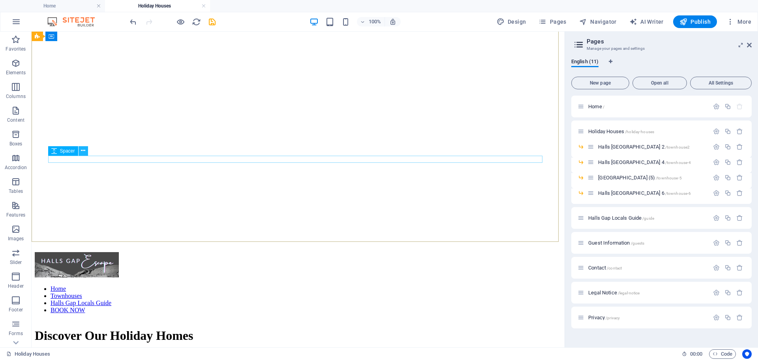
click at [83, 152] on icon at bounding box center [83, 151] width 4 height 8
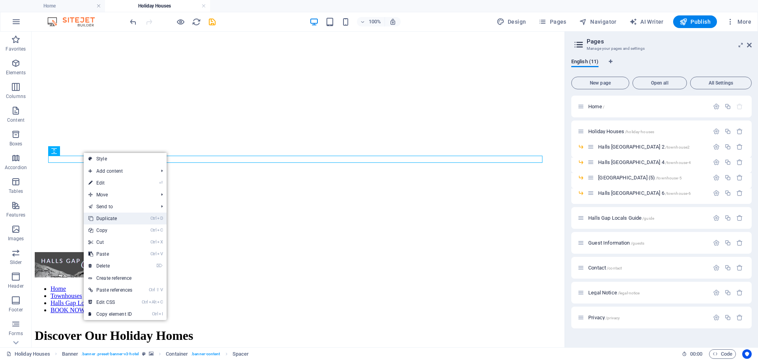
click at [102, 219] on link "Ctrl D Duplicate" at bounding box center [110, 219] width 53 height 12
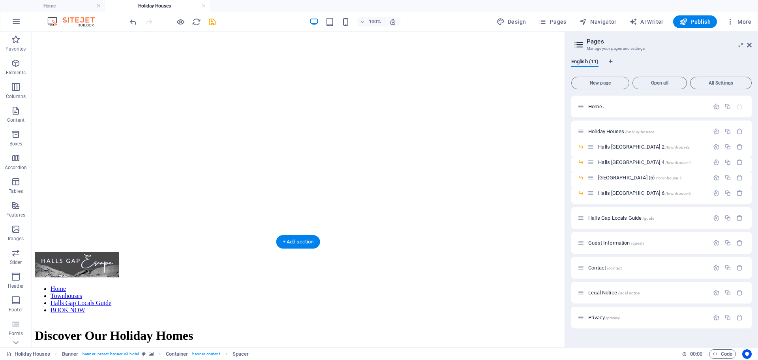
drag, startPoint x: 93, startPoint y: 163, endPoint x: 90, endPoint y: 186, distance: 23.1
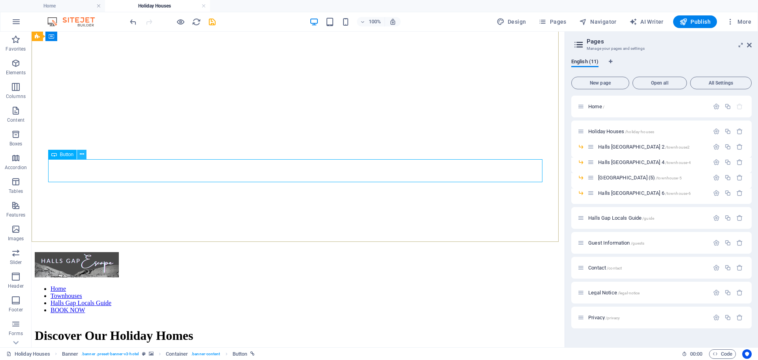
click at [82, 156] on icon at bounding box center [82, 154] width 4 height 8
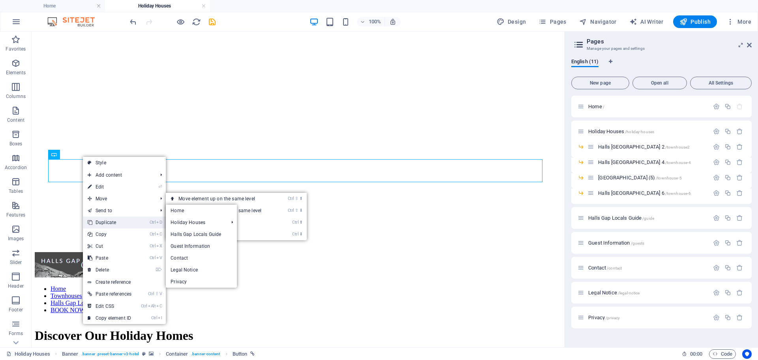
click at [109, 223] on link "Ctrl D Duplicate" at bounding box center [109, 222] width 53 height 12
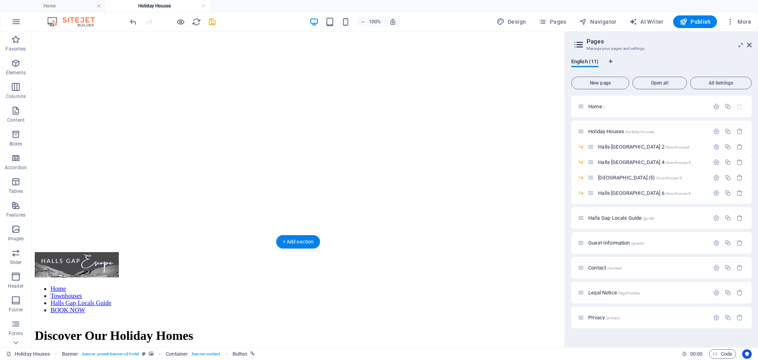
drag, startPoint x: 99, startPoint y: 174, endPoint x: 92, endPoint y: 193, distance: 20.0
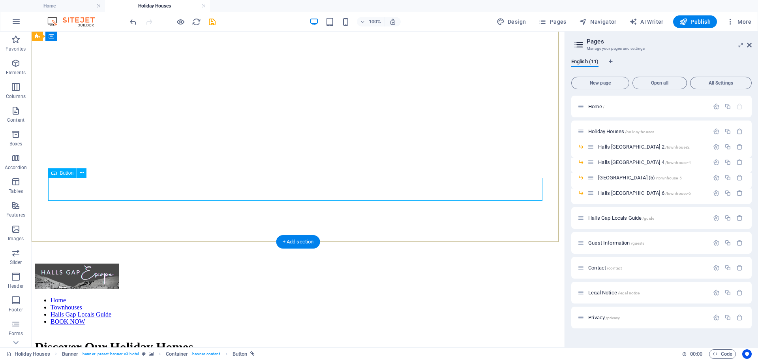
select select "px"
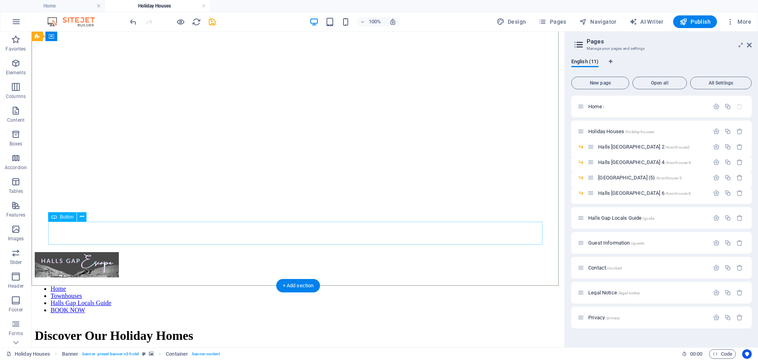
scroll to position [62, 0]
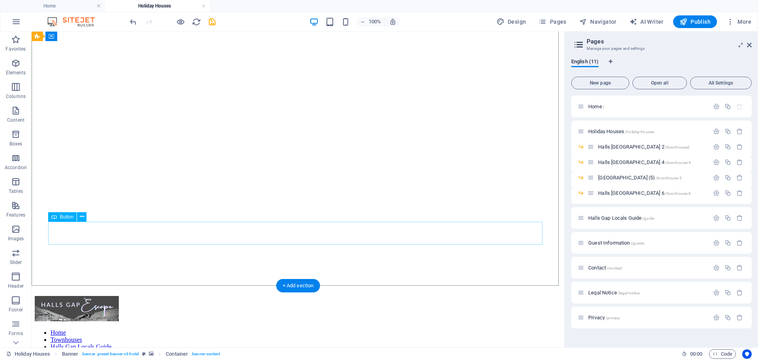
select select "px"
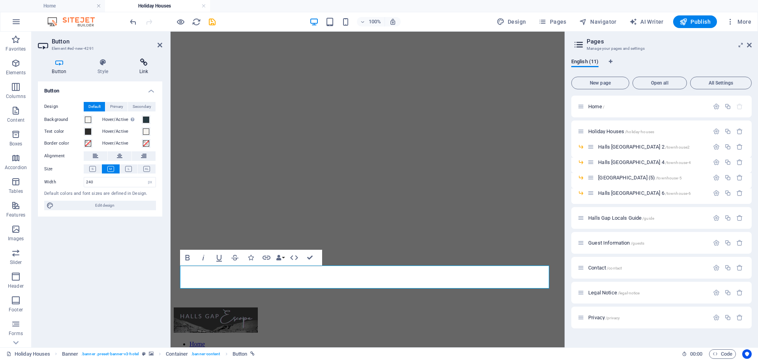
click at [141, 64] on icon at bounding box center [143, 62] width 37 height 8
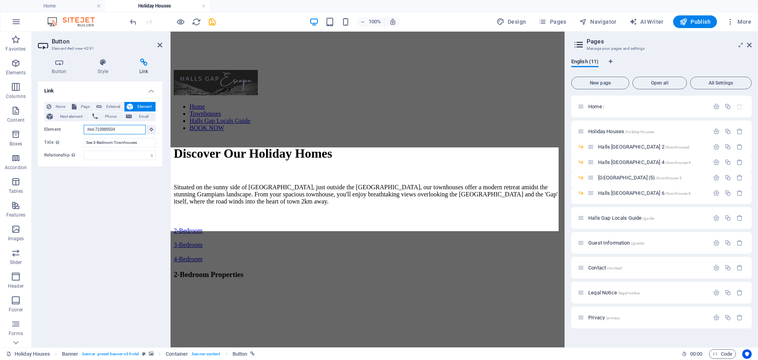
drag, startPoint x: 110, startPoint y: 130, endPoint x: 63, endPoint y: 132, distance: 47.4
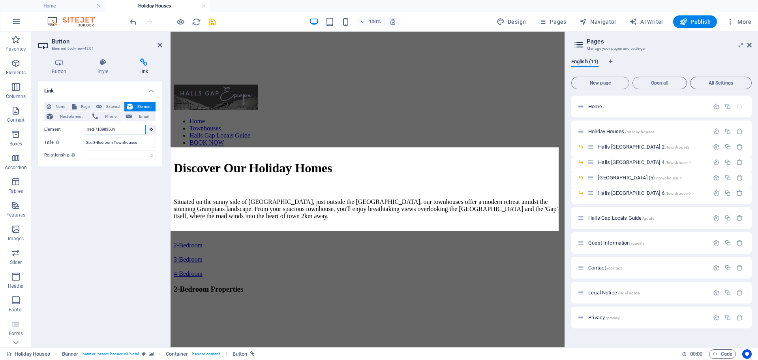
click at [63, 132] on div "Element #ed-710989504" at bounding box center [100, 130] width 112 height 10
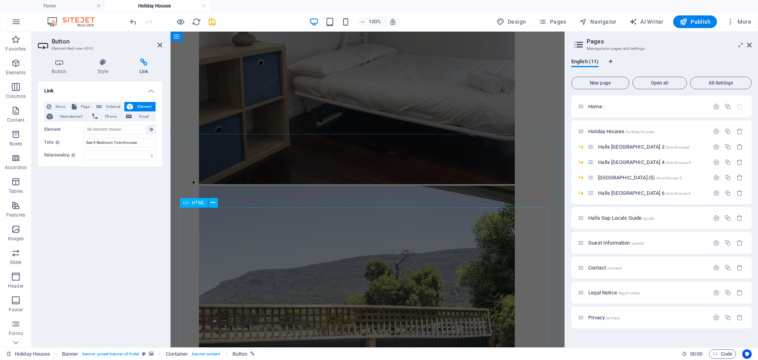
scroll to position [2641, 0]
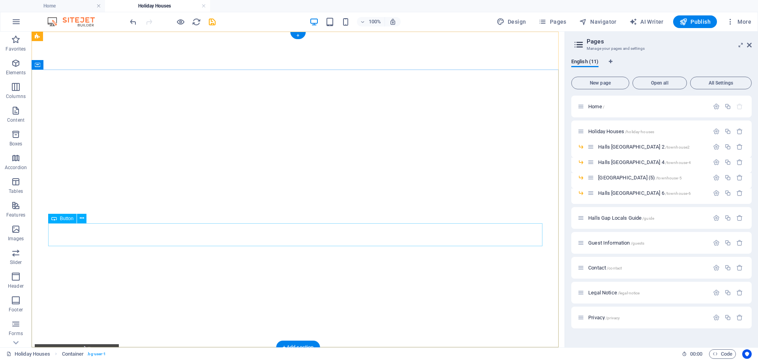
scroll to position [0, 0]
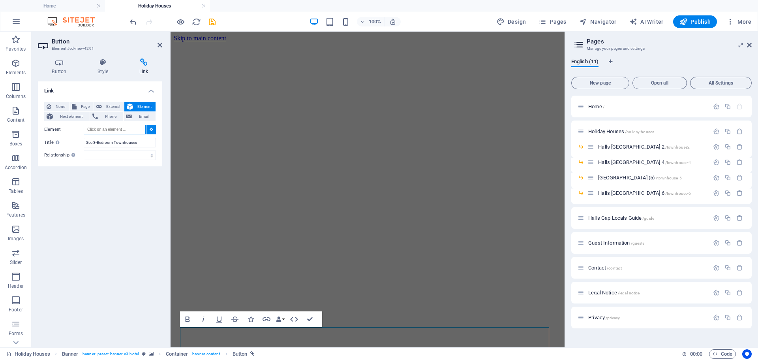
click at [118, 129] on input "Element" at bounding box center [115, 129] width 62 height 9
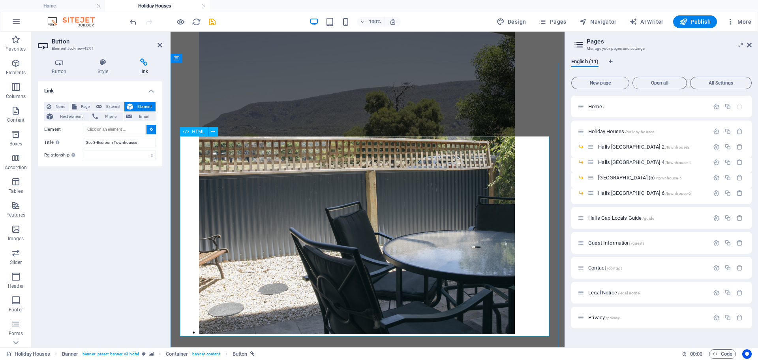
scroll to position [2739, 0]
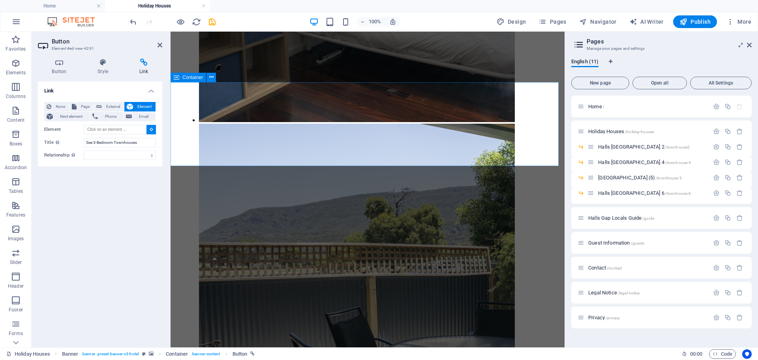
type input "#ed-new-3931"
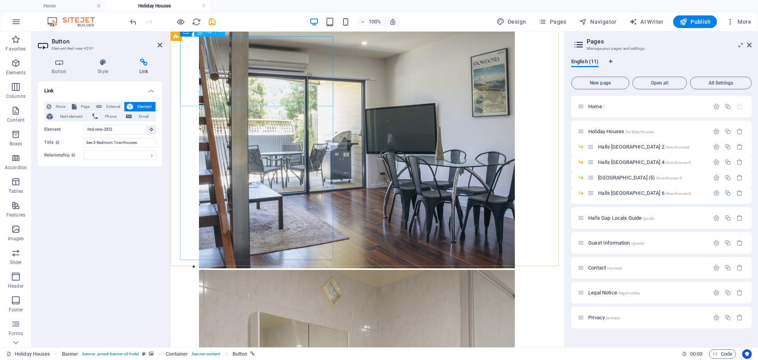
scroll to position [149, 0]
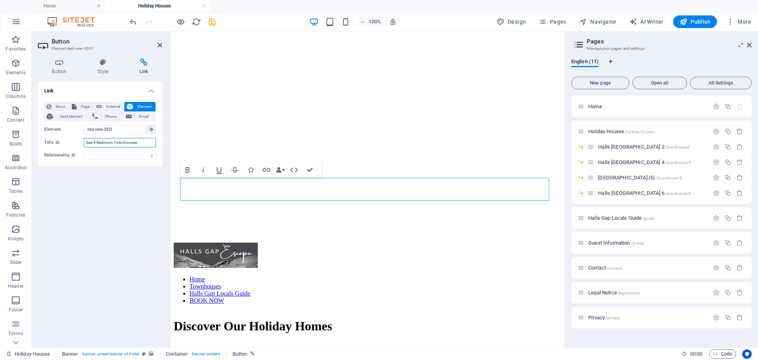
click at [94, 144] on input "See 3-Bedroom Townhouses" at bounding box center [120, 142] width 72 height 9
type input "See 4-Bedroom Properties"
click at [135, 195] on div "Link None Page External Element Next element Phone Email Page Home Holiday Hous…" at bounding box center [100, 211] width 124 height 260
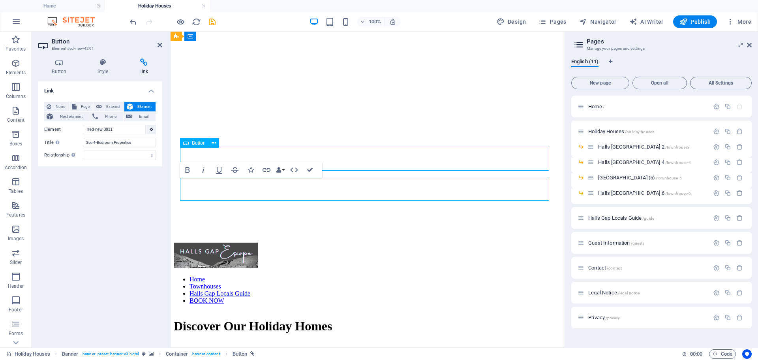
select select "px"
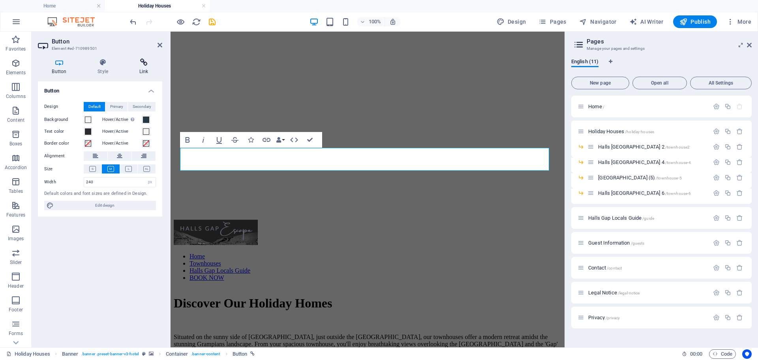
click at [146, 68] on h4 "Link" at bounding box center [143, 66] width 37 height 17
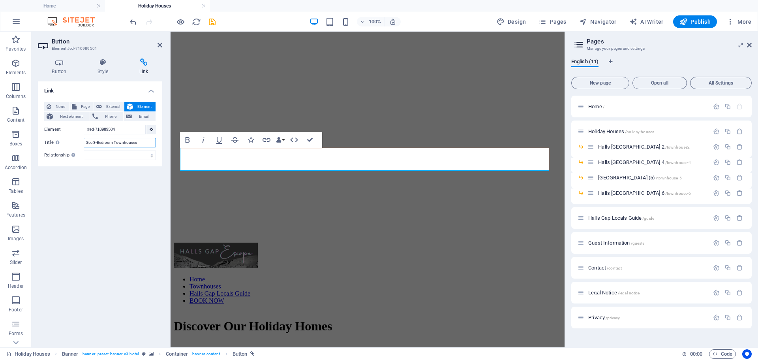
click at [94, 142] on input "See 3-Bedroom Townhouses" at bounding box center [120, 142] width 72 height 9
click at [121, 142] on input "See 3-Bedroom Townhouses" at bounding box center [120, 142] width 72 height 9
type input "See 3-Bedroom Properties"
click at [101, 223] on div "Link None Page External Element Next element Phone Email Page Home Holiday Hous…" at bounding box center [100, 211] width 124 height 260
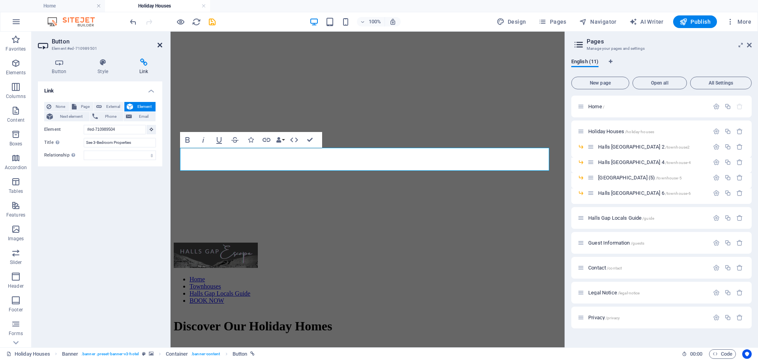
click at [159, 45] on icon at bounding box center [160, 45] width 5 height 6
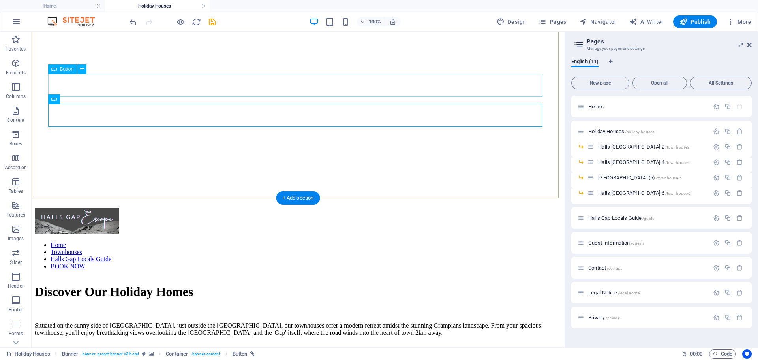
click at [112, 358] on div "2-Bedroom" at bounding box center [298, 361] width 527 height 7
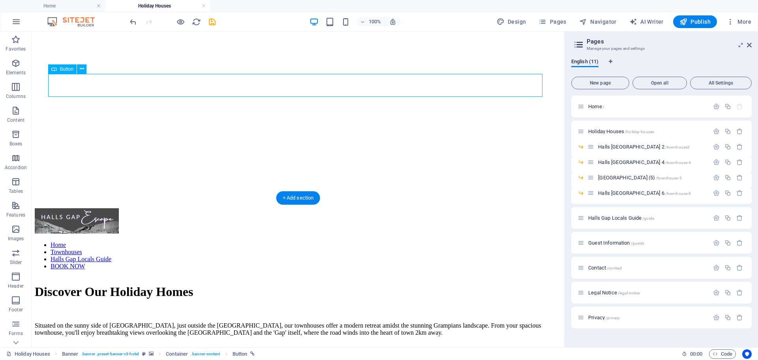
click at [112, 358] on div "2-Bedroom" at bounding box center [298, 361] width 527 height 7
select select "px"
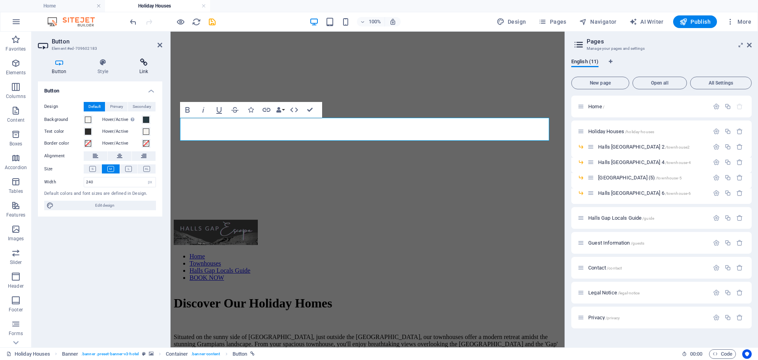
click at [147, 67] on h4 "Link" at bounding box center [143, 66] width 37 height 17
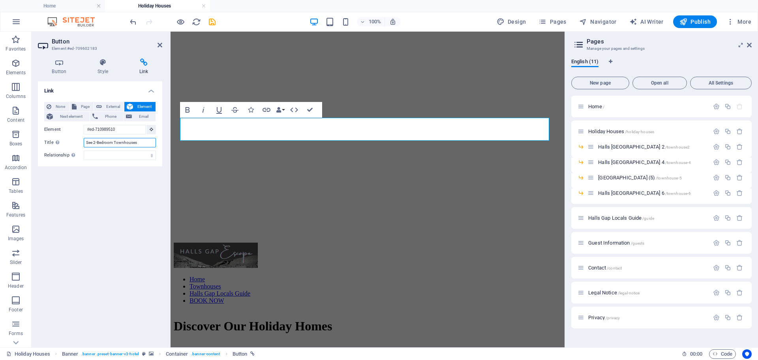
click at [129, 142] on input "See 2-Bedroom Townhouses" at bounding box center [120, 142] width 72 height 9
type input "See 2-Bedroom Properties"
click at [124, 201] on div "Link None Page External Element Next element Phone Email Page Home Holiday Hous…" at bounding box center [100, 211] width 124 height 260
click at [155, 49] on header "Button Element #ed-709602183" at bounding box center [100, 42] width 124 height 21
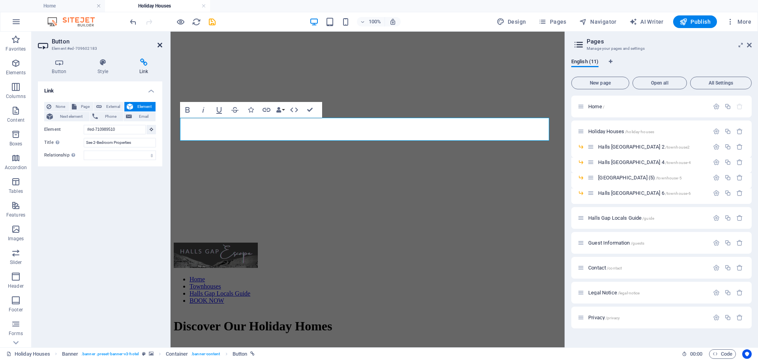
click at [160, 45] on icon at bounding box center [160, 45] width 5 height 6
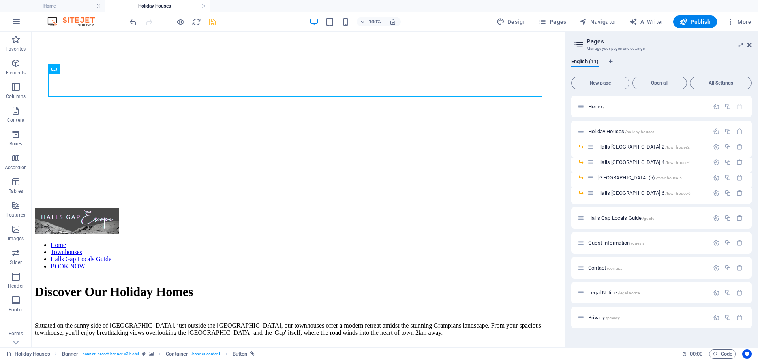
click at [212, 20] on icon "save" at bounding box center [212, 21] width 9 height 9
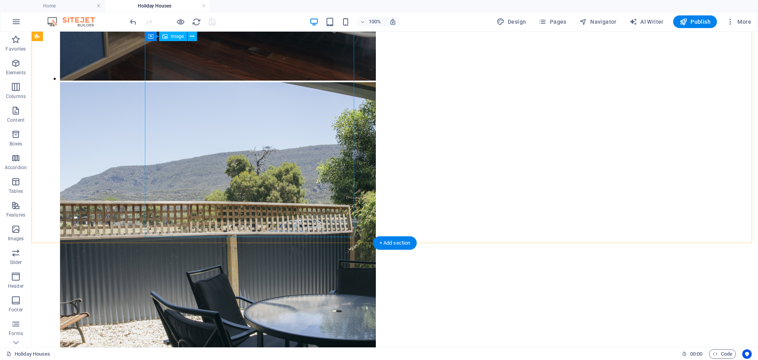
scroll to position [2528, 0]
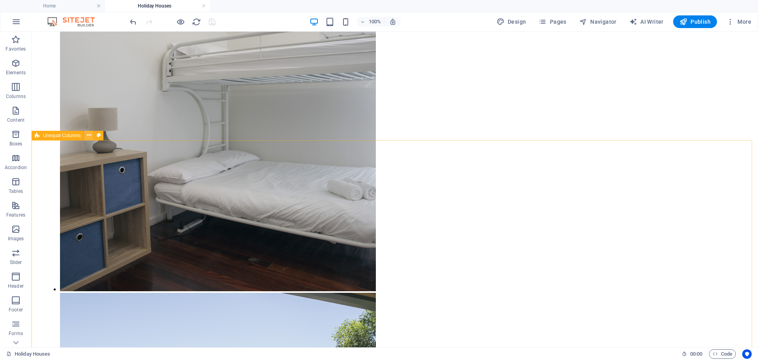
click at [86, 135] on button at bounding box center [88, 135] width 9 height 9
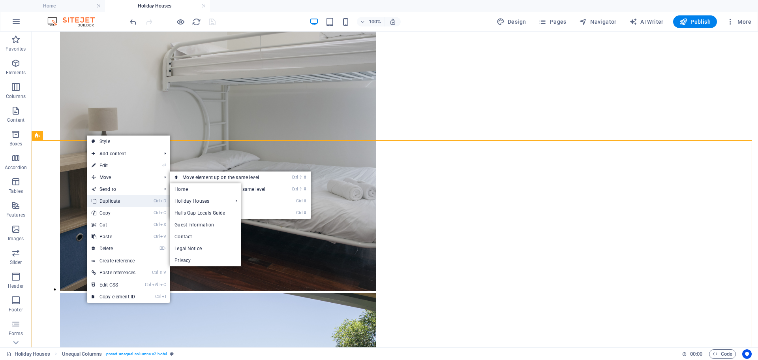
click at [122, 196] on link "Ctrl D Duplicate" at bounding box center [113, 201] width 53 height 12
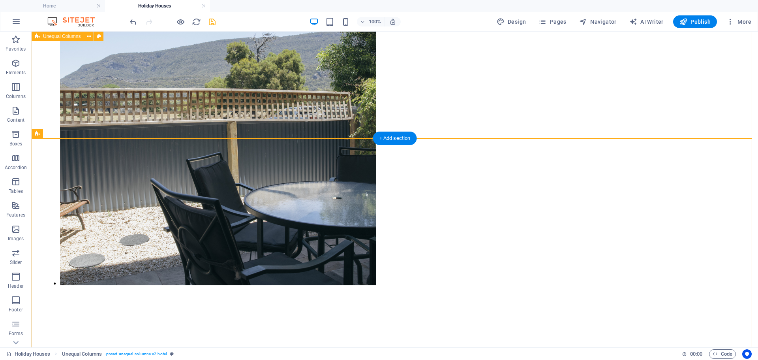
scroll to position [2843, 0]
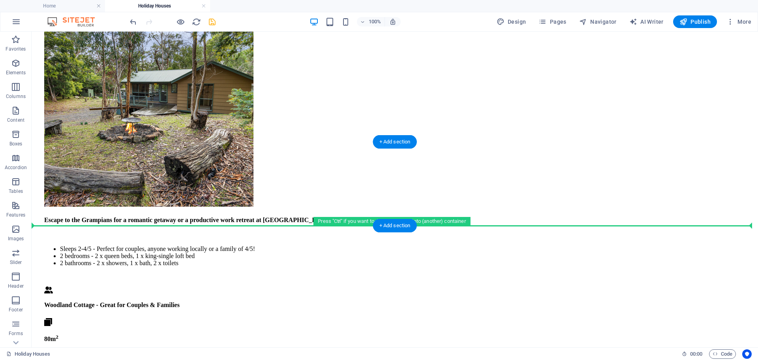
drag, startPoint x: 96, startPoint y: 166, endPoint x: 73, endPoint y: 225, distance: 63.3
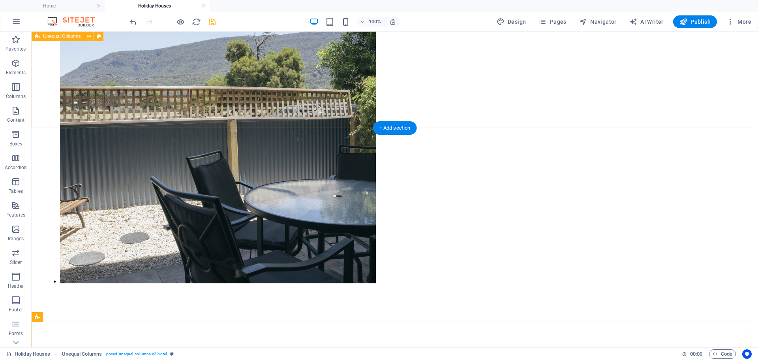
scroll to position [2844, 0]
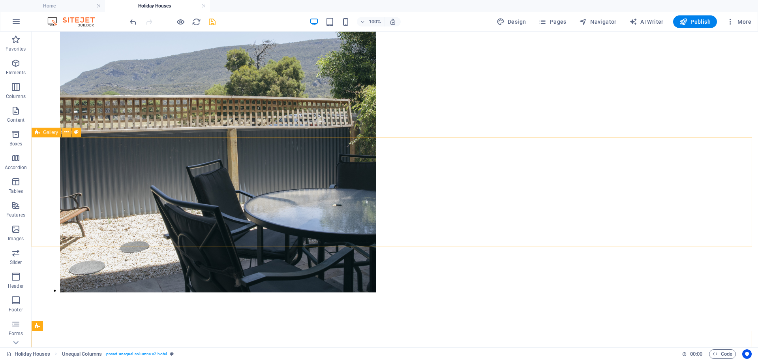
click at [65, 131] on icon at bounding box center [66, 132] width 4 height 8
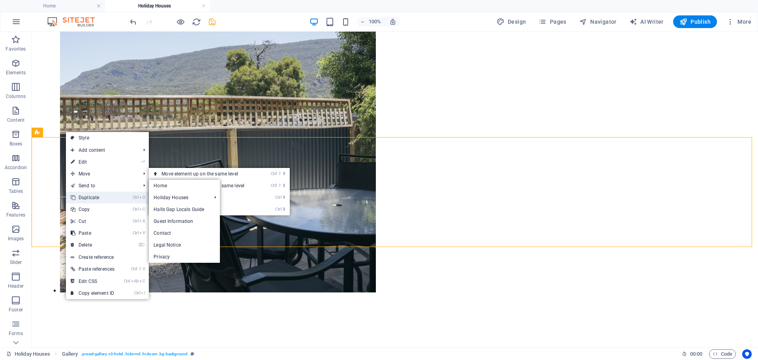
click at [102, 198] on link "Ctrl D Duplicate" at bounding box center [92, 198] width 53 height 12
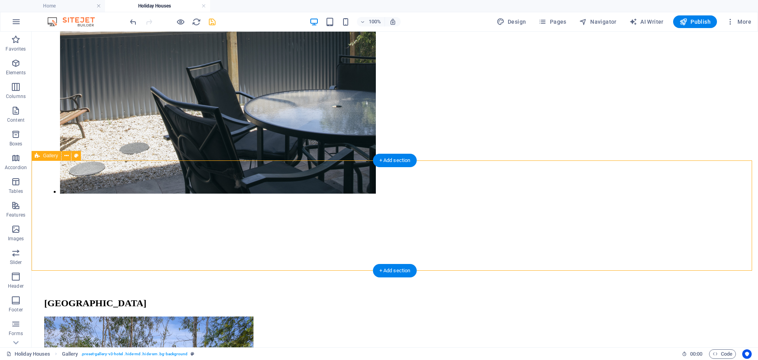
scroll to position [2949, 0]
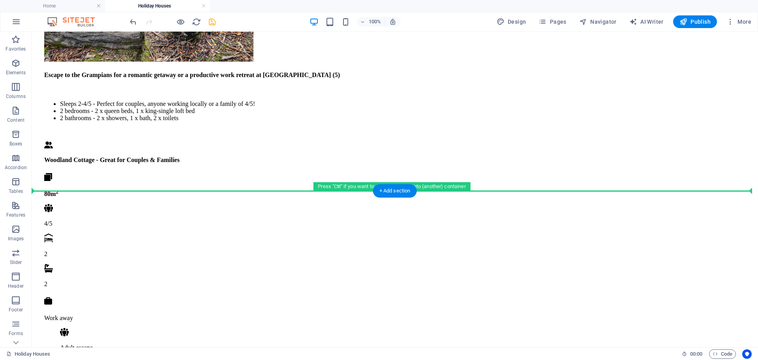
drag, startPoint x: 81, startPoint y: 170, endPoint x: 52, endPoint y: 194, distance: 37.5
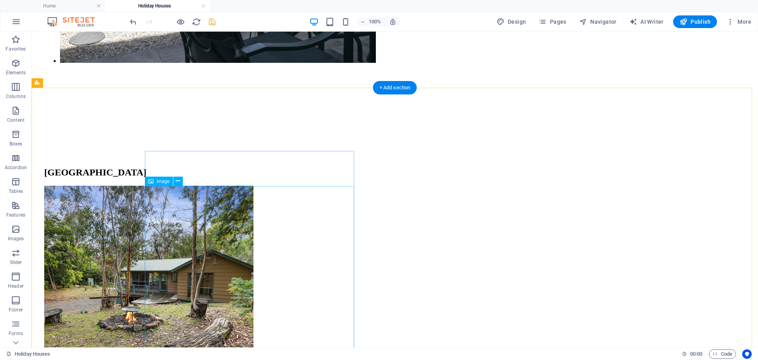
scroll to position [3087, 0]
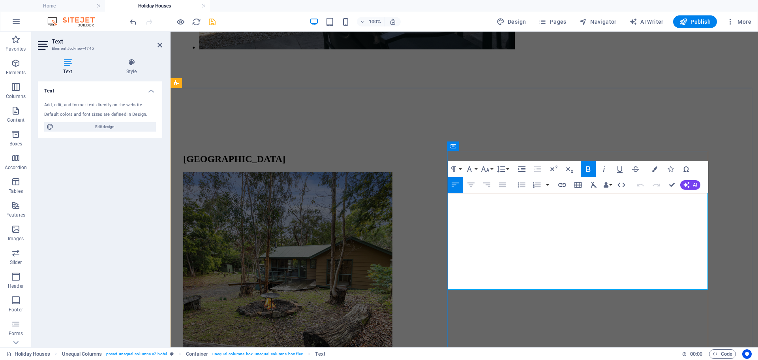
drag, startPoint x: 575, startPoint y: 258, endPoint x: 621, endPoint y: 257, distance: 45.8
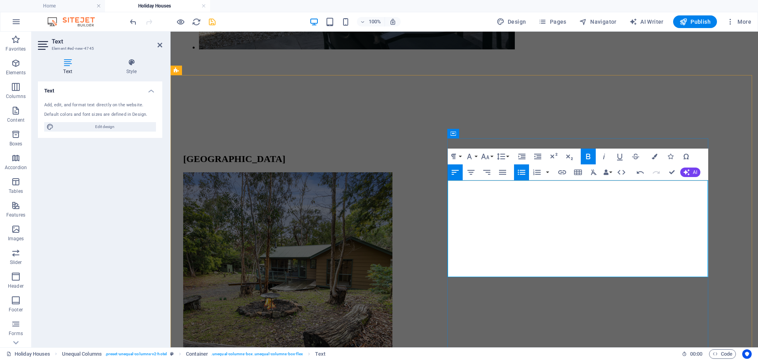
scroll to position [3193, 0]
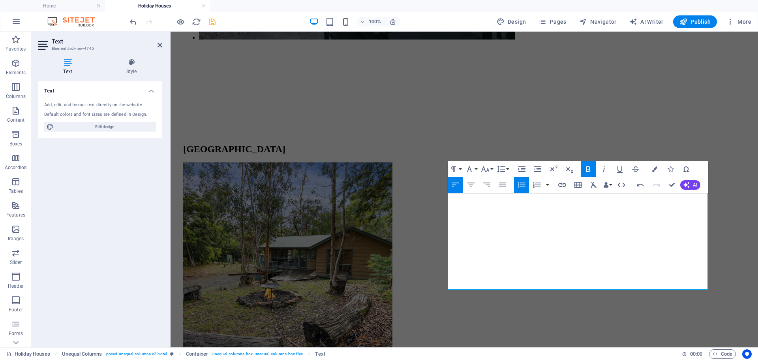
scroll to position [3087, 0]
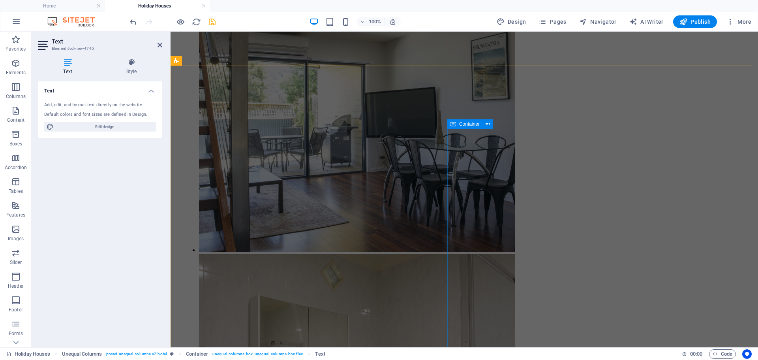
scroll to position [1402, 0]
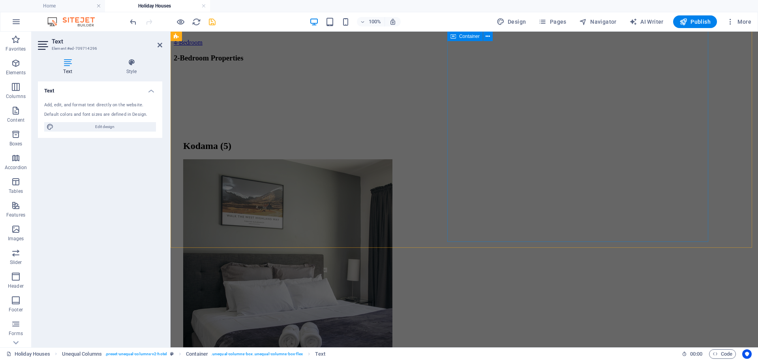
scroll to position [813, 0]
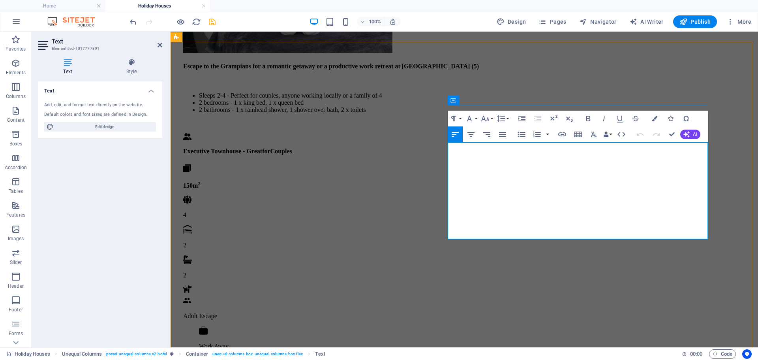
drag, startPoint x: 532, startPoint y: 224, endPoint x: 557, endPoint y: 227, distance: 24.2
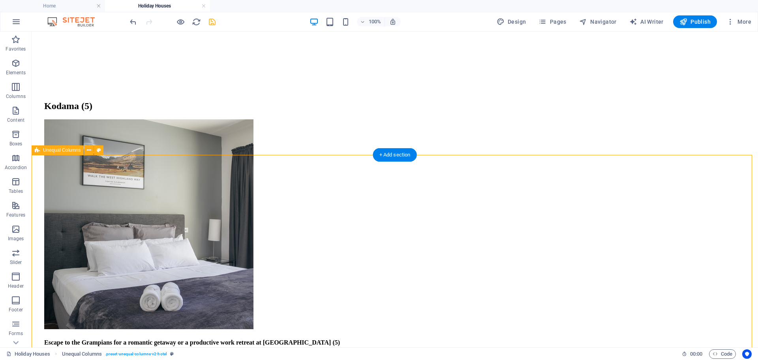
scroll to position [497, 0]
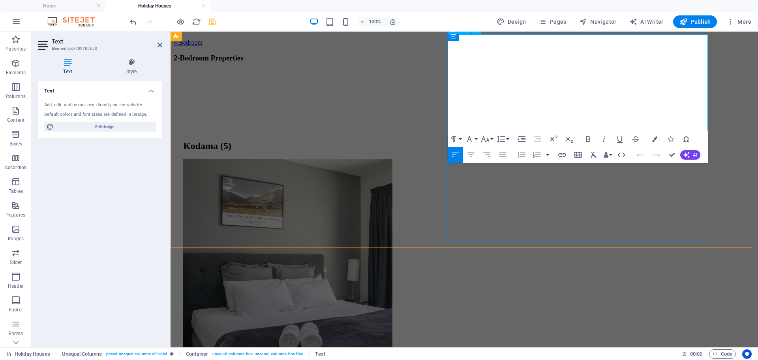
drag, startPoint x: 610, startPoint y: 117, endPoint x: 638, endPoint y: 117, distance: 27.7
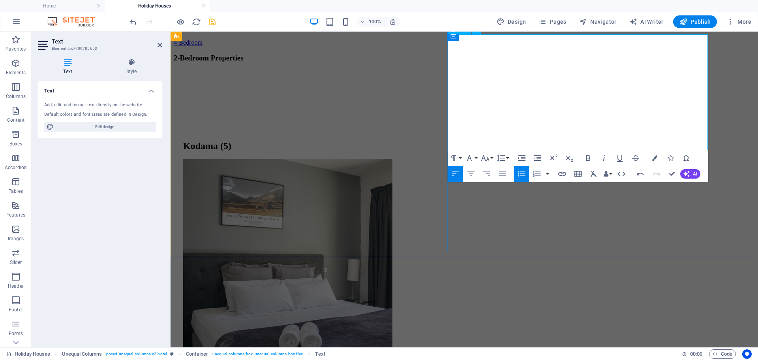
scroll to position [487, 0]
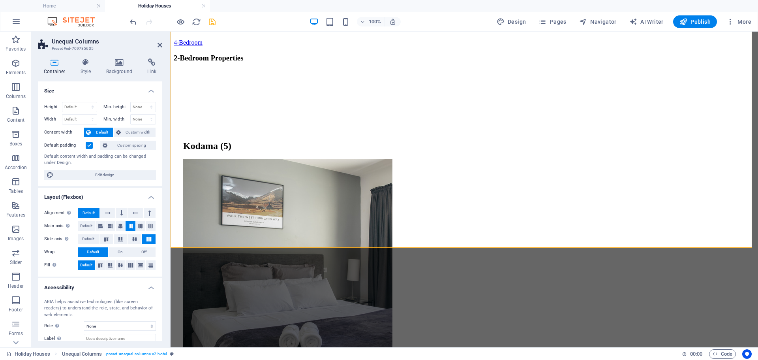
click at [213, 26] on div at bounding box center [172, 21] width 88 height 13
click at [211, 23] on icon "save" at bounding box center [212, 21] width 9 height 9
